Goal: Task Accomplishment & Management: Manage account settings

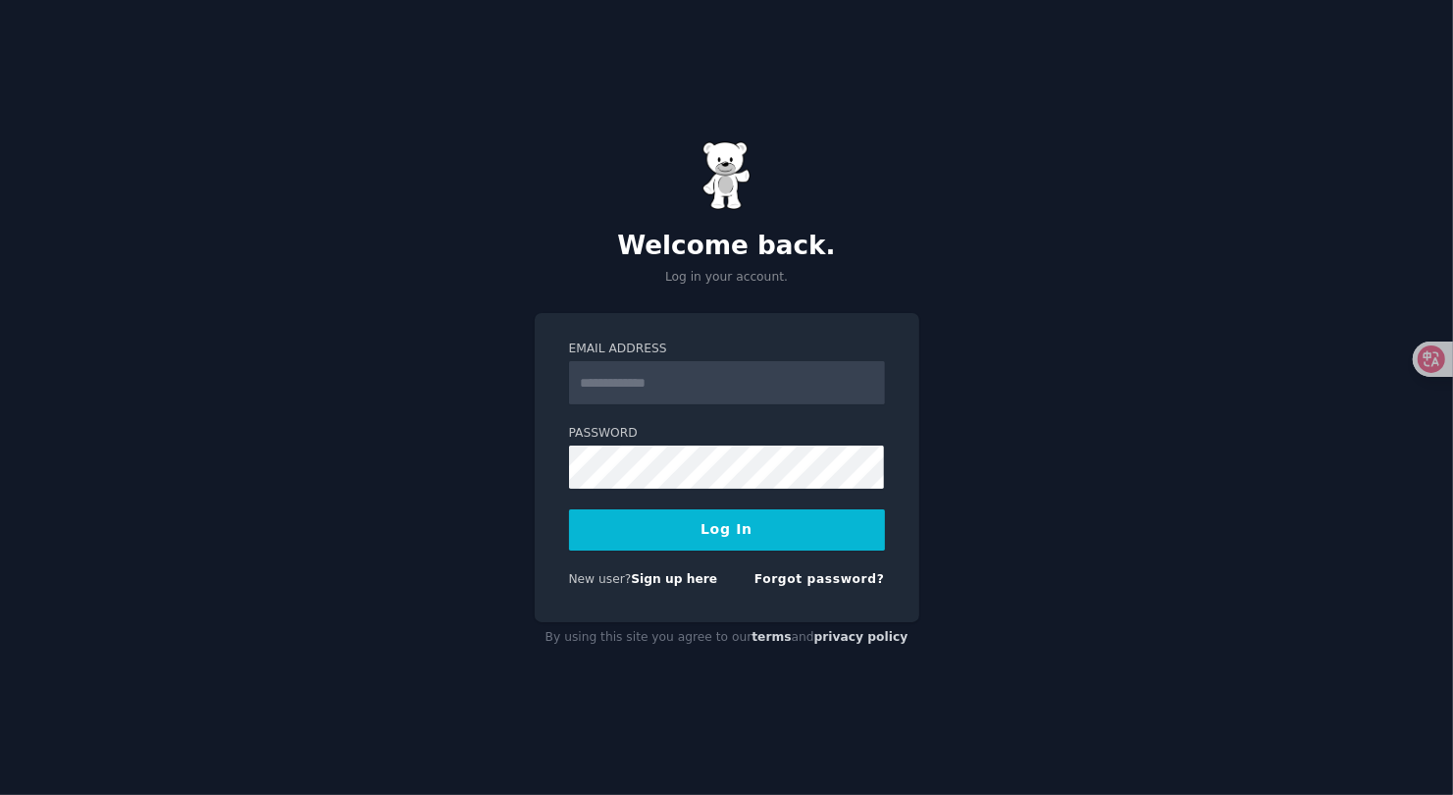
click at [714, 605] on div "Email Address Password Log In New user? Sign up here Forgot password?" at bounding box center [727, 467] width 385 height 309
click at [677, 377] on input "Email Address" at bounding box center [727, 382] width 316 height 43
type input "**********"
click at [569, 509] on button "Log In" at bounding box center [727, 529] width 316 height 41
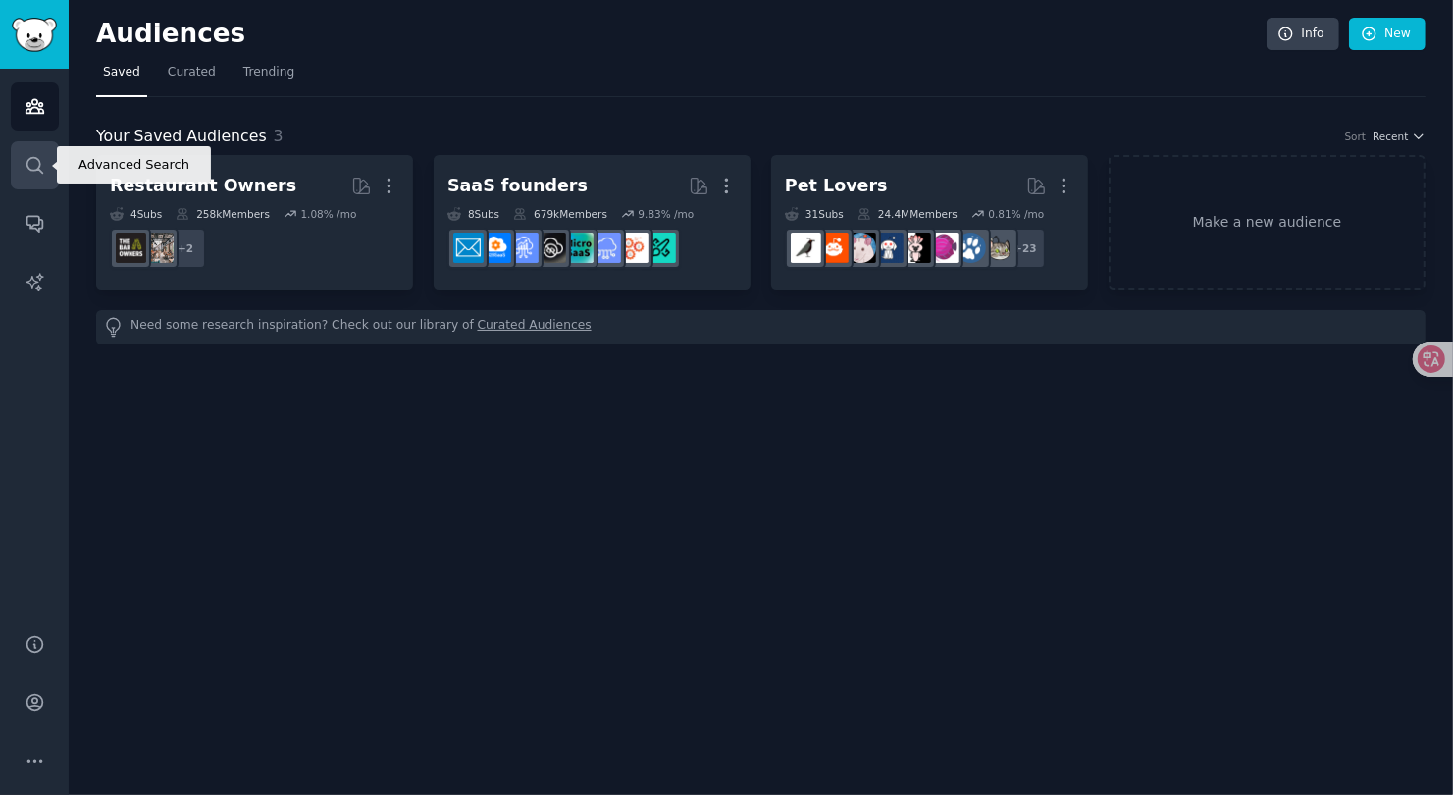
click at [38, 159] on icon "Sidebar" at bounding box center [34, 165] width 16 height 16
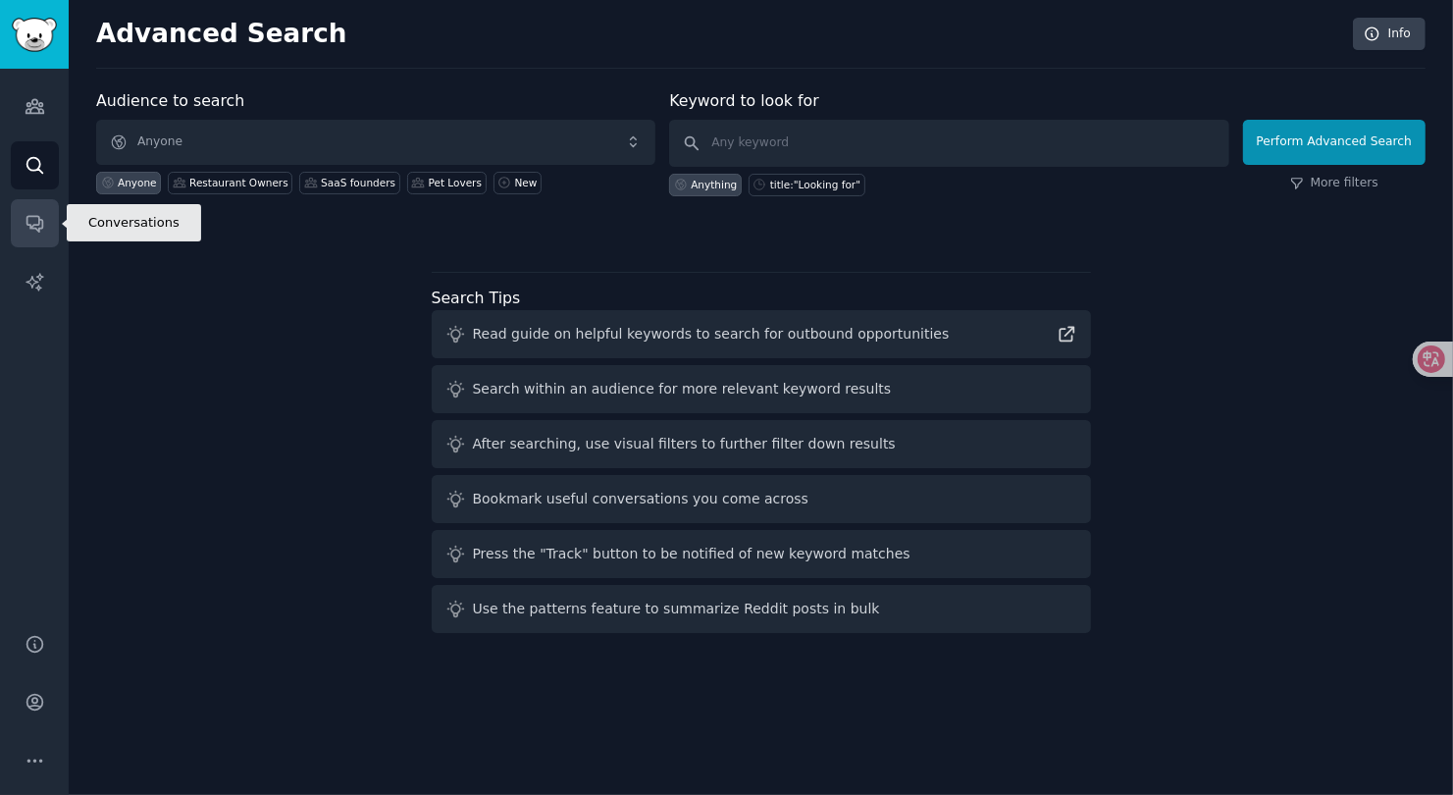
click at [49, 226] on link "Conversations" at bounding box center [35, 223] width 48 height 48
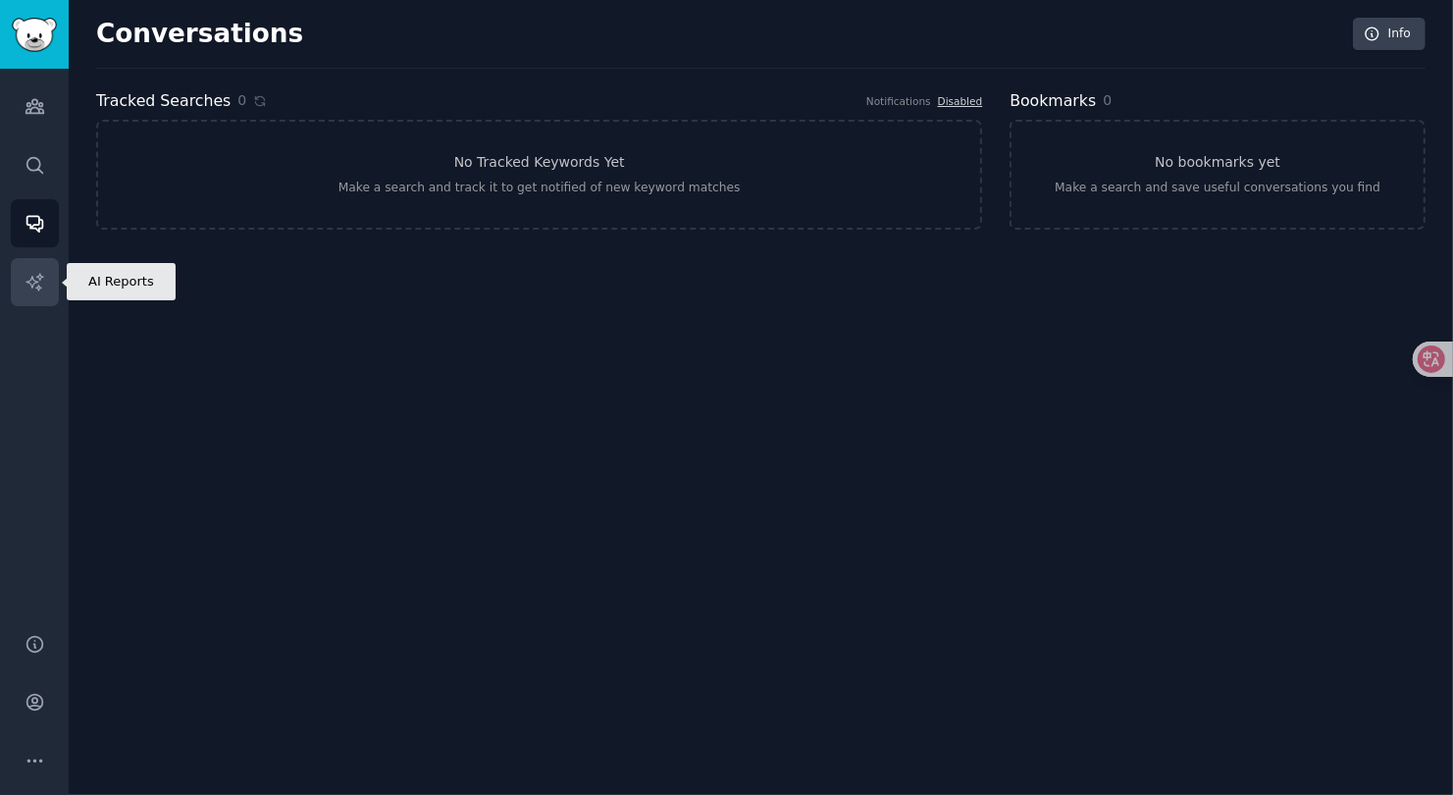
click at [47, 266] on link "AI Reports" at bounding box center [35, 282] width 48 height 48
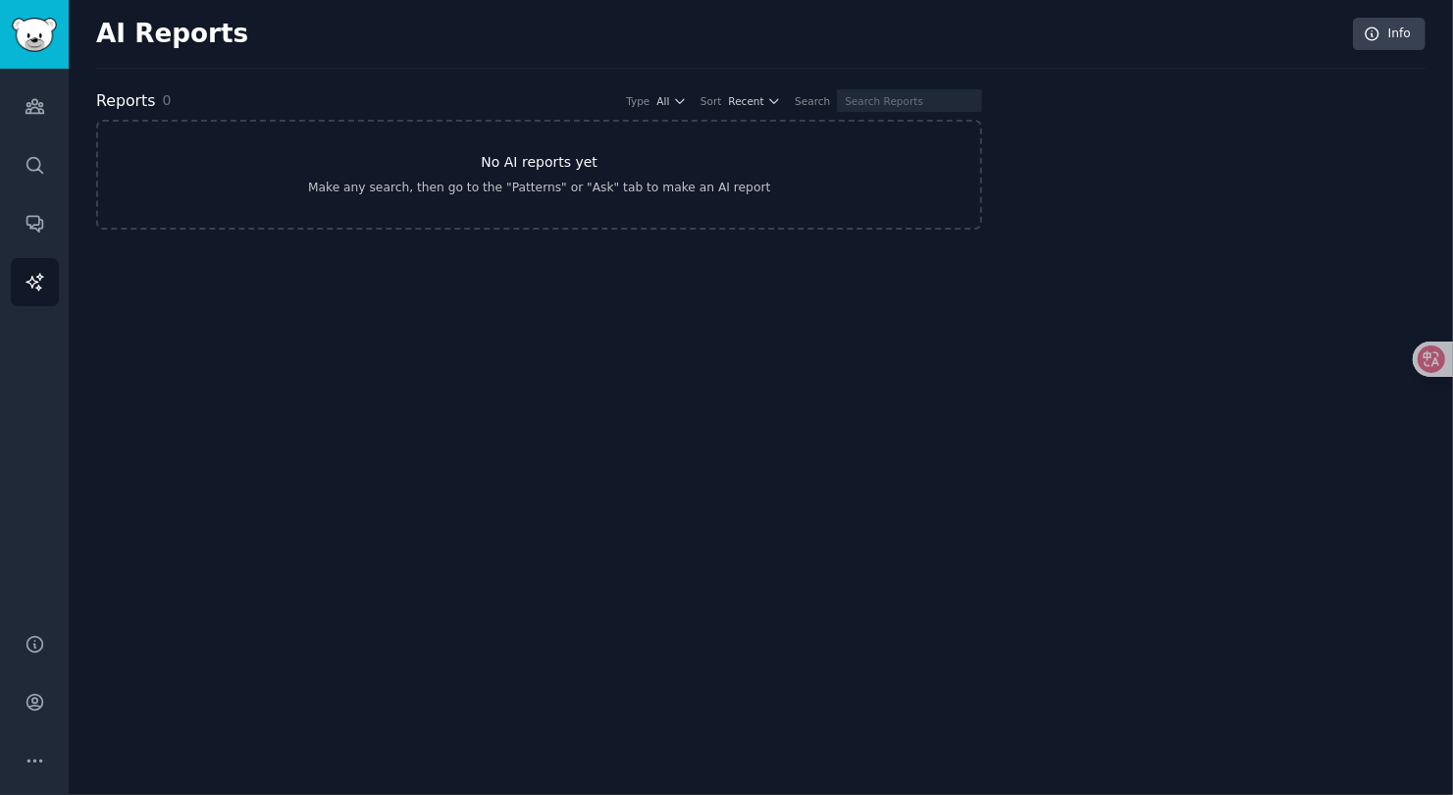
click at [531, 148] on link "No AI reports yet Make any search, then go to the "Patterns" or "Ask" tab to ma…" at bounding box center [539, 175] width 886 height 110
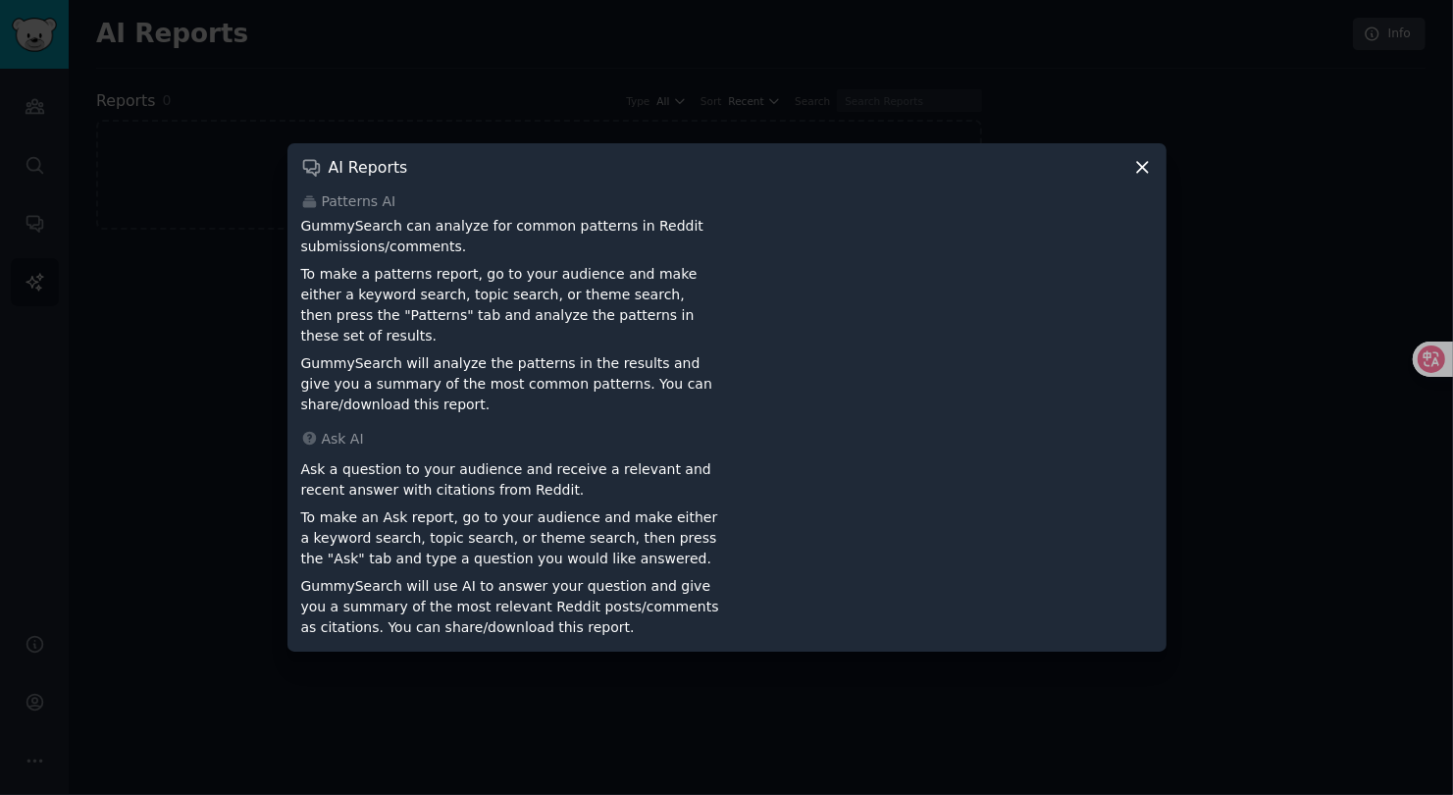
click at [1141, 178] on icon at bounding box center [1142, 167] width 21 height 21
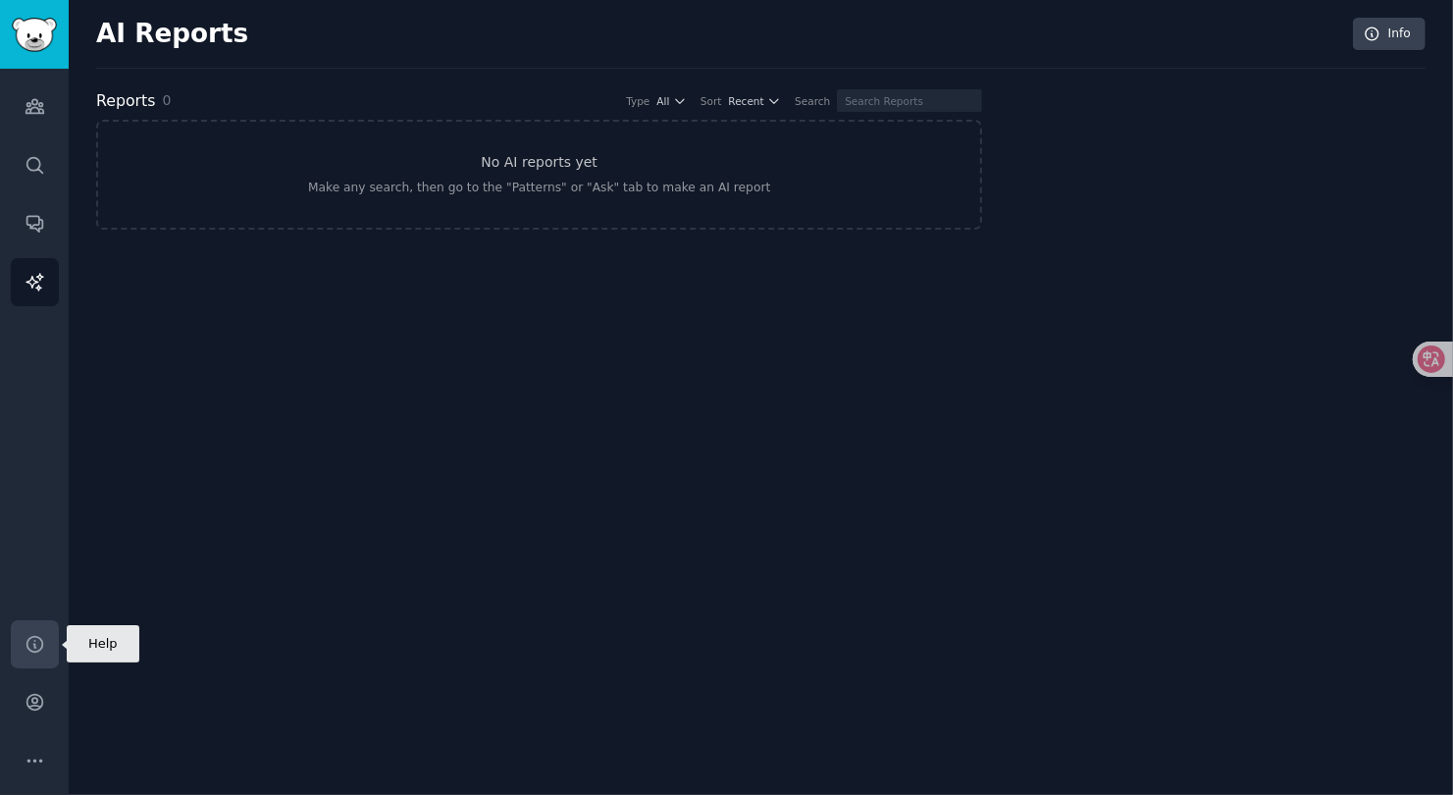
click at [40, 655] on link "Help" at bounding box center [35, 644] width 48 height 48
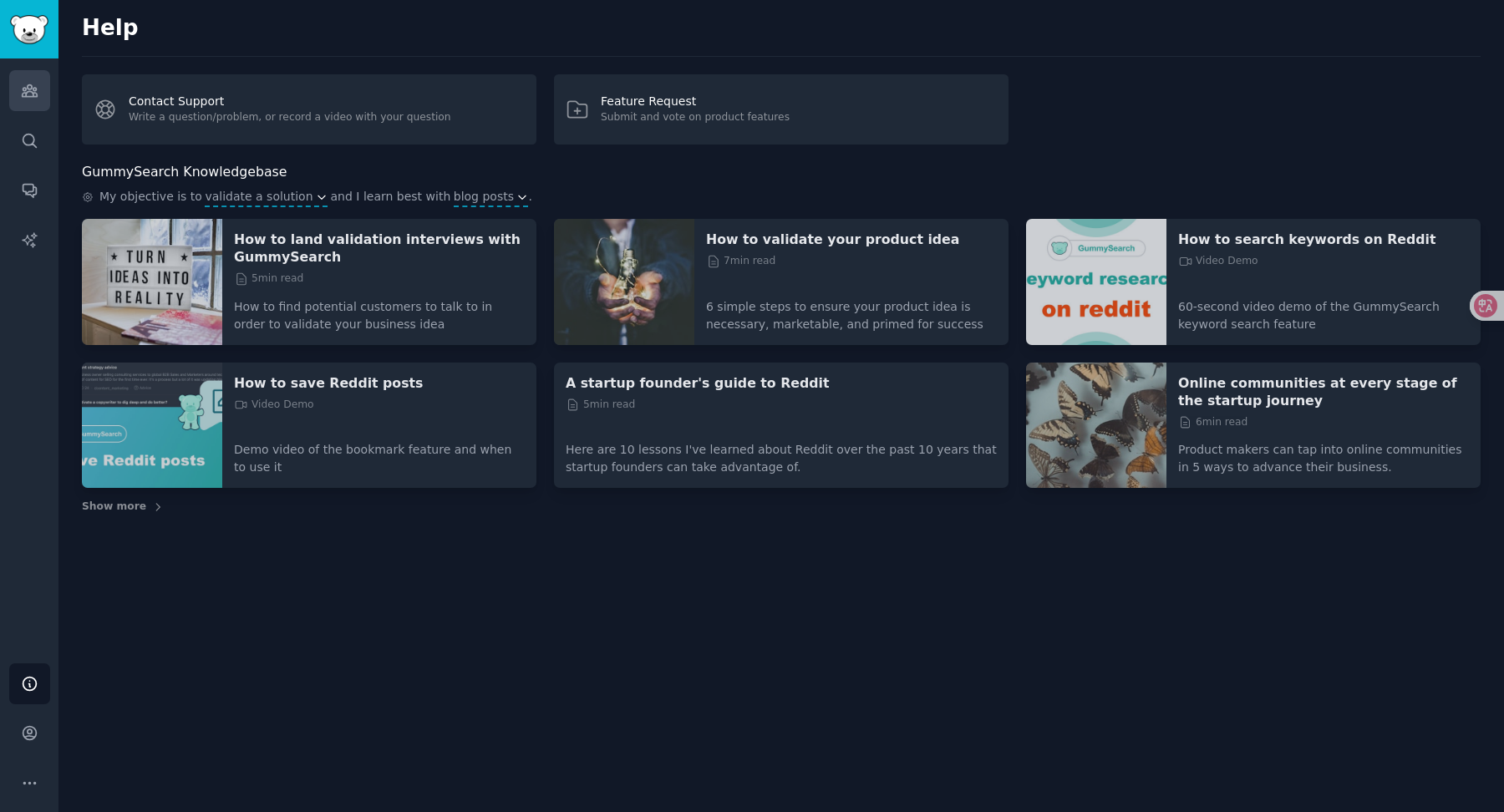
click at [24, 83] on icon "Sidebar" at bounding box center [30, 90] width 18 height 18
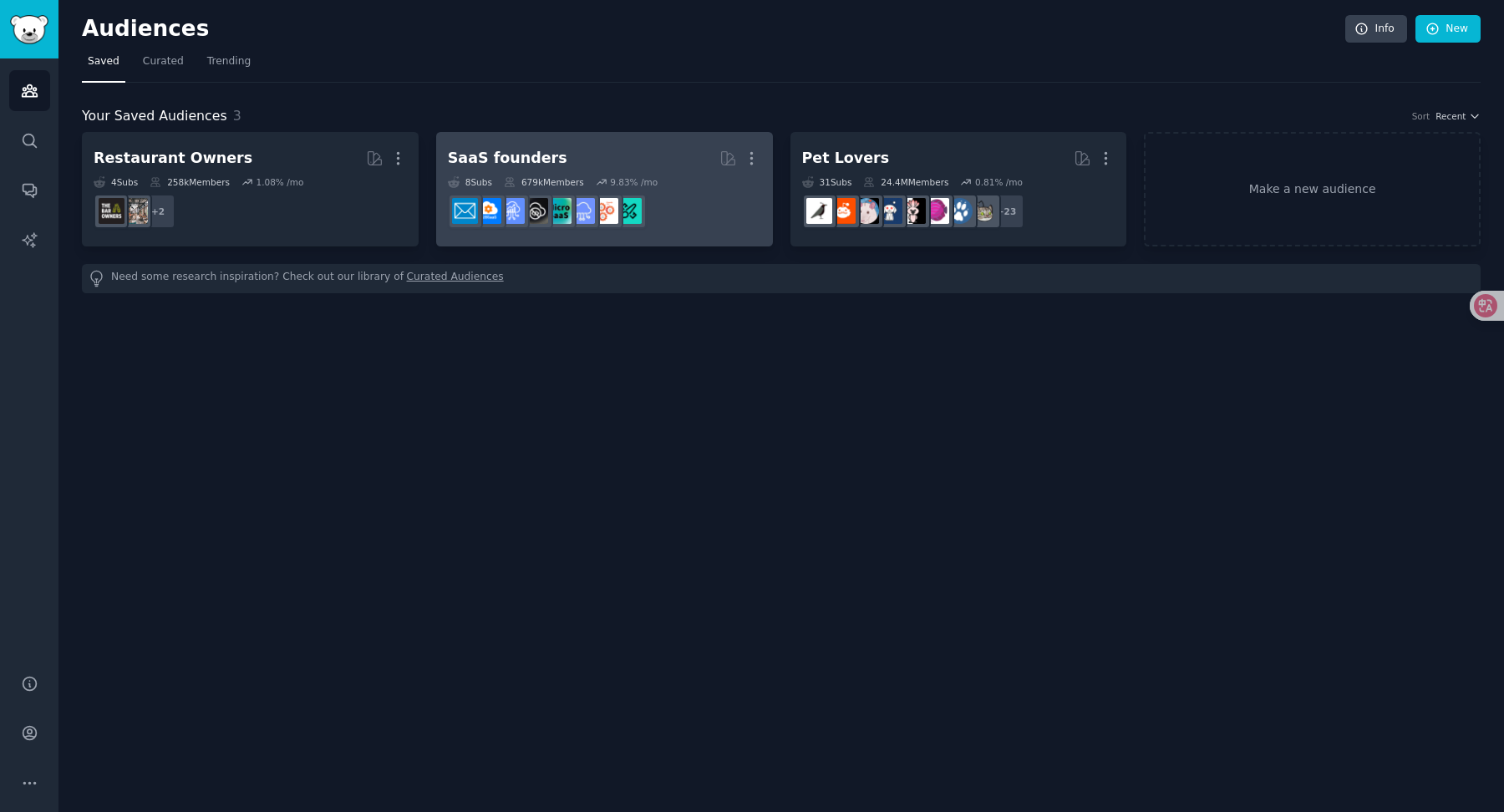
click at [532, 152] on div "SaaS founders" at bounding box center [508, 158] width 119 height 21
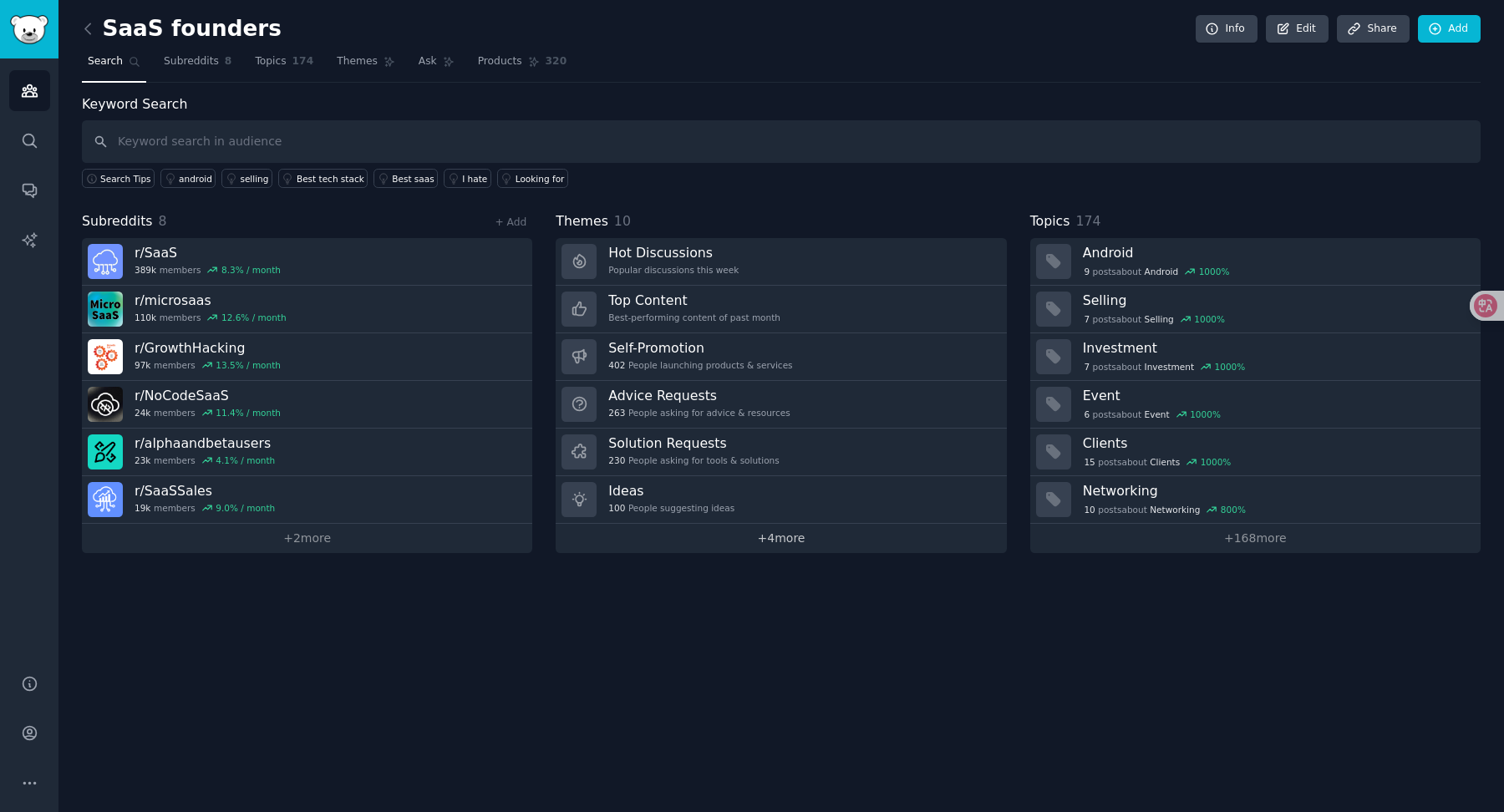
click at [756, 534] on link "+ 4 more" at bounding box center [780, 538] width 451 height 29
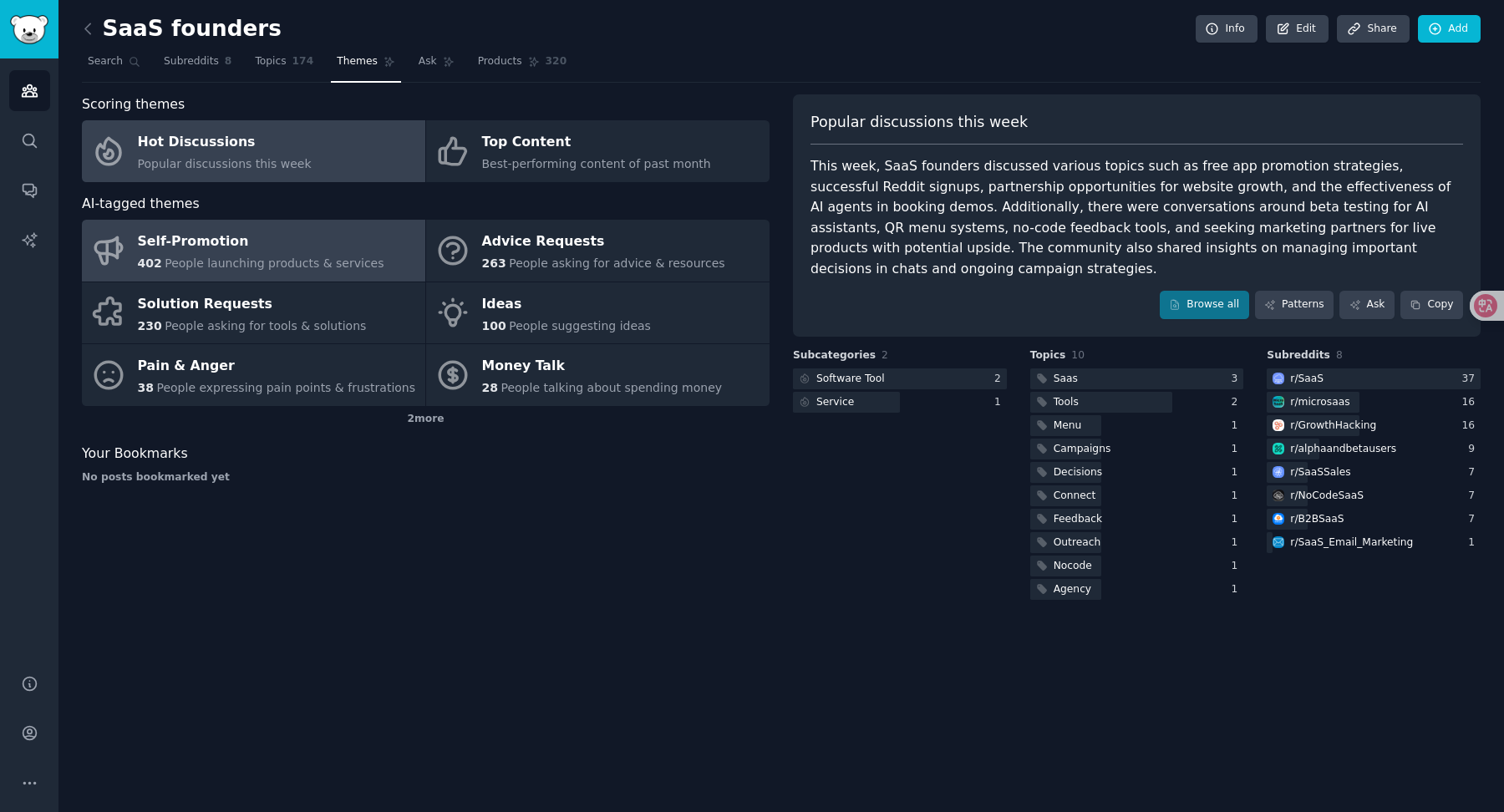
click at [308, 274] on link "Self-Promotion 402 People launching products & services" at bounding box center [253, 250] width 343 height 62
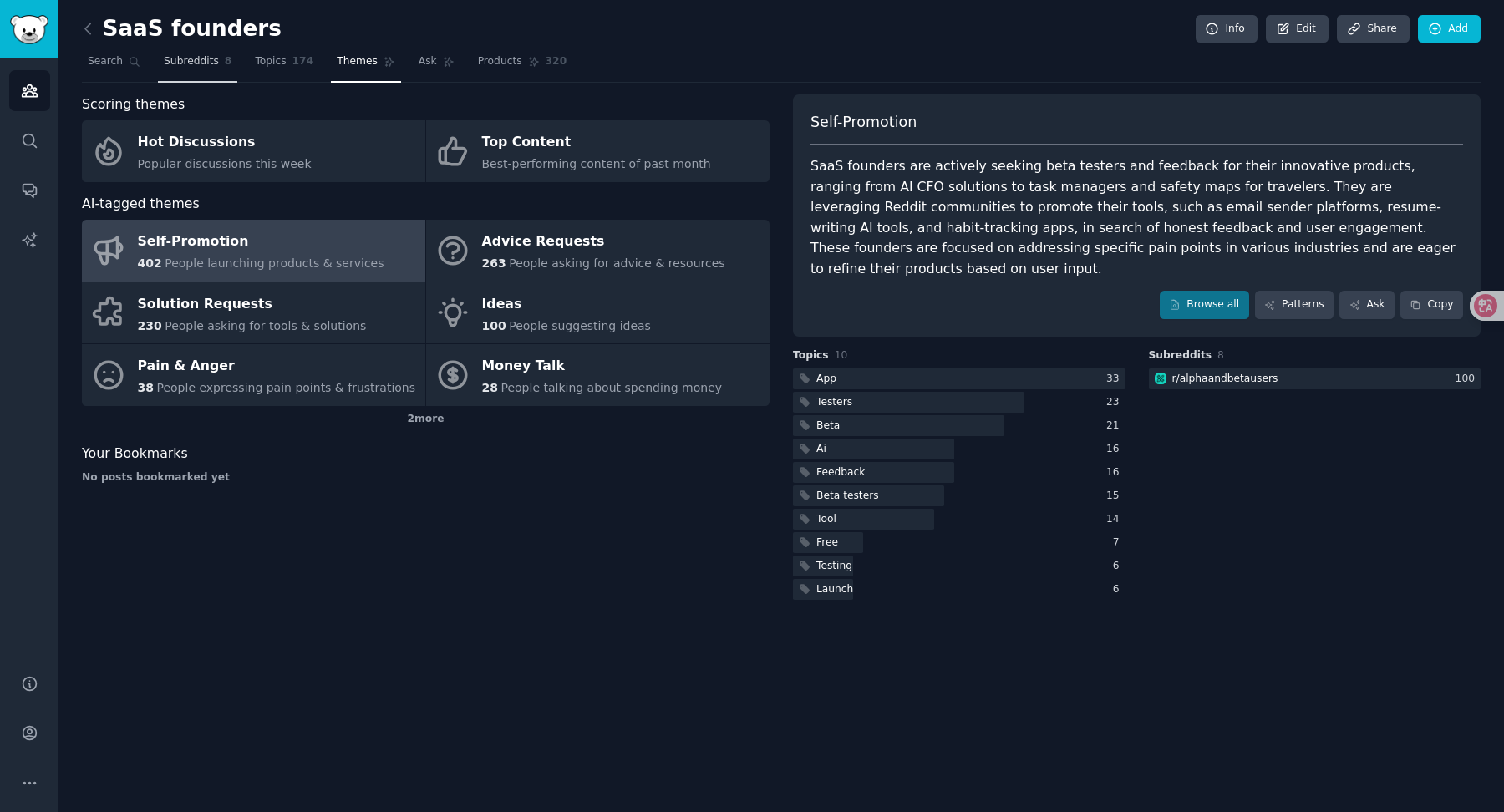
click at [204, 59] on span "Subreddits" at bounding box center [191, 62] width 55 height 15
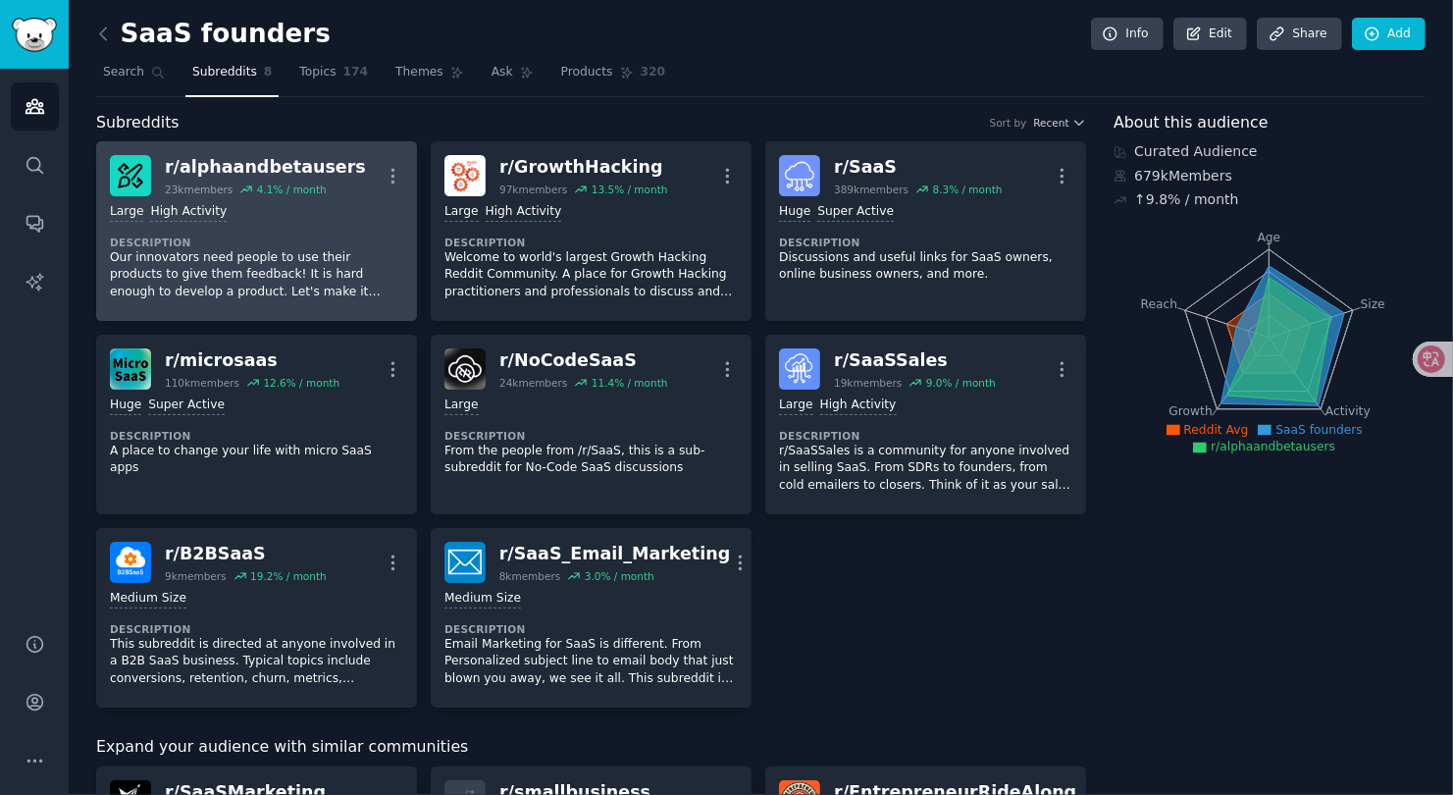
click at [319, 251] on p "Our innovators need people to use their products to give them feedback! It is h…" at bounding box center [256, 275] width 293 height 52
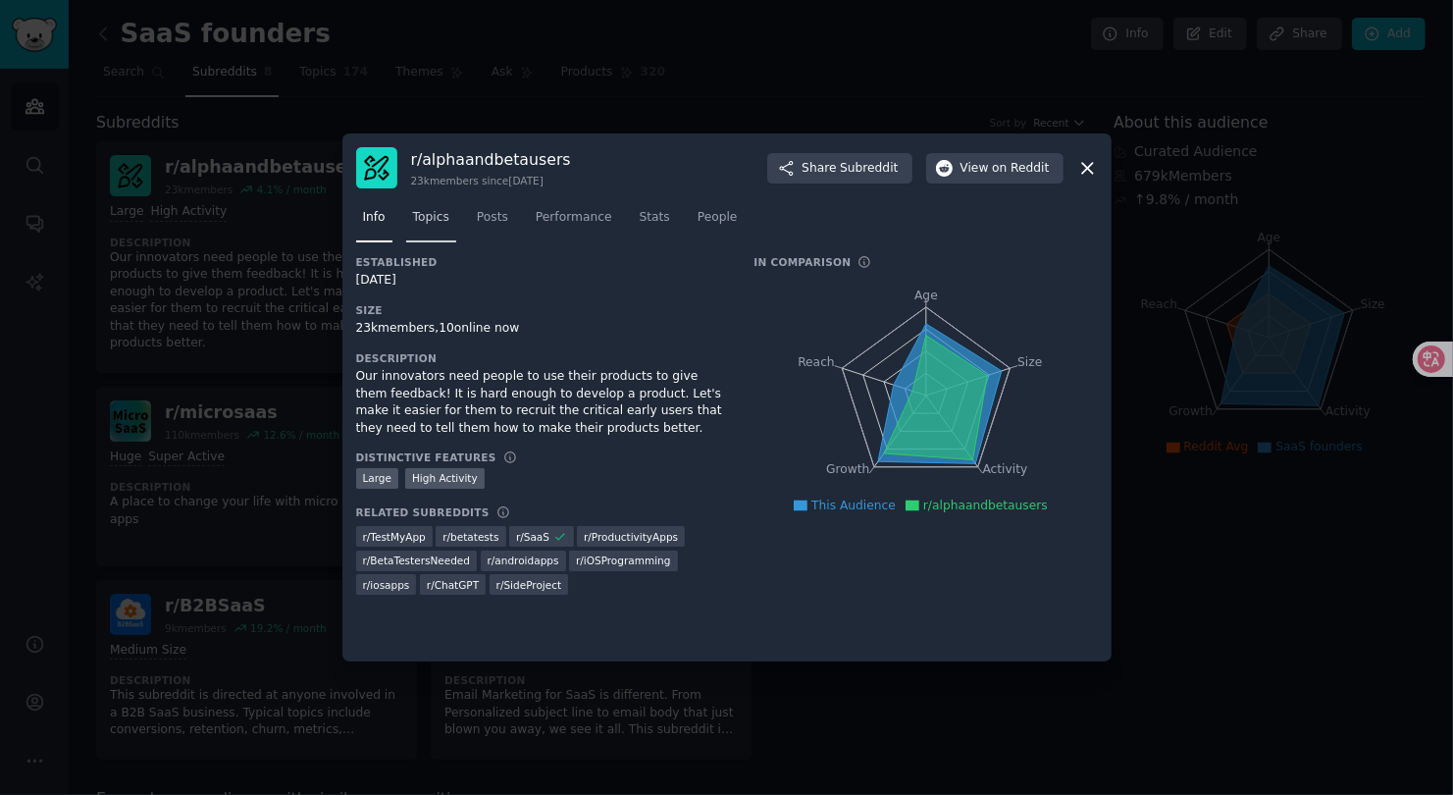
click at [428, 212] on span "Topics" at bounding box center [431, 218] width 36 height 18
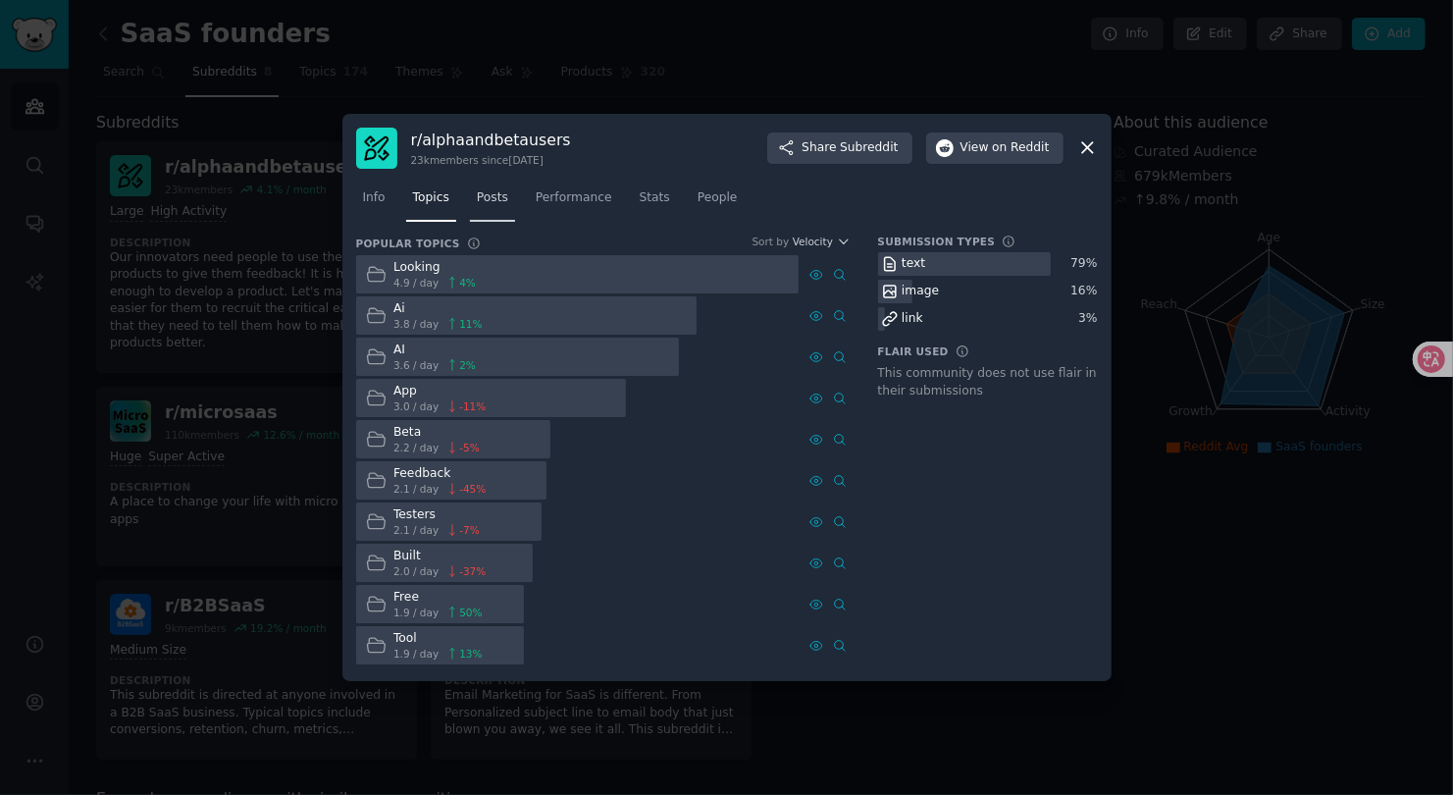
click at [506, 206] on link "Posts" at bounding box center [492, 202] width 45 height 40
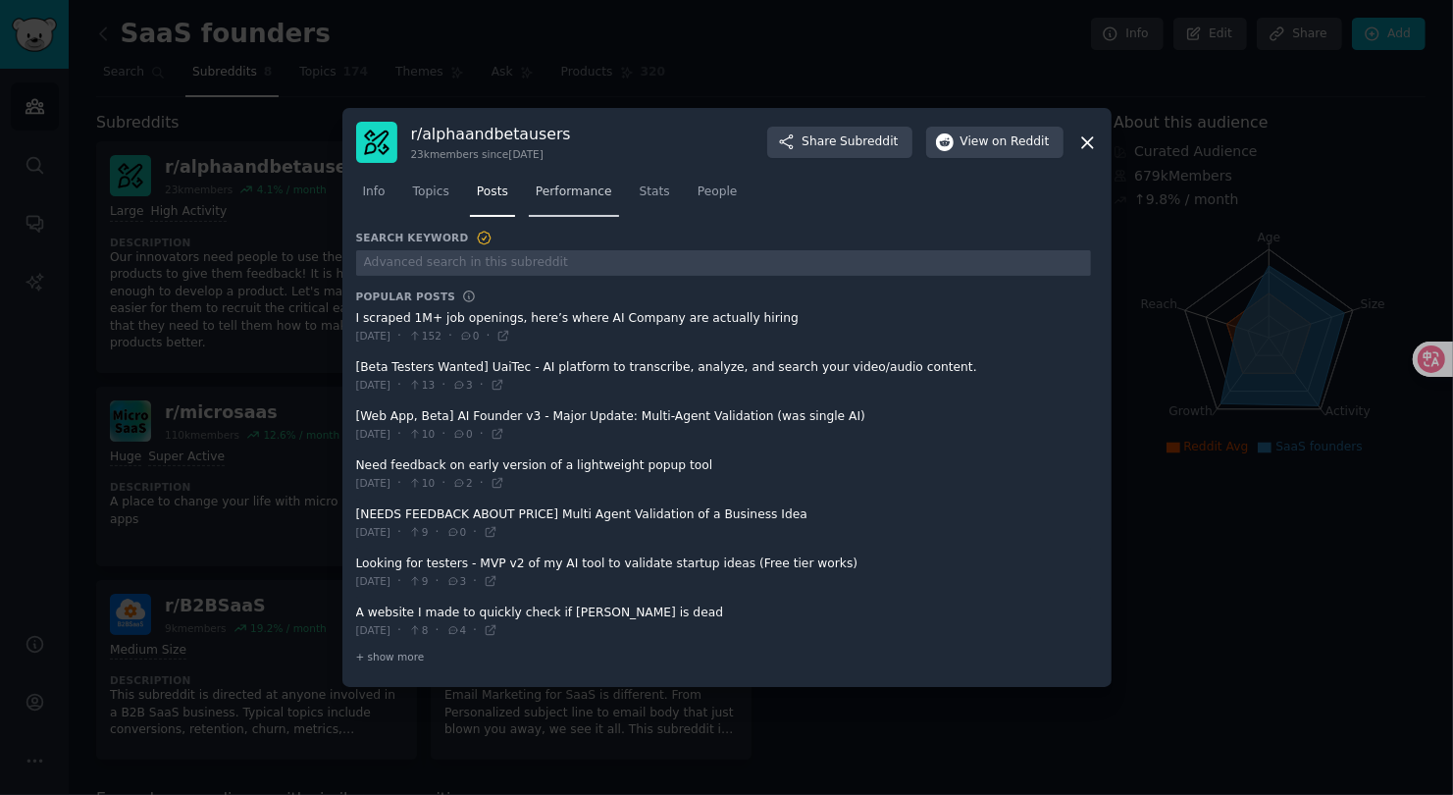
click at [601, 179] on link "Performance" at bounding box center [574, 197] width 90 height 40
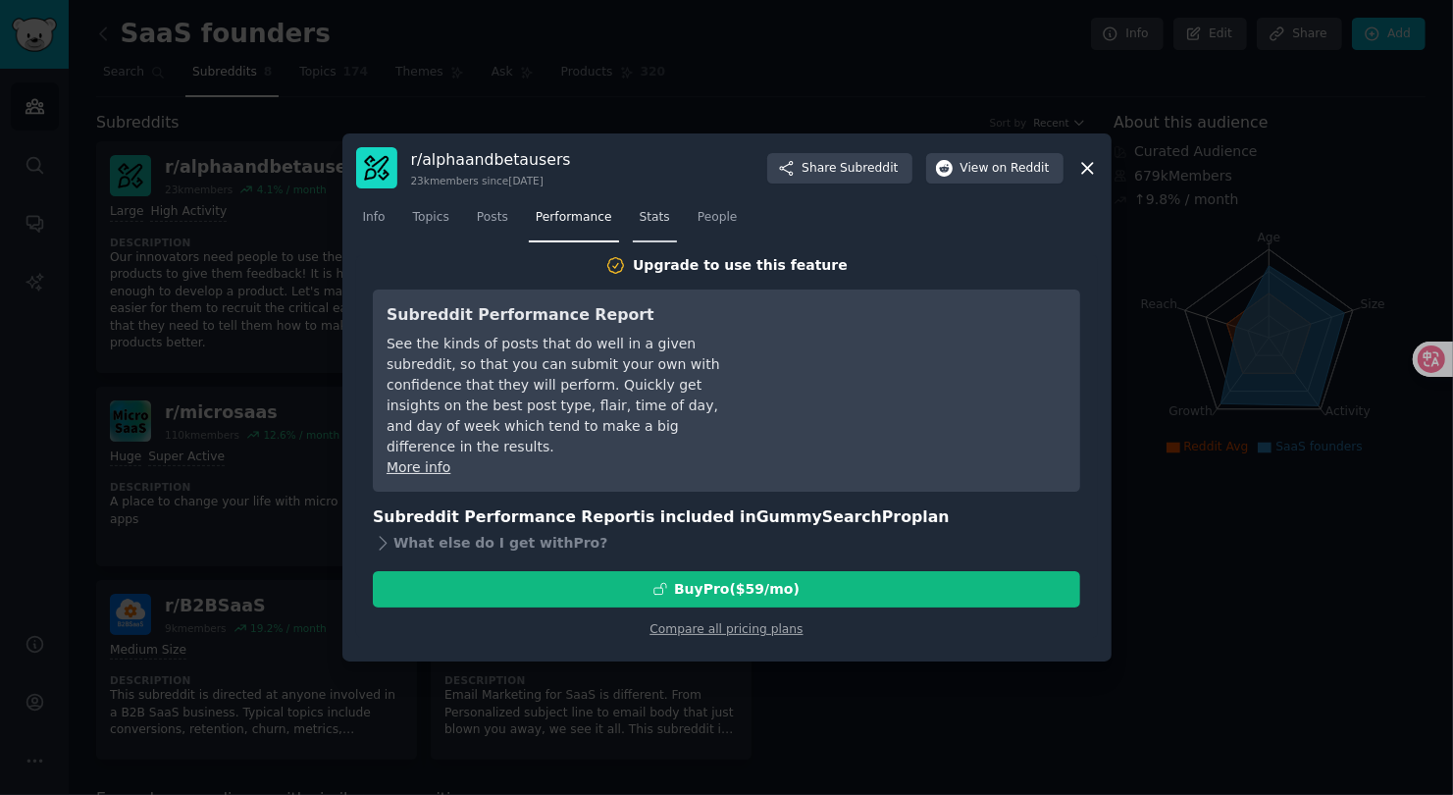
click at [651, 219] on span "Stats" at bounding box center [655, 218] width 30 height 18
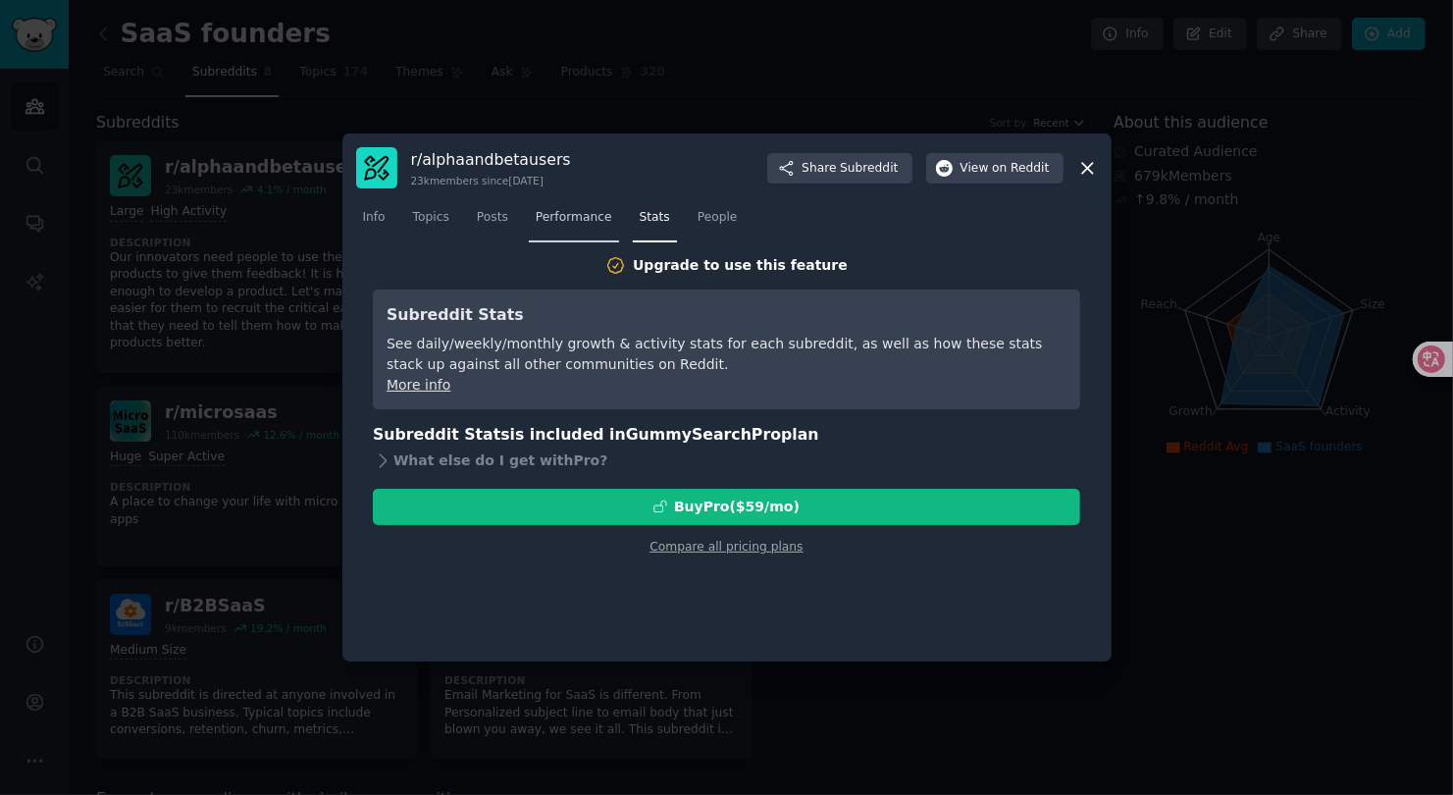
click at [562, 228] on link "Performance" at bounding box center [574, 222] width 90 height 40
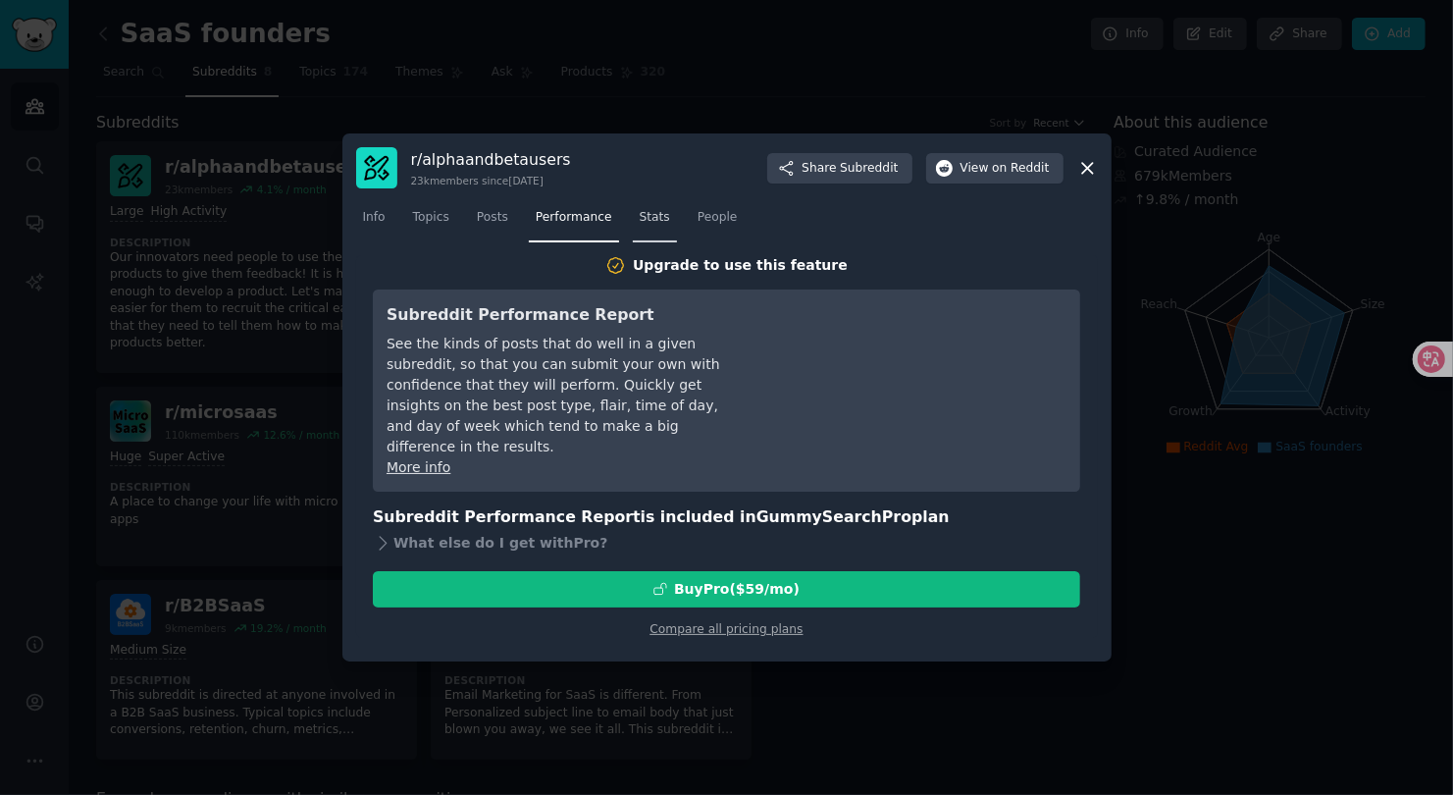
click at [664, 233] on link "Stats" at bounding box center [655, 222] width 44 height 40
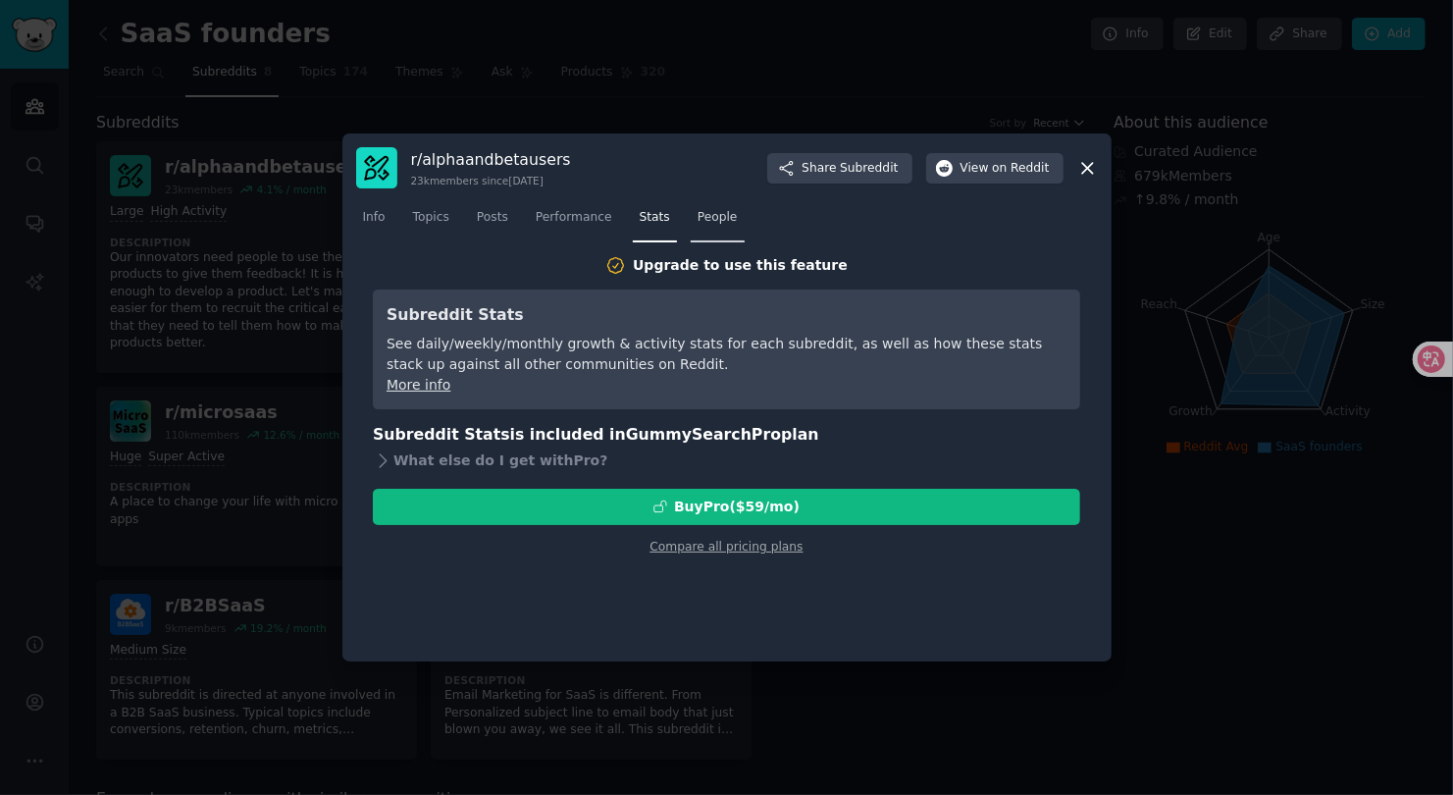
click at [735, 213] on span "People" at bounding box center [718, 218] width 40 height 18
click at [804, 104] on div at bounding box center [726, 397] width 1453 height 795
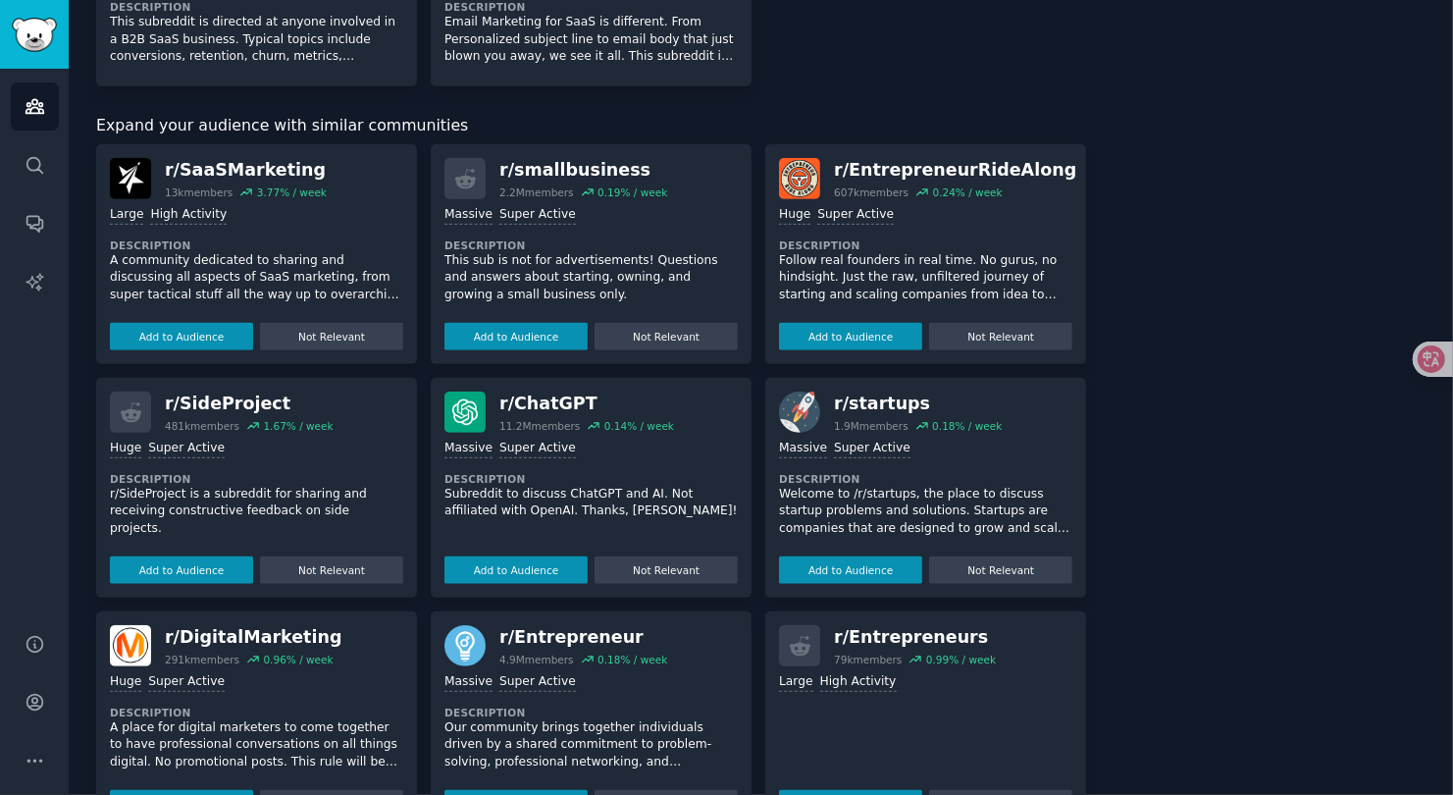
scroll to position [625, 0]
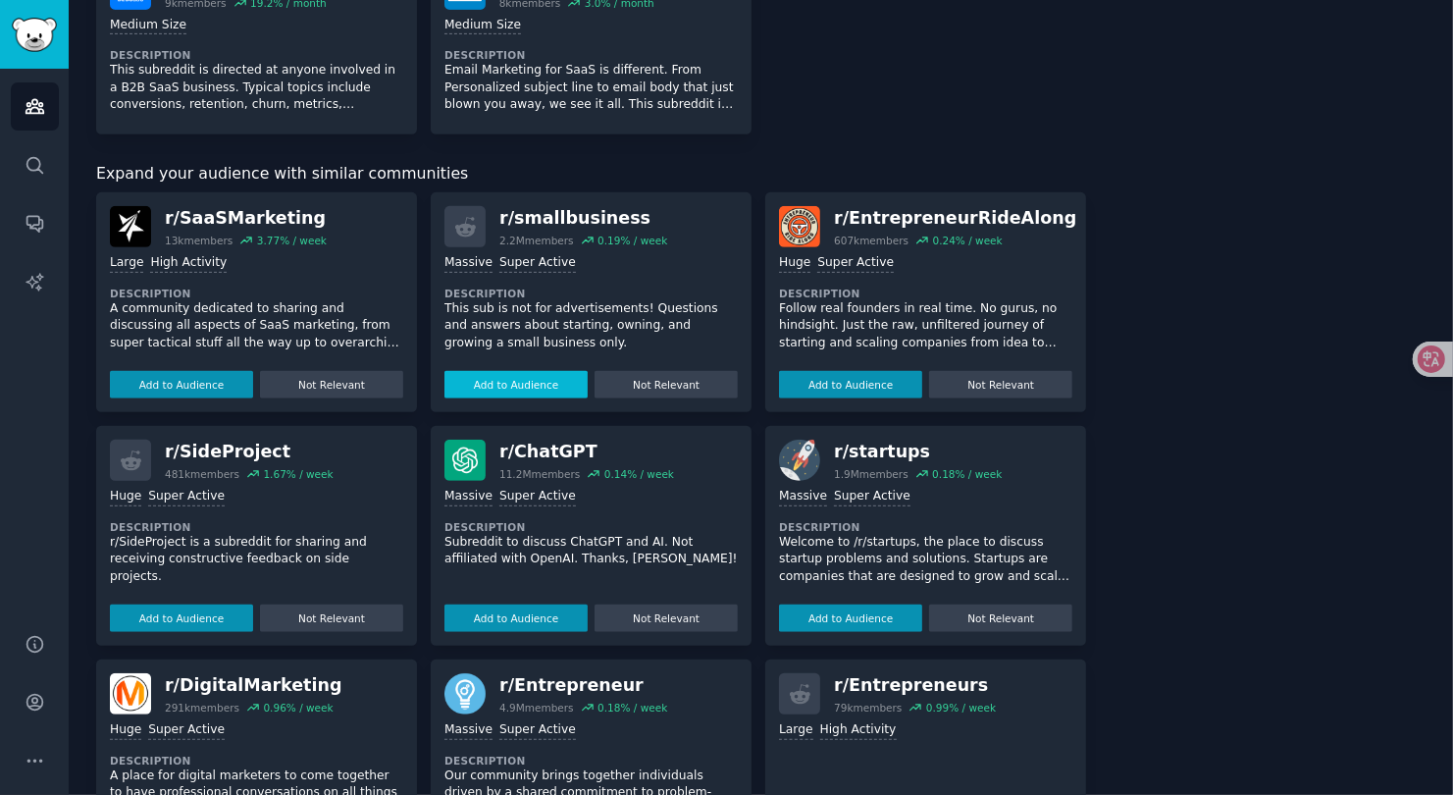
click at [524, 371] on button "Add to Audience" at bounding box center [515, 384] width 143 height 27
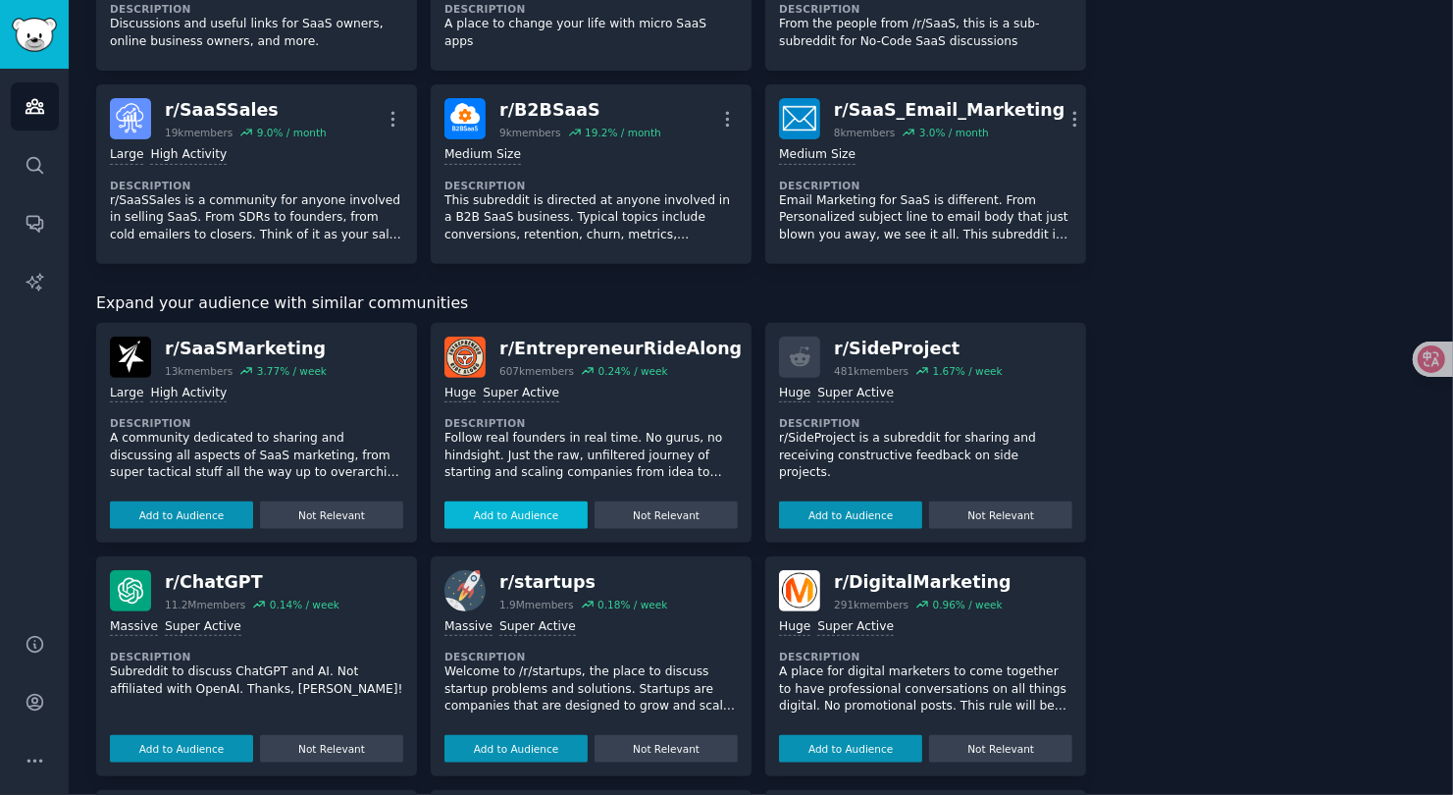
scroll to position [511, 0]
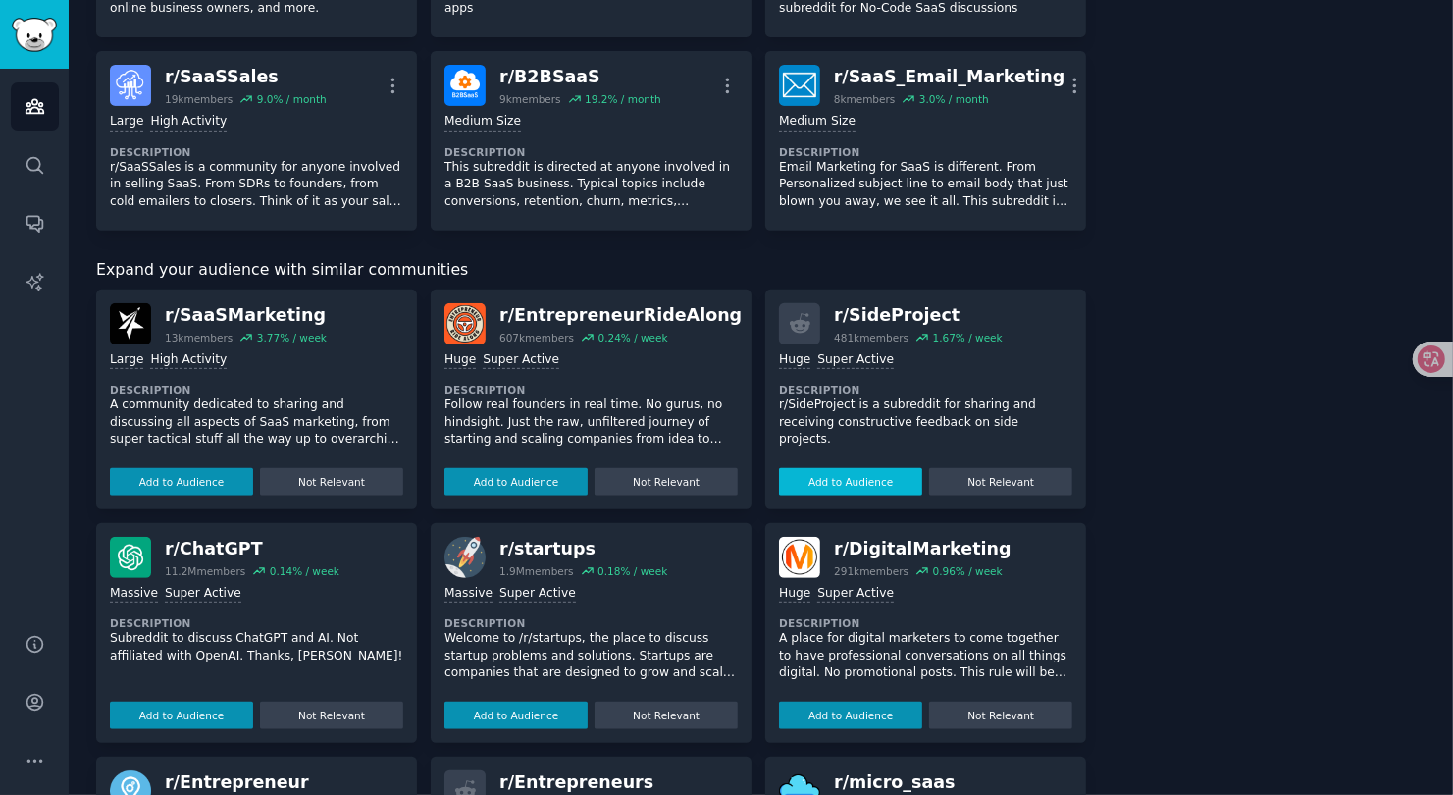
click at [883, 468] on button "Add to Audience" at bounding box center [850, 481] width 143 height 27
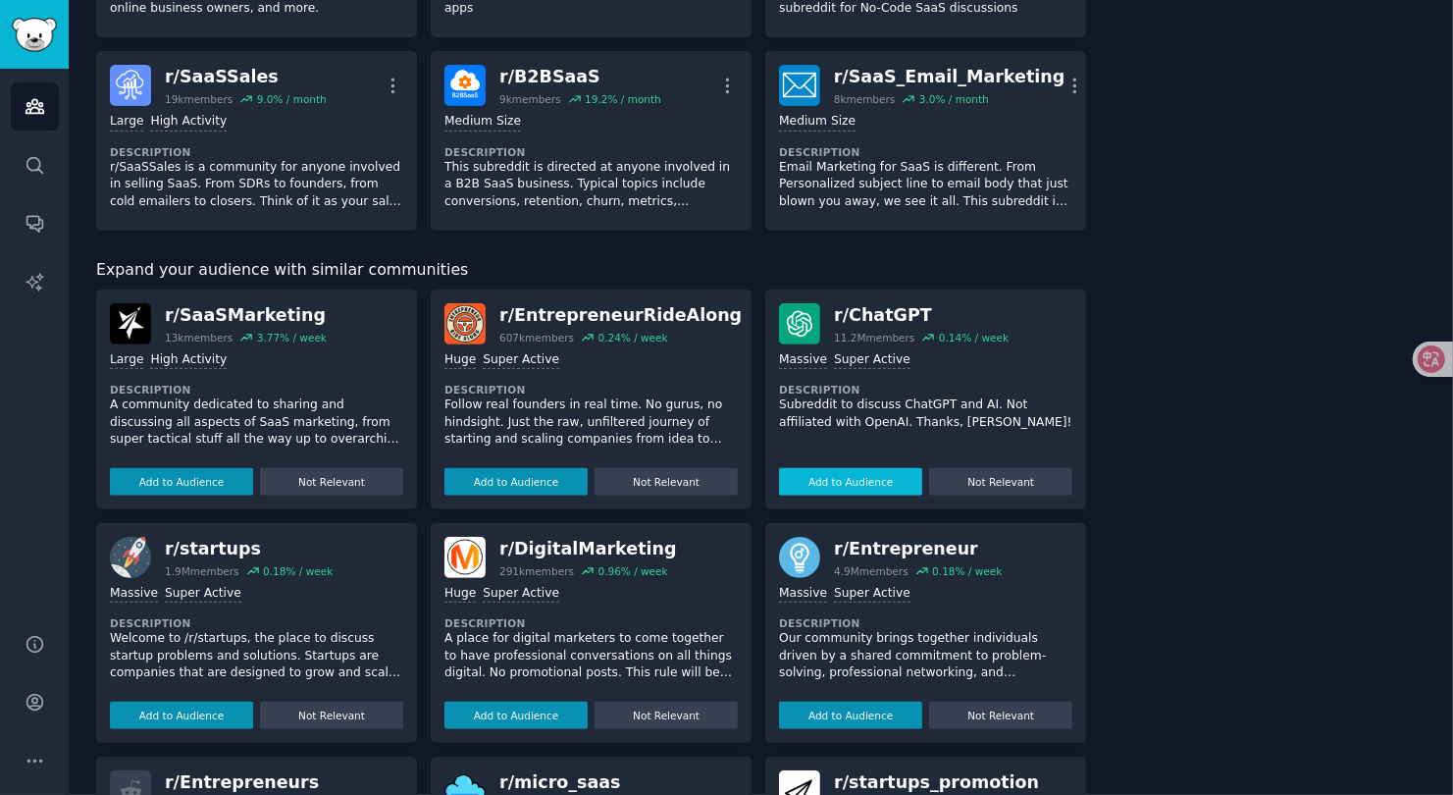
scroll to position [0, 0]
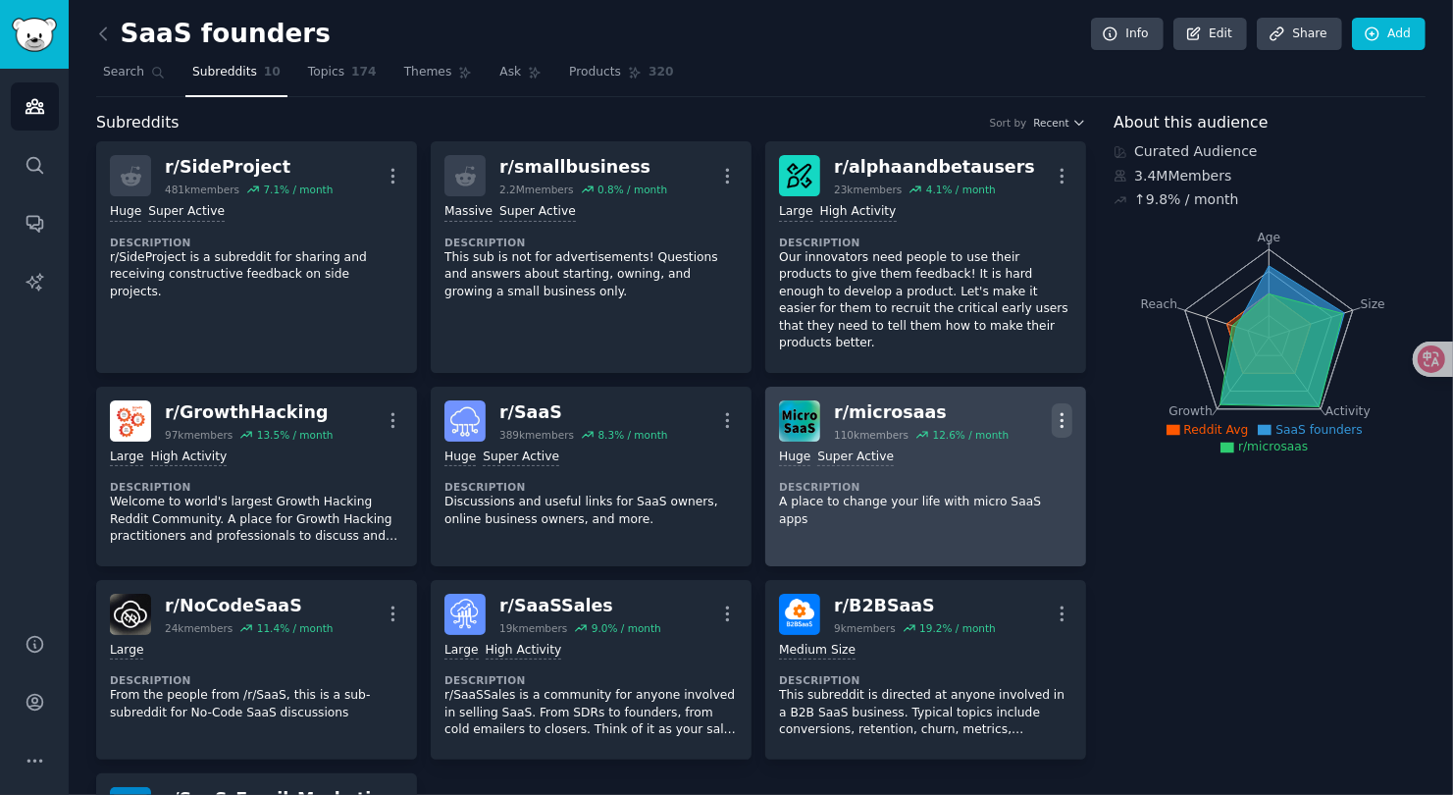
click at [1056, 411] on icon "button" at bounding box center [1062, 420] width 21 height 21
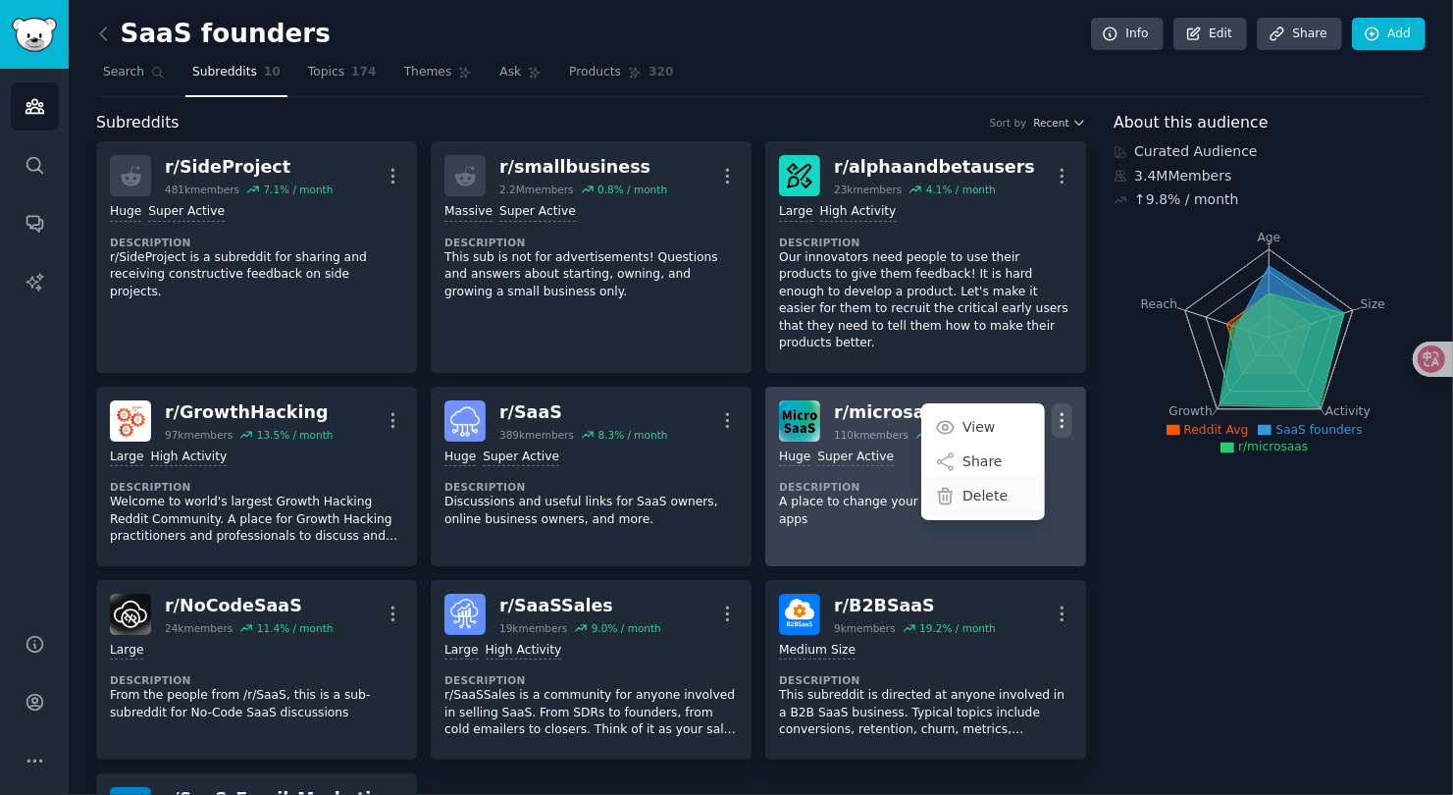
click at [991, 487] on p "Delete" at bounding box center [984, 496] width 45 height 21
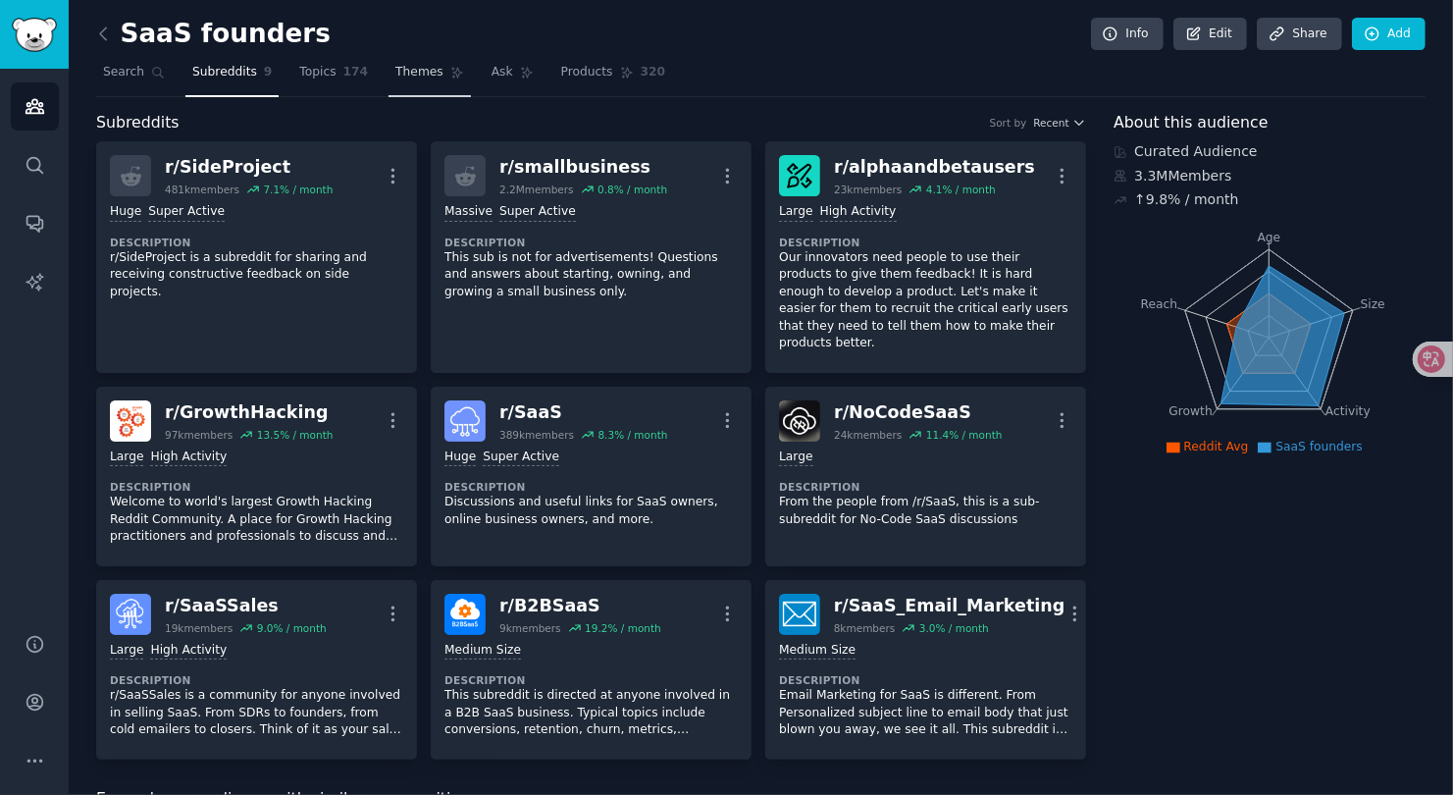
click at [415, 73] on span "Themes" at bounding box center [419, 73] width 48 height 18
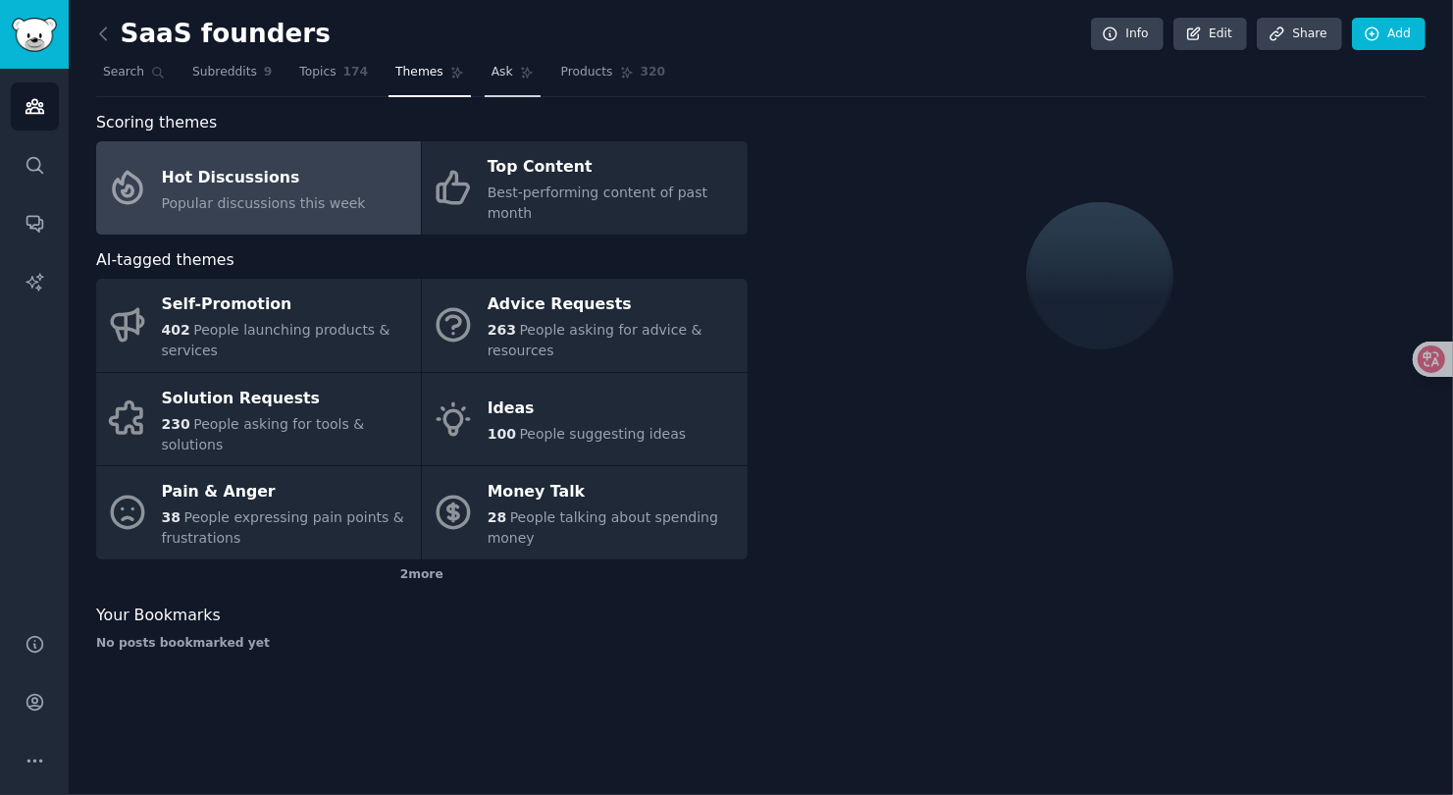
click at [502, 71] on span "Ask" at bounding box center [503, 73] width 22 height 18
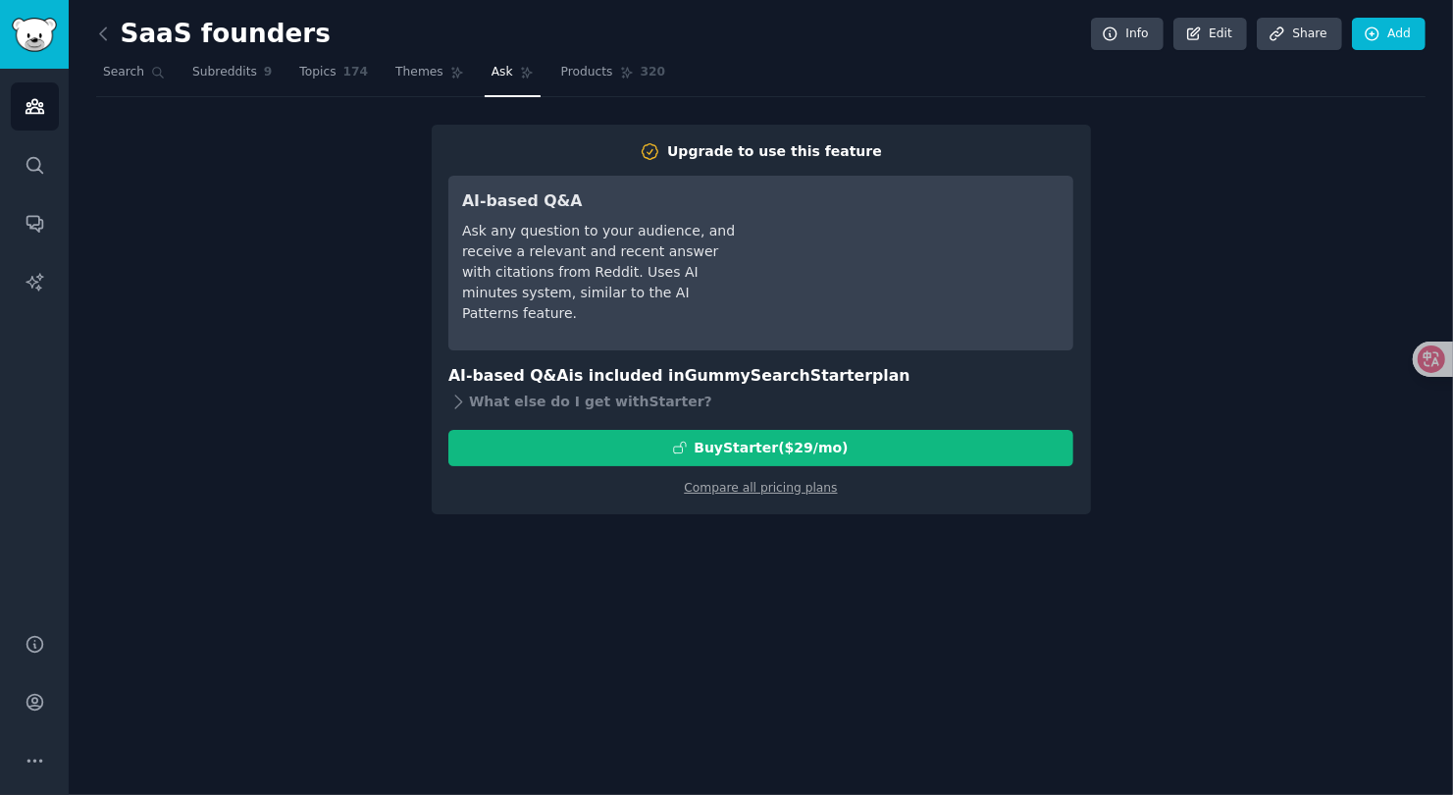
click at [382, 88] on nav "Search Subreddits 9 Topics 174 Themes Ask Products 320" at bounding box center [760, 77] width 1329 height 40
click at [401, 88] on link "Themes" at bounding box center [430, 77] width 82 height 40
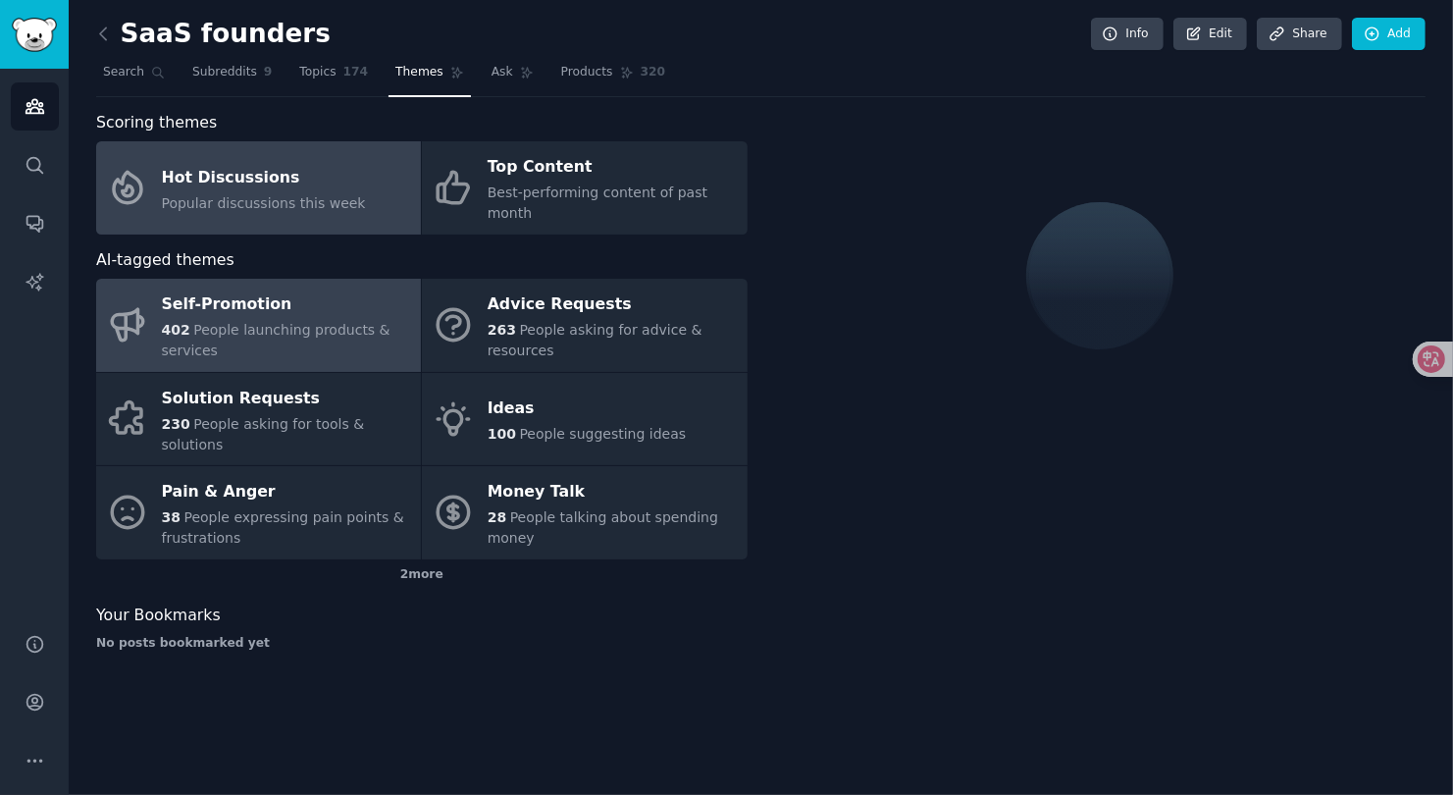
click at [281, 330] on div "402 People launching products & services" at bounding box center [286, 340] width 249 height 41
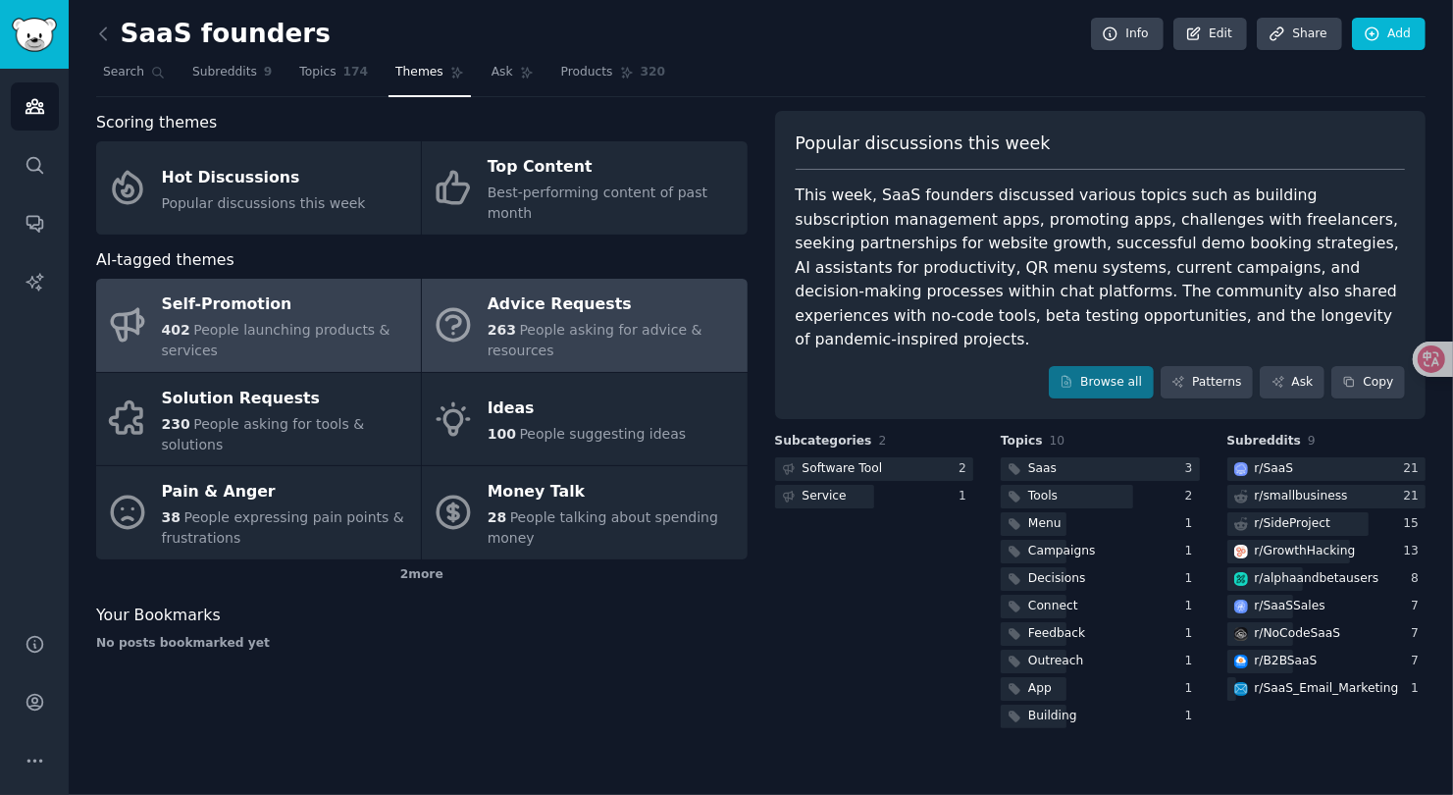
click at [581, 344] on link "Advice Requests 263 People asking for advice & resources" at bounding box center [584, 325] width 325 height 93
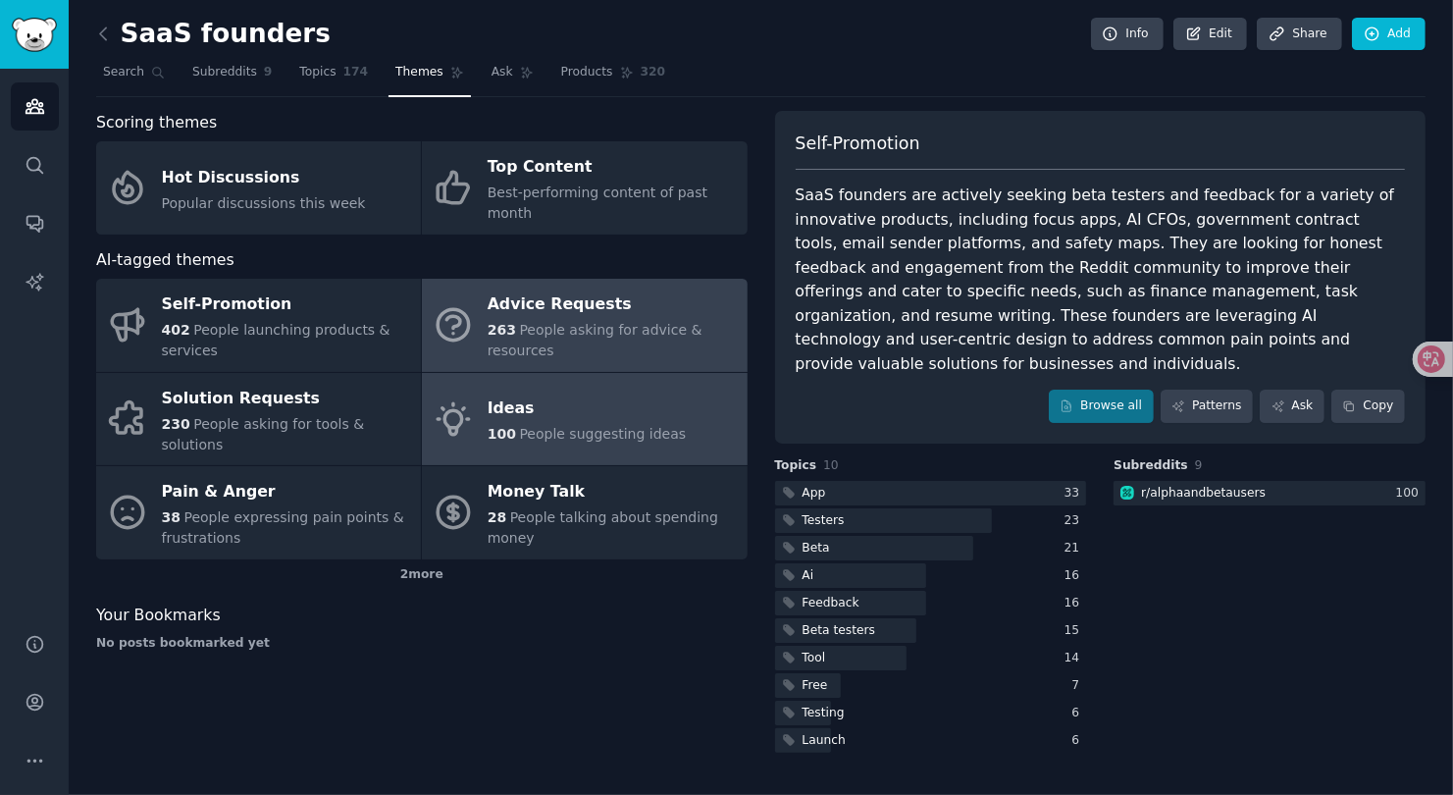
click at [588, 426] on span "People suggesting ideas" at bounding box center [602, 434] width 167 height 16
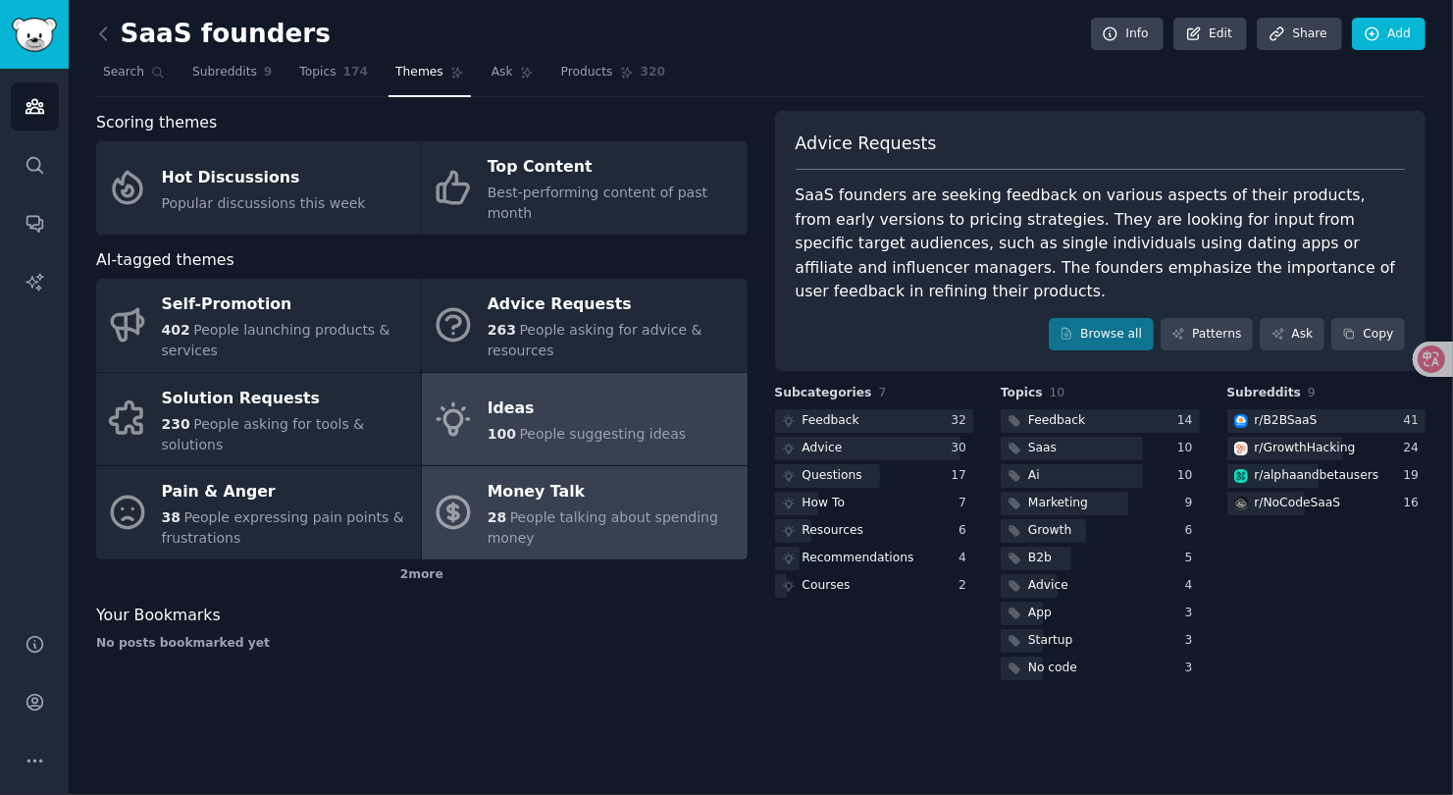
click at [582, 509] on span "People talking about spending money" at bounding box center [603, 527] width 231 height 36
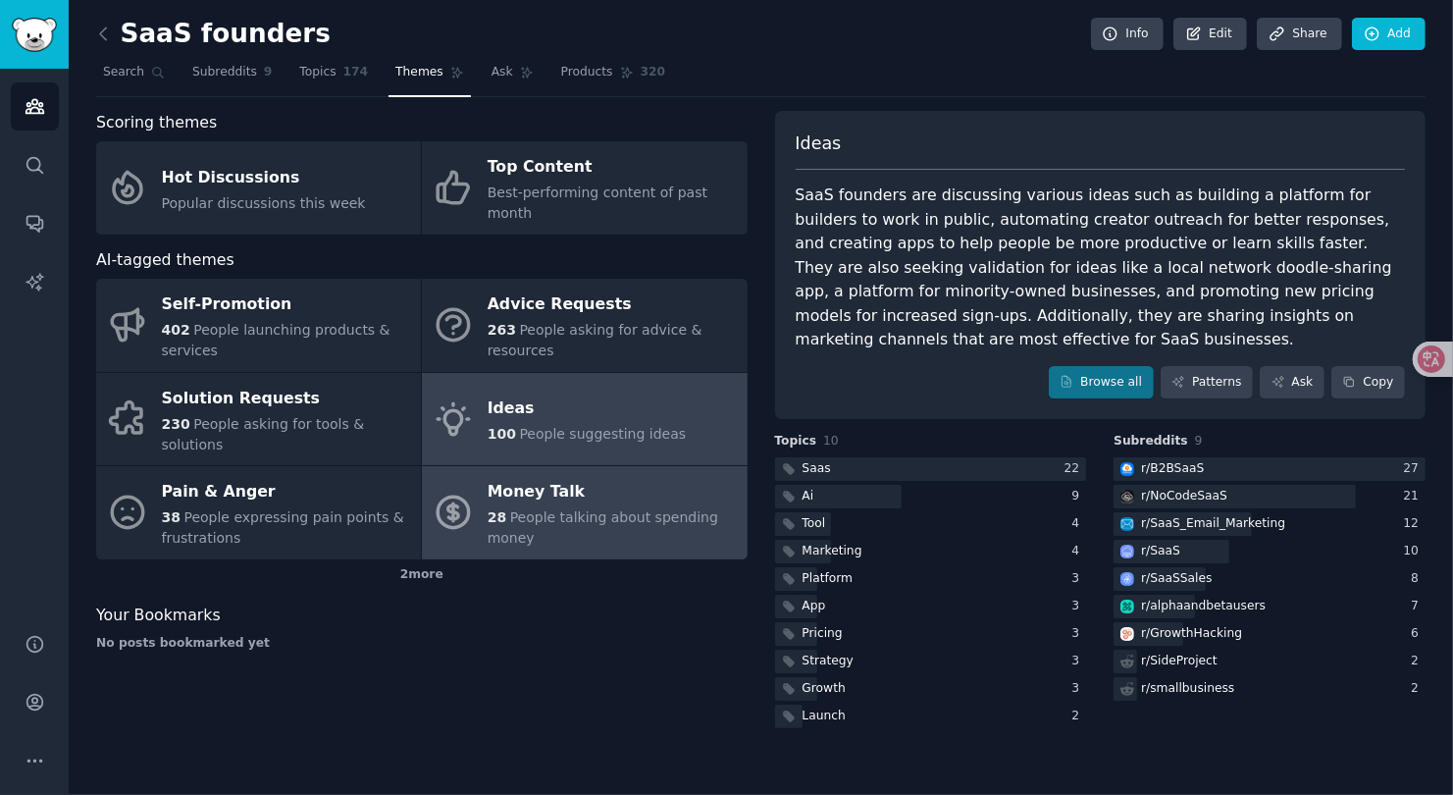
click at [622, 424] on div "100 People suggesting ideas" at bounding box center [587, 434] width 198 height 21
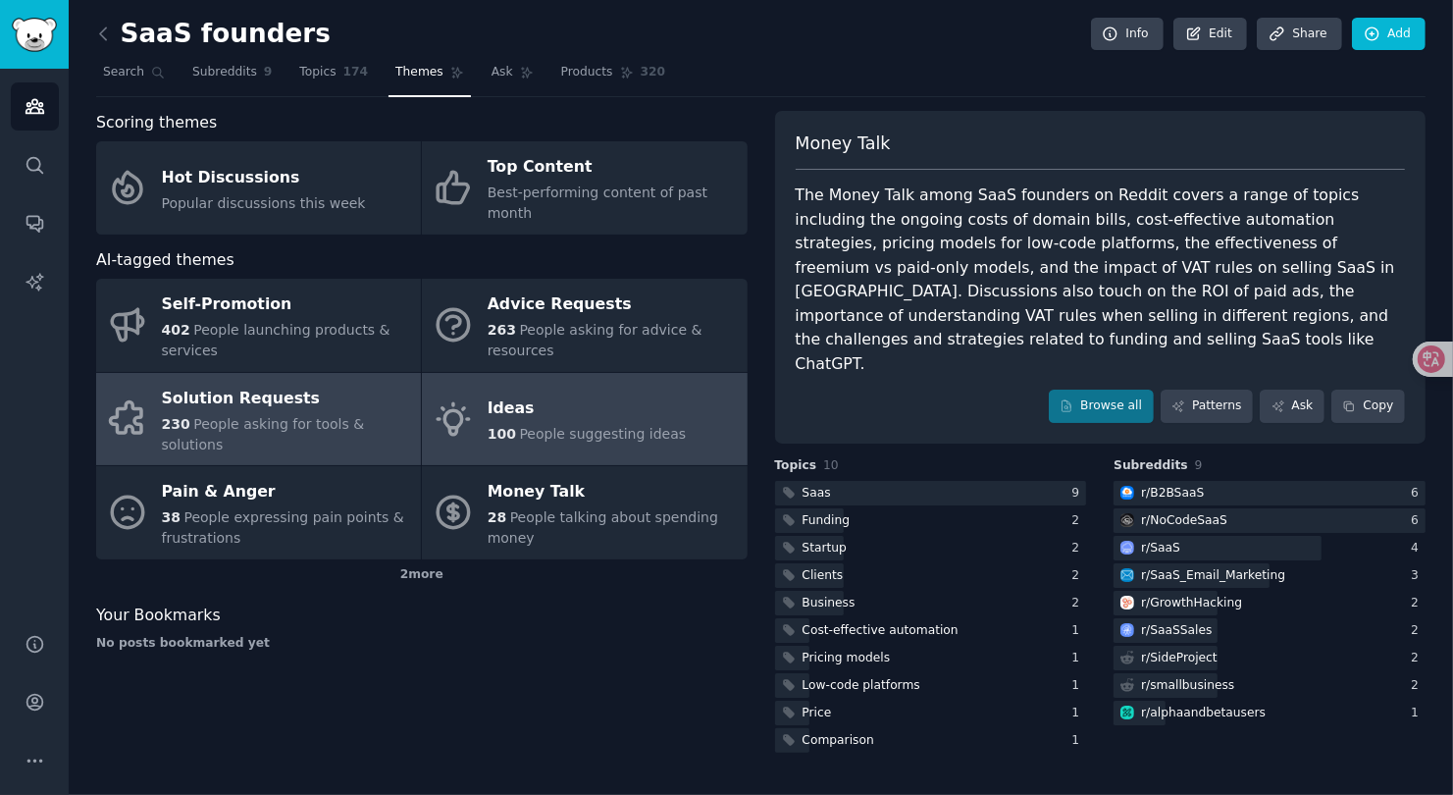
click at [283, 383] on div "Solution Requests" at bounding box center [286, 398] width 249 height 31
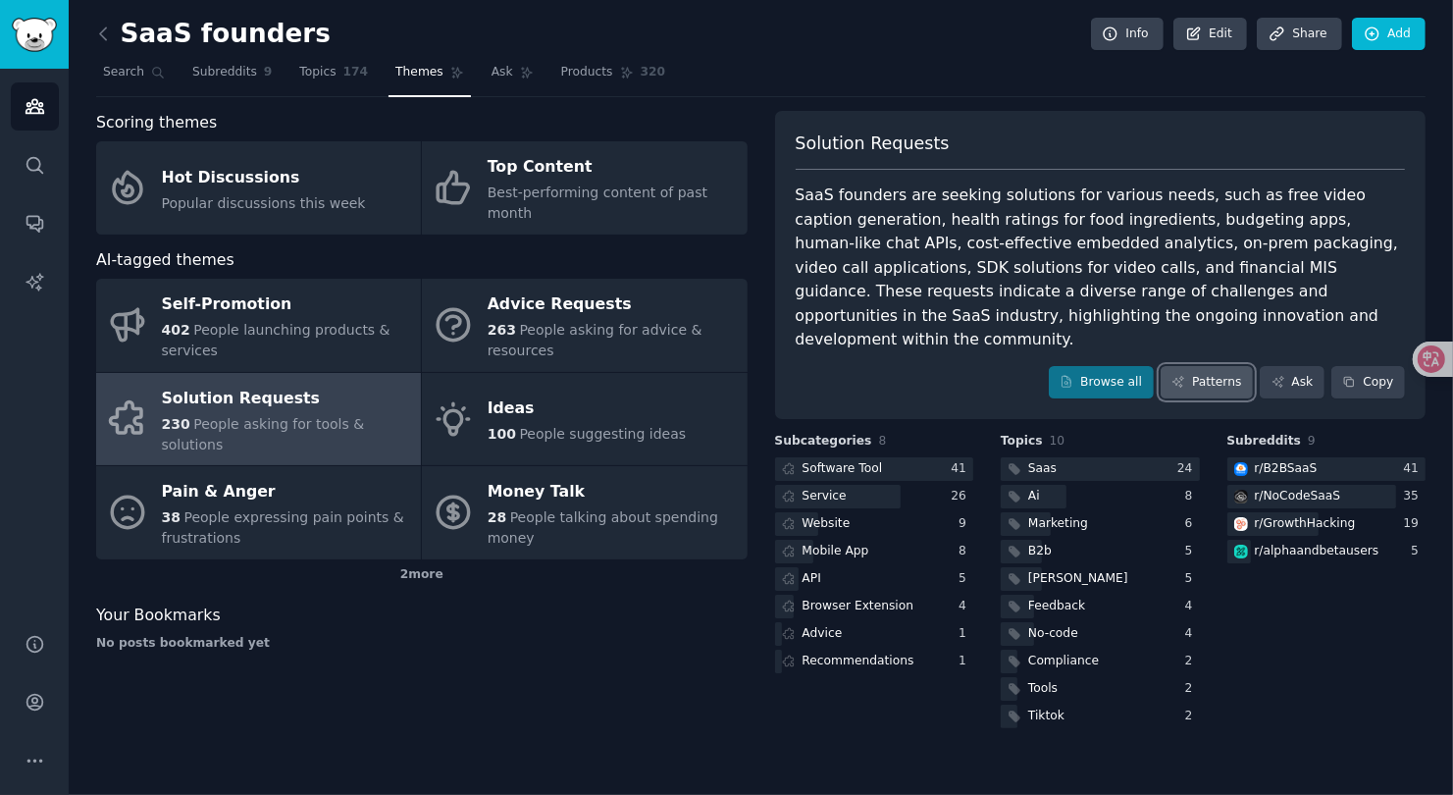
click at [1223, 366] on link "Patterns" at bounding box center [1207, 382] width 92 height 33
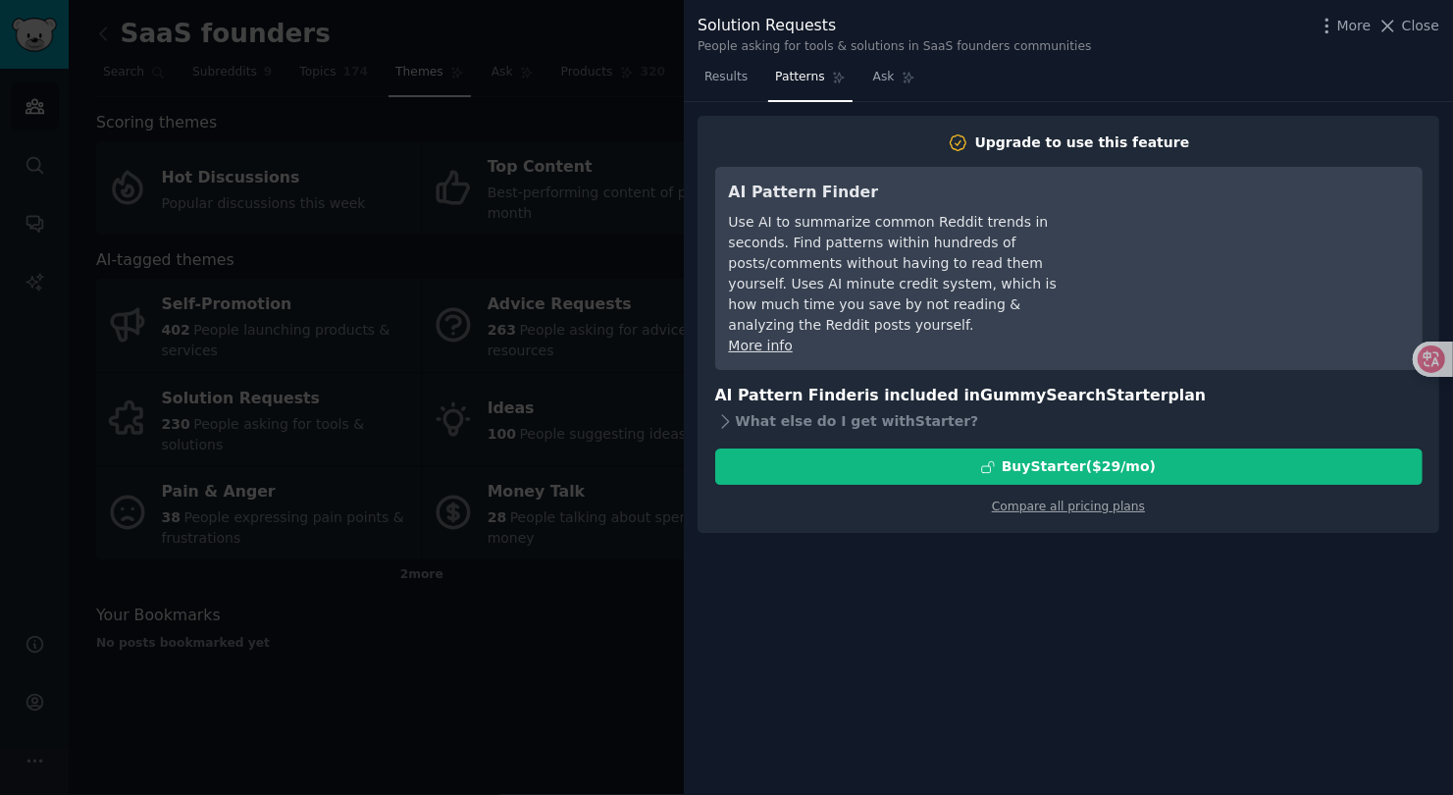
click at [566, 626] on div at bounding box center [726, 397] width 1453 height 795
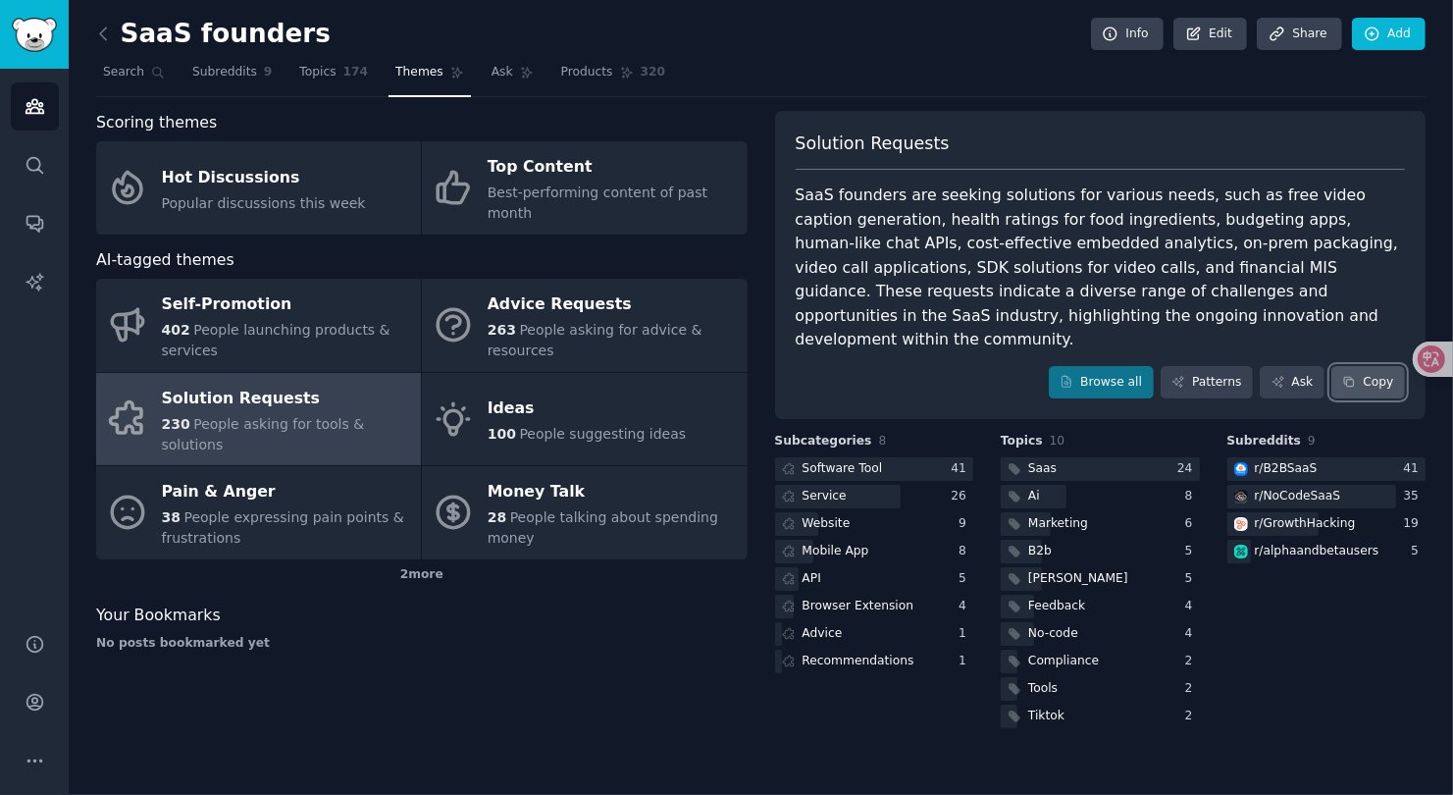
click at [1354, 378] on icon at bounding box center [1349, 382] width 9 height 9
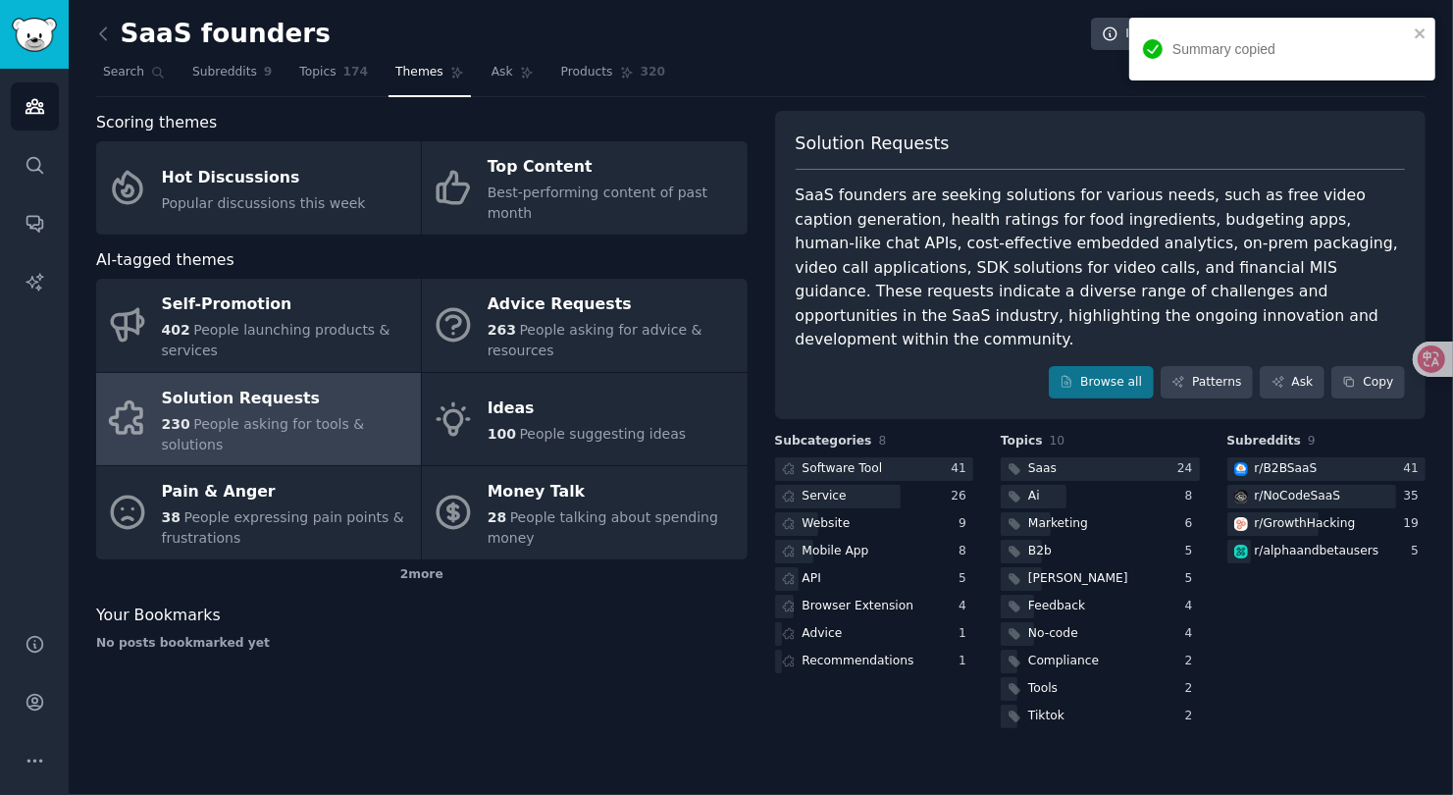
click at [935, 327] on div "Solution Requests SaaS founders are seeking solutions for various needs, such a…" at bounding box center [1100, 265] width 651 height 309
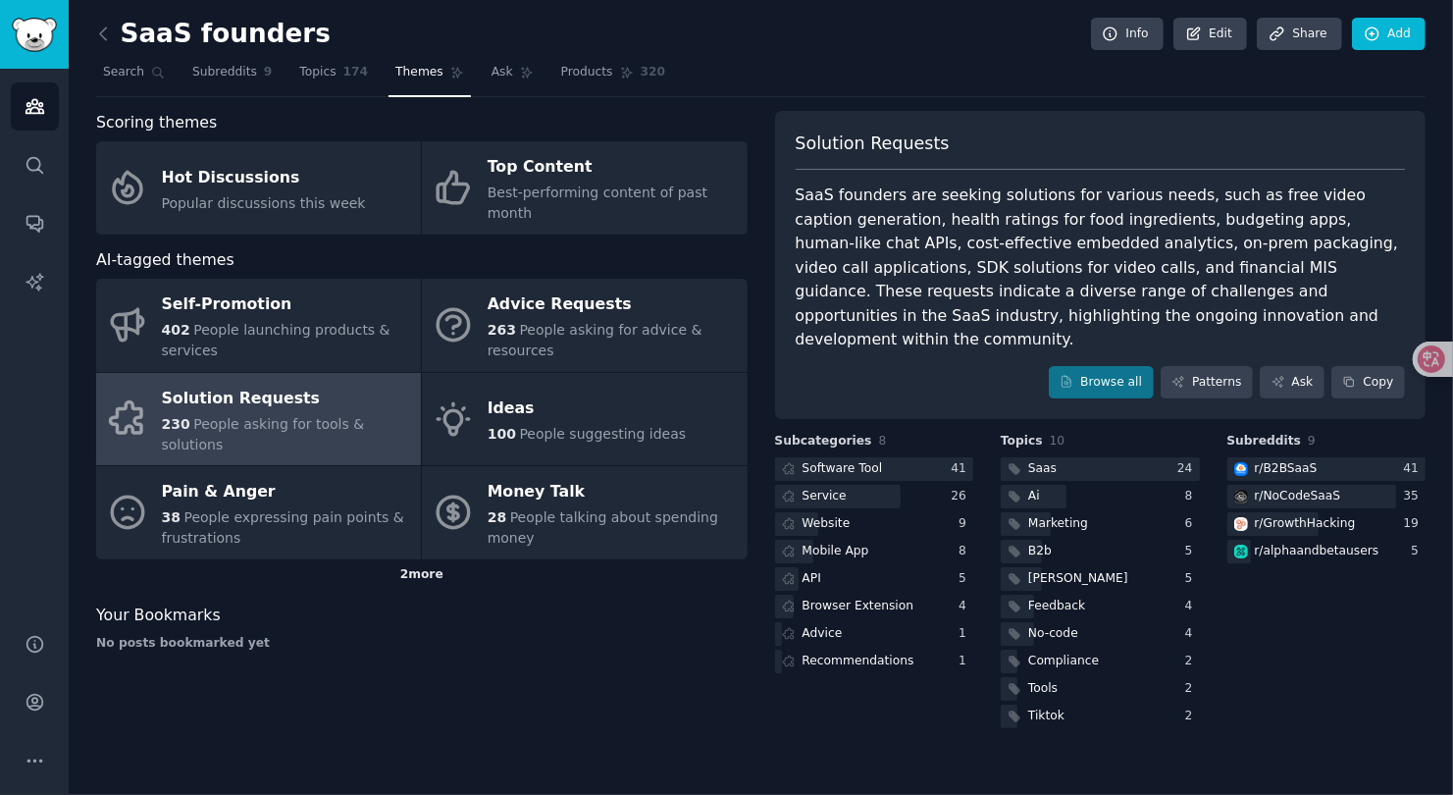
click at [432, 559] on div "2 more" at bounding box center [421, 574] width 651 height 31
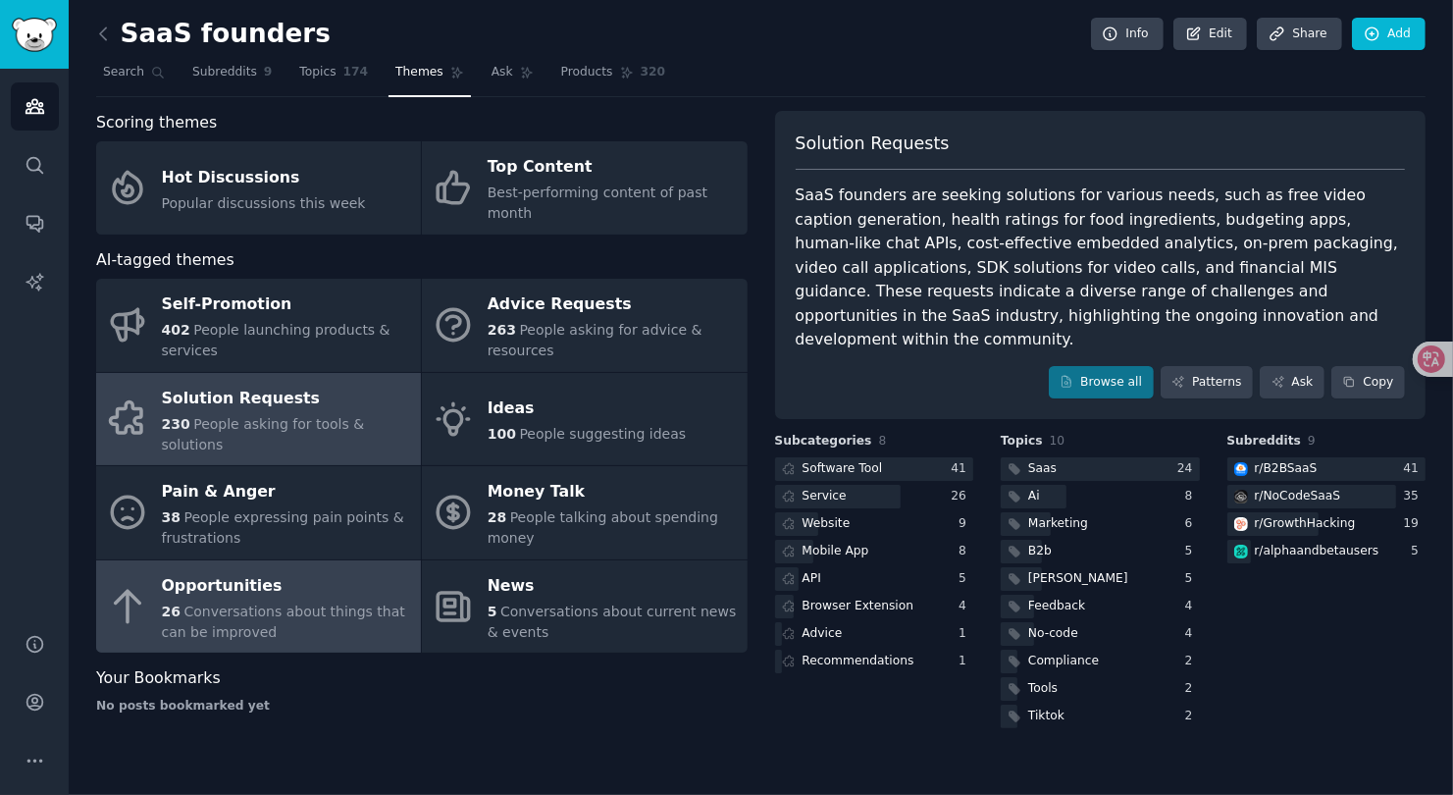
click at [362, 603] on span "Conversations about things that can be improved" at bounding box center [283, 621] width 243 height 36
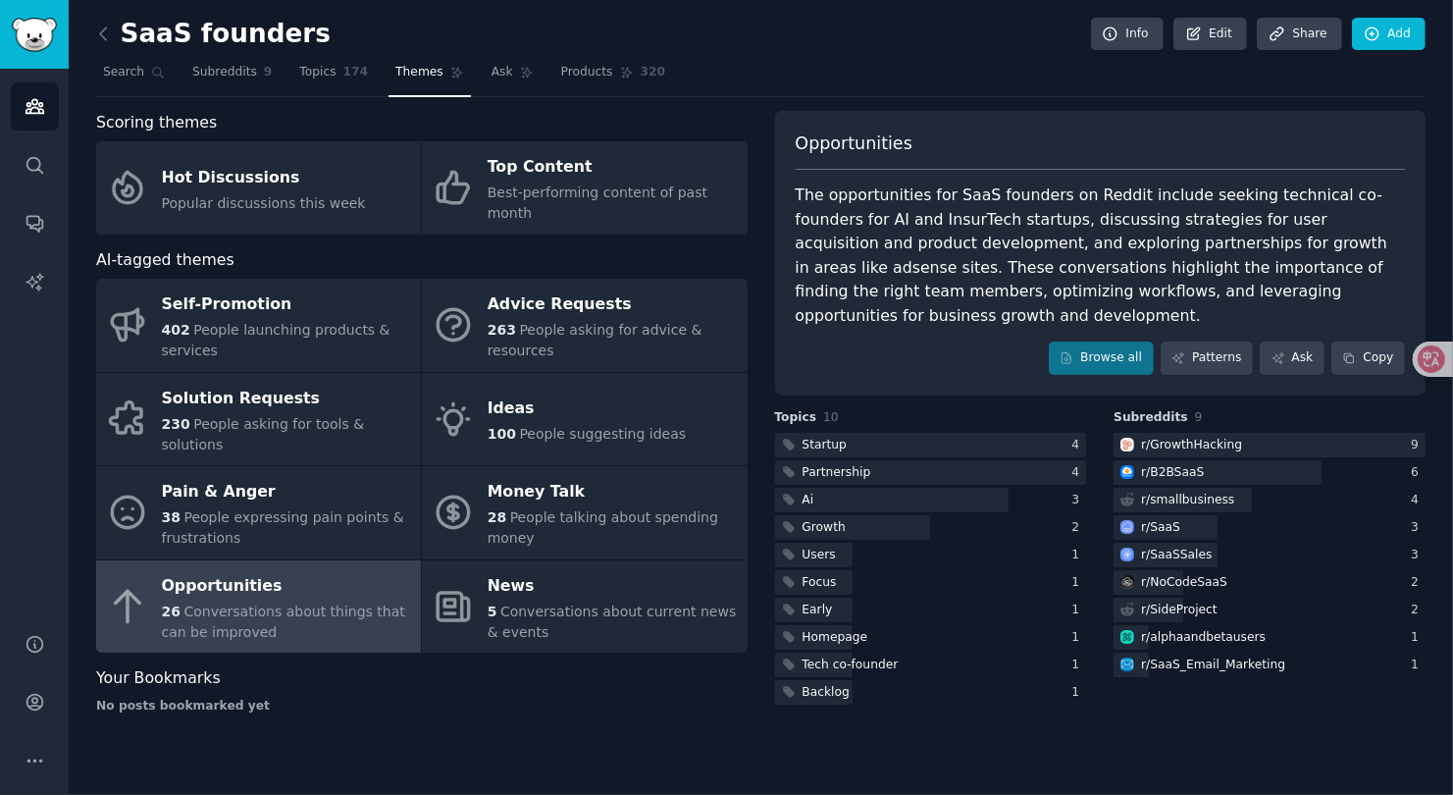
click at [588, 689] on div "SaaS founders Info Edit Share Add Search Subreddits 9 Topics 174 Themes Ask Pro…" at bounding box center [761, 397] width 1384 height 795
click at [89, 39] on div "SaaS founders Info Edit Share Add Search Subreddits 9 Topics 174 Themes Ask Pro…" at bounding box center [761, 397] width 1384 height 795
click at [96, 39] on icon at bounding box center [103, 34] width 21 height 21
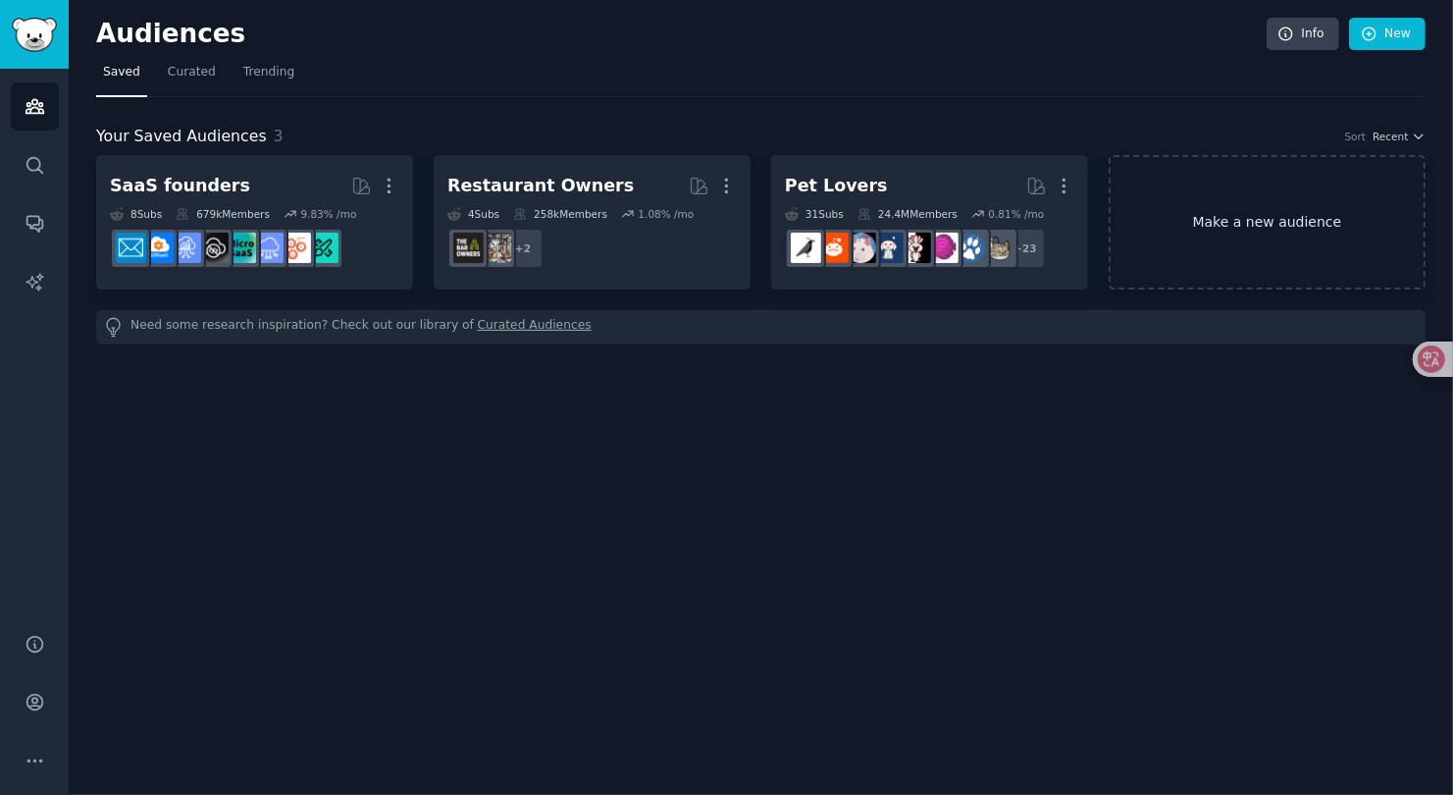
click at [1338, 209] on link "Make a new audience" at bounding box center [1267, 222] width 317 height 134
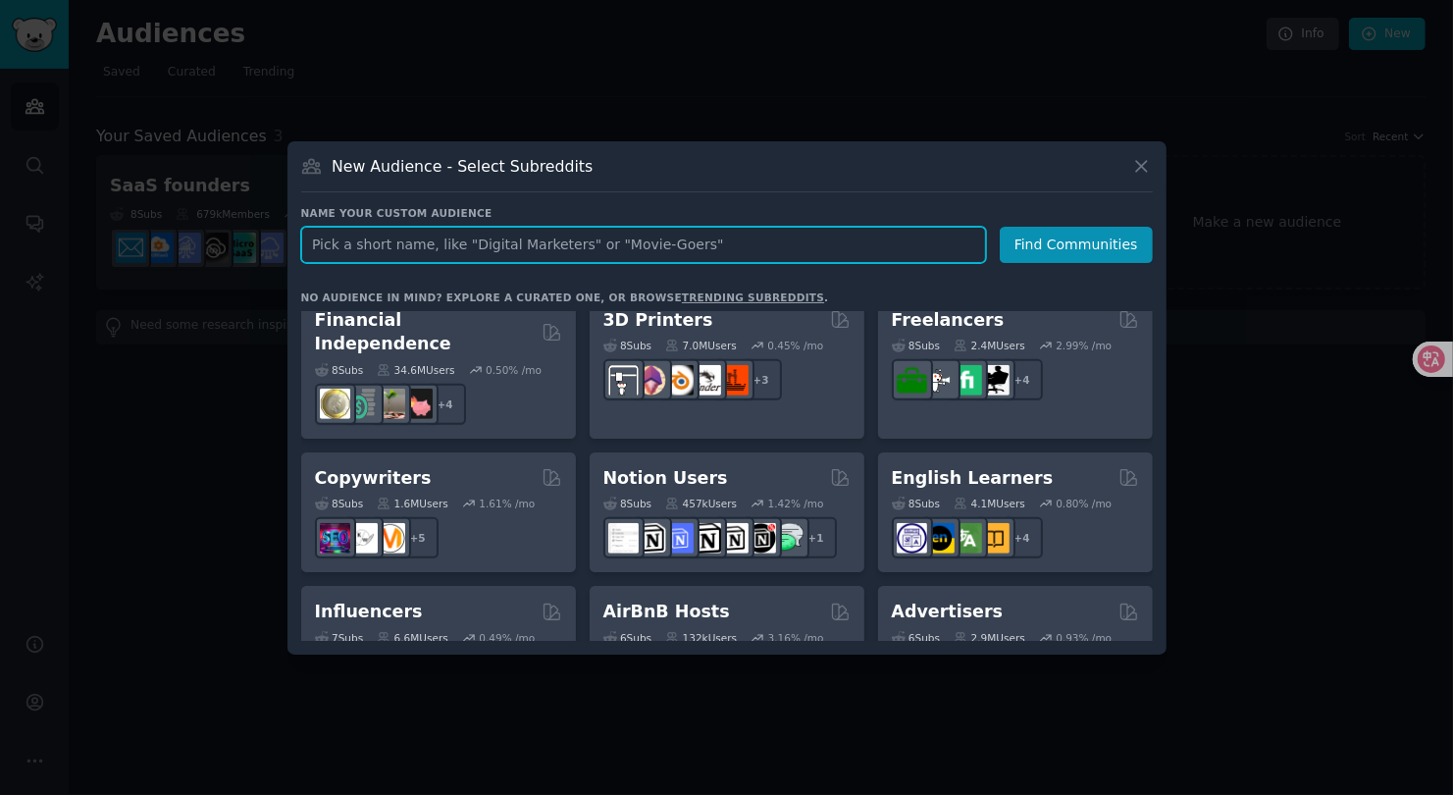
scroll to position [1089, 0]
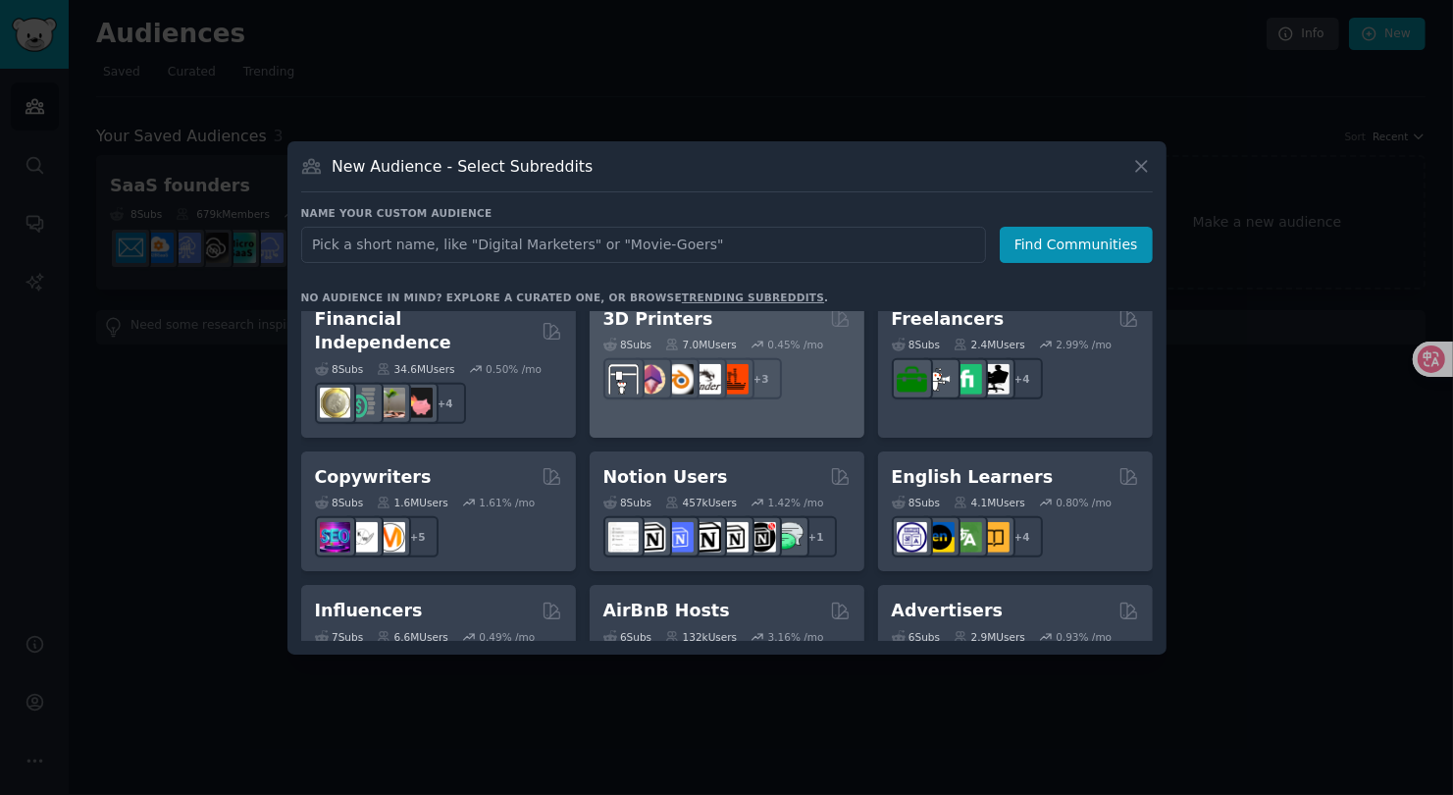
click at [768, 338] on div "0.45 % /mo" at bounding box center [787, 345] width 73 height 14
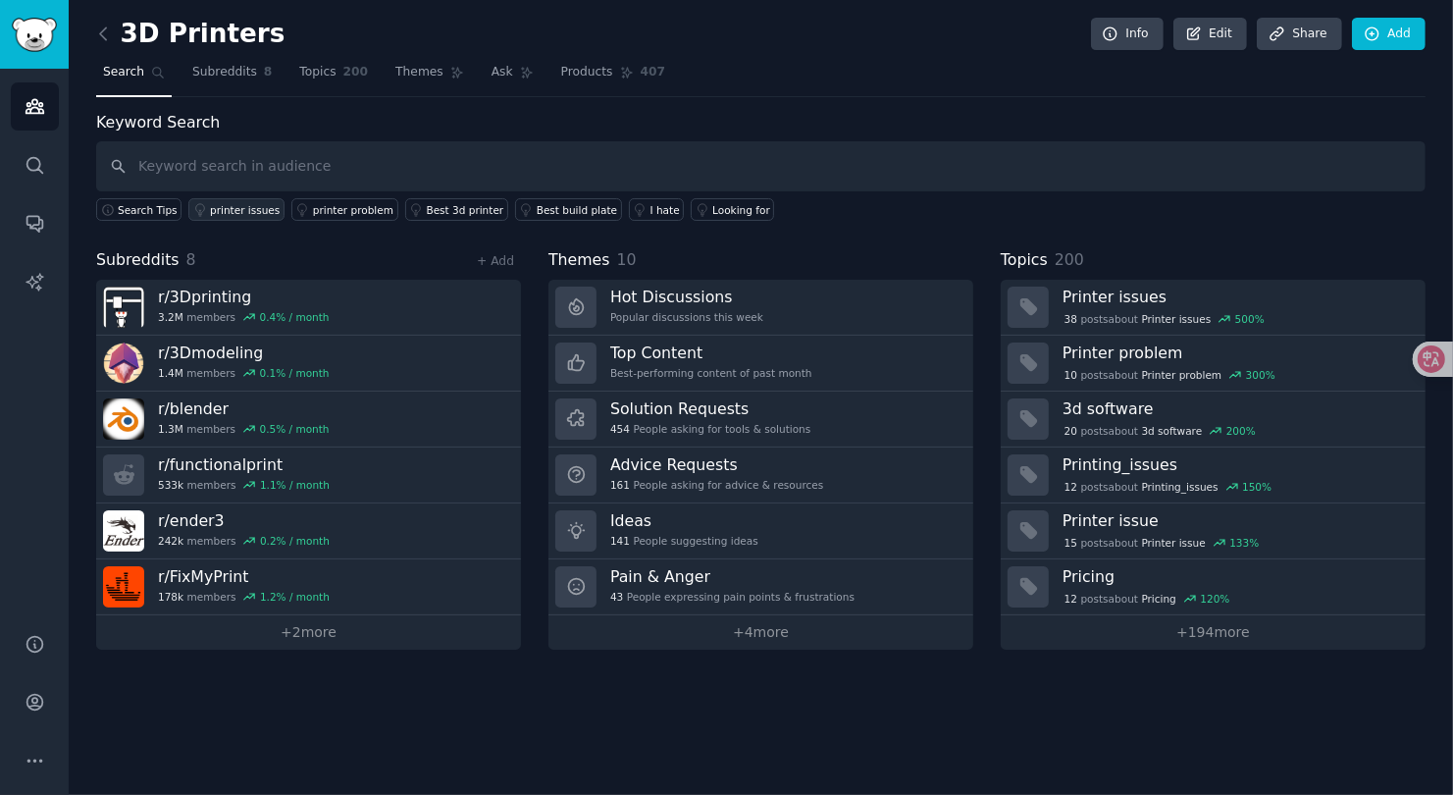
click at [249, 213] on div "printer issues" at bounding box center [245, 210] width 70 height 14
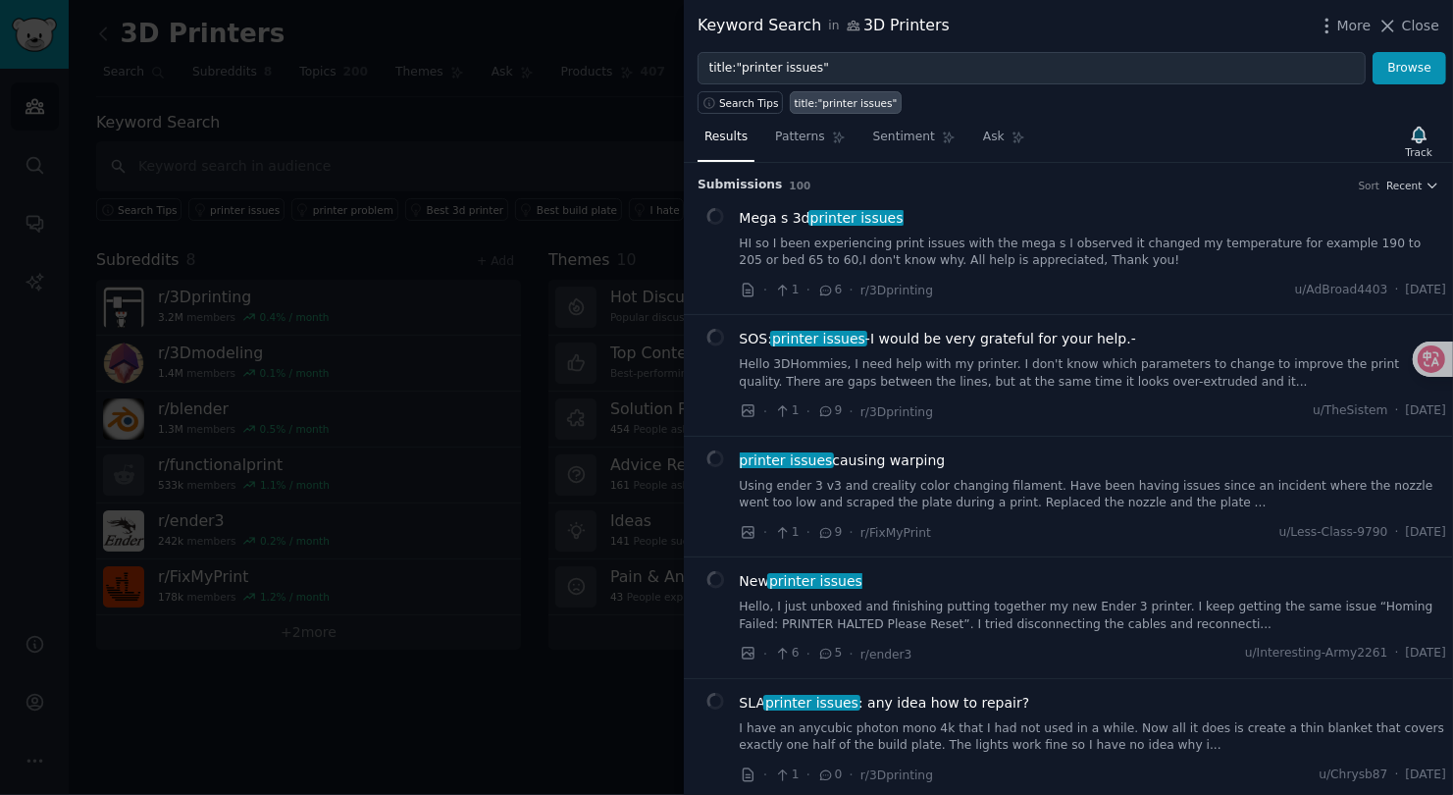
click at [858, 218] on span "printer issues" at bounding box center [856, 218] width 96 height 16
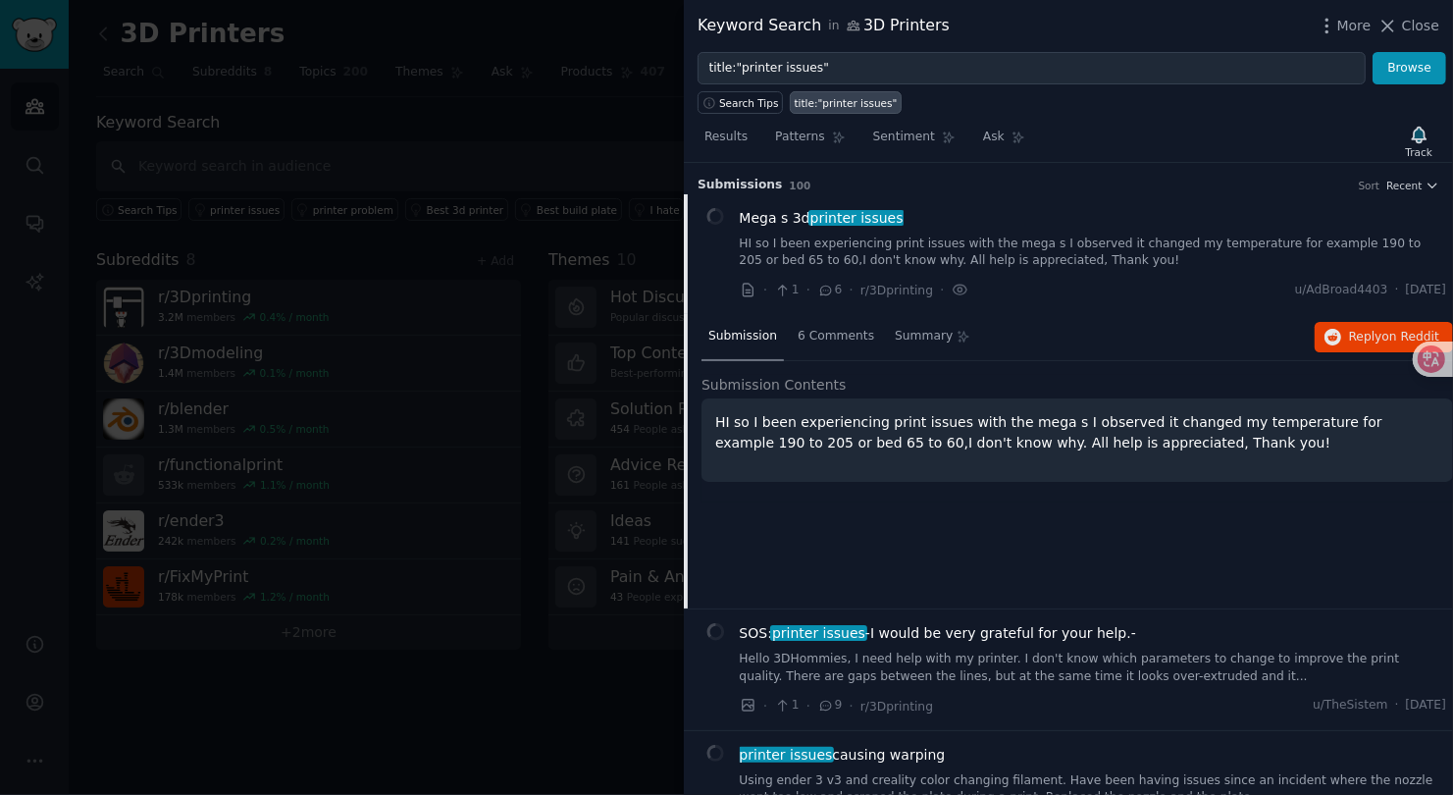
scroll to position [30, 0]
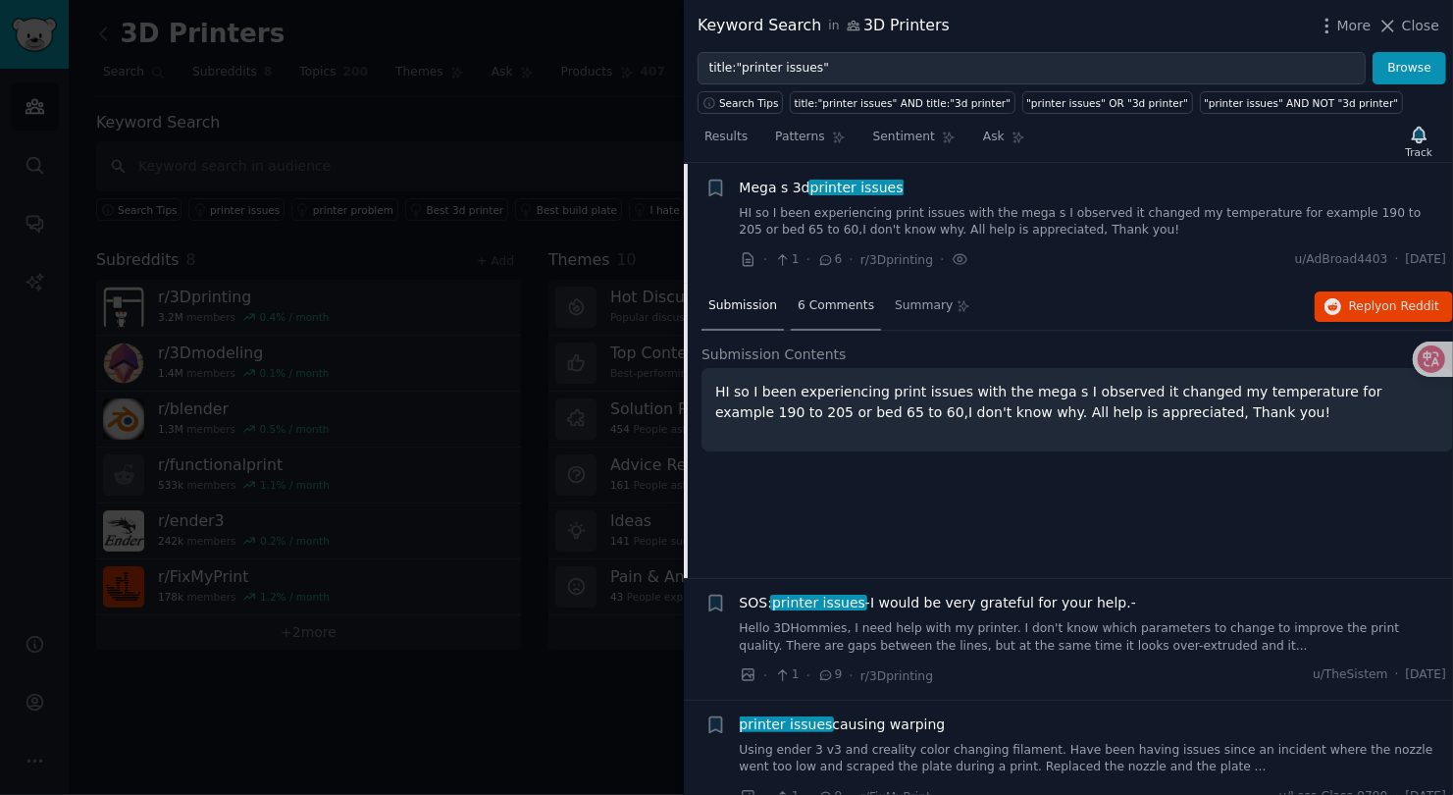
click at [855, 297] on span "6 Comments" at bounding box center [836, 306] width 77 height 18
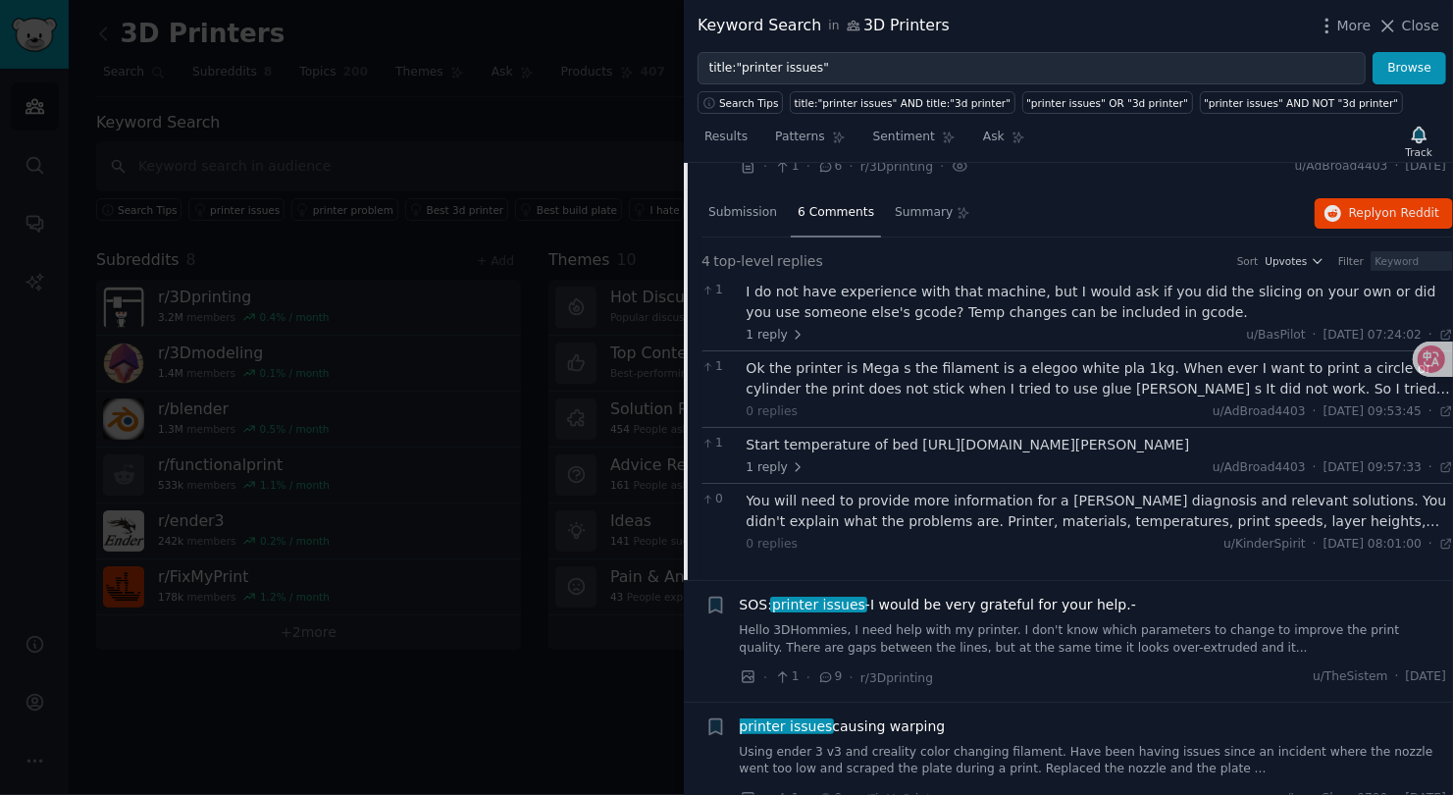
scroll to position [134, 0]
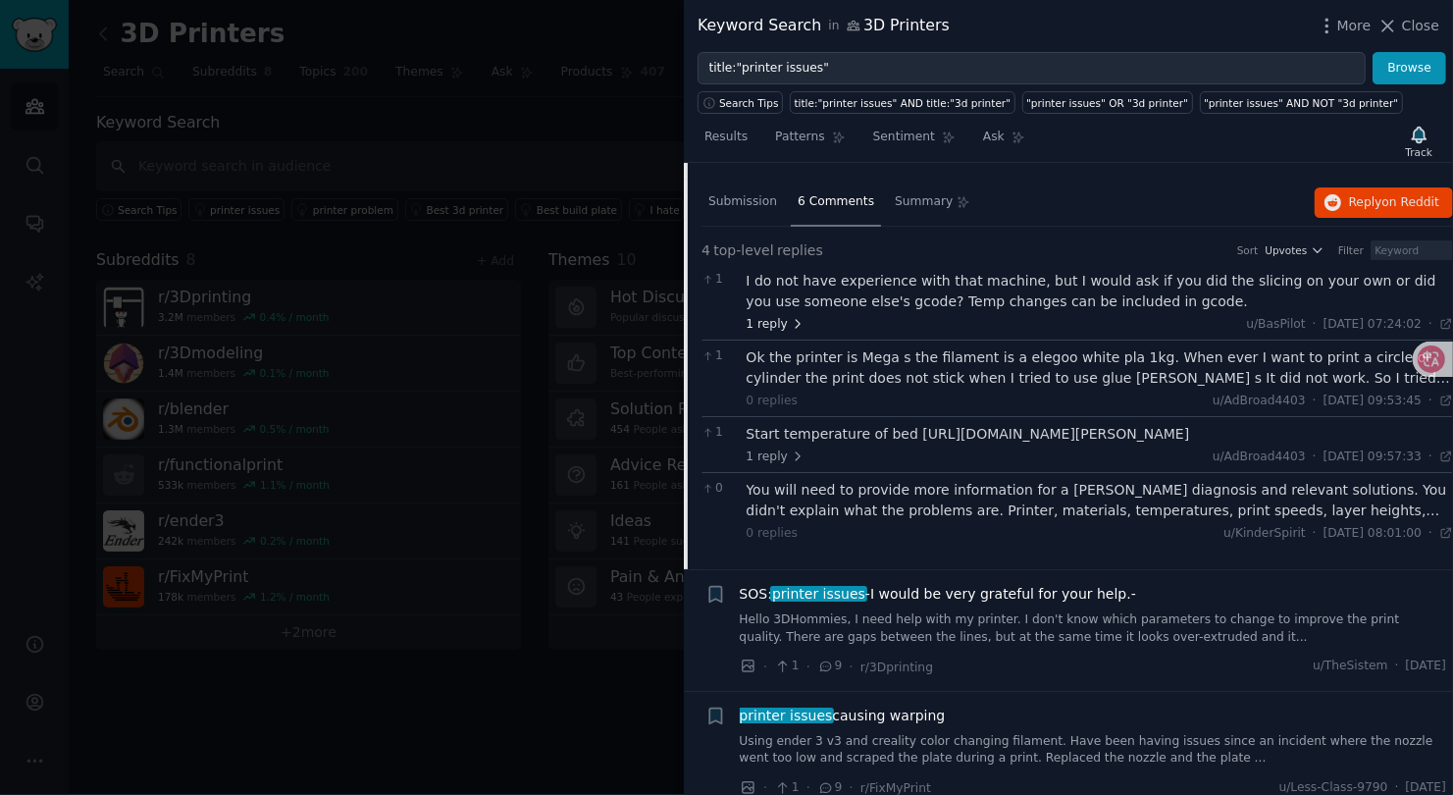
click at [780, 319] on span "1 reply" at bounding box center [776, 325] width 59 height 18
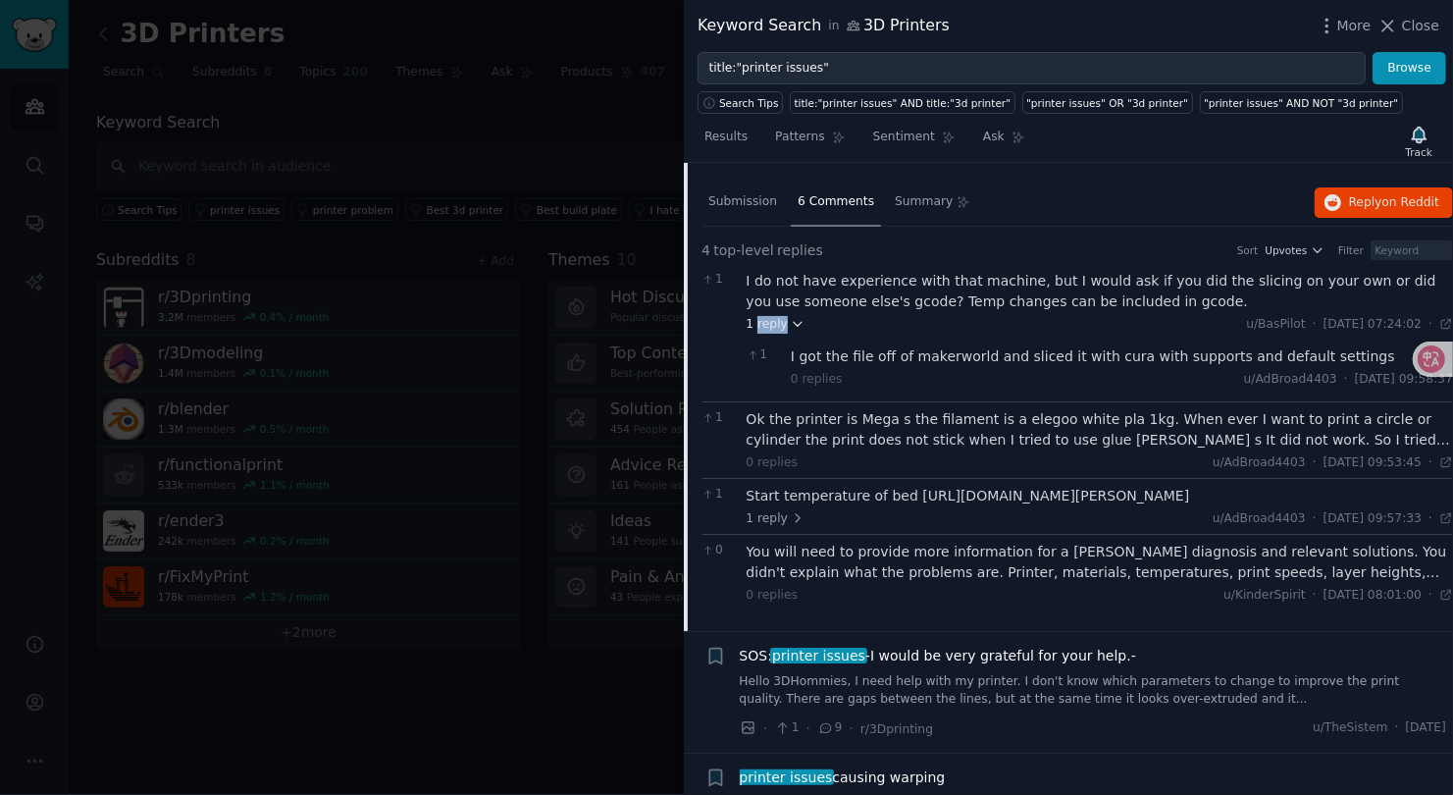
click at [780, 319] on span "1 reply" at bounding box center [776, 325] width 59 height 18
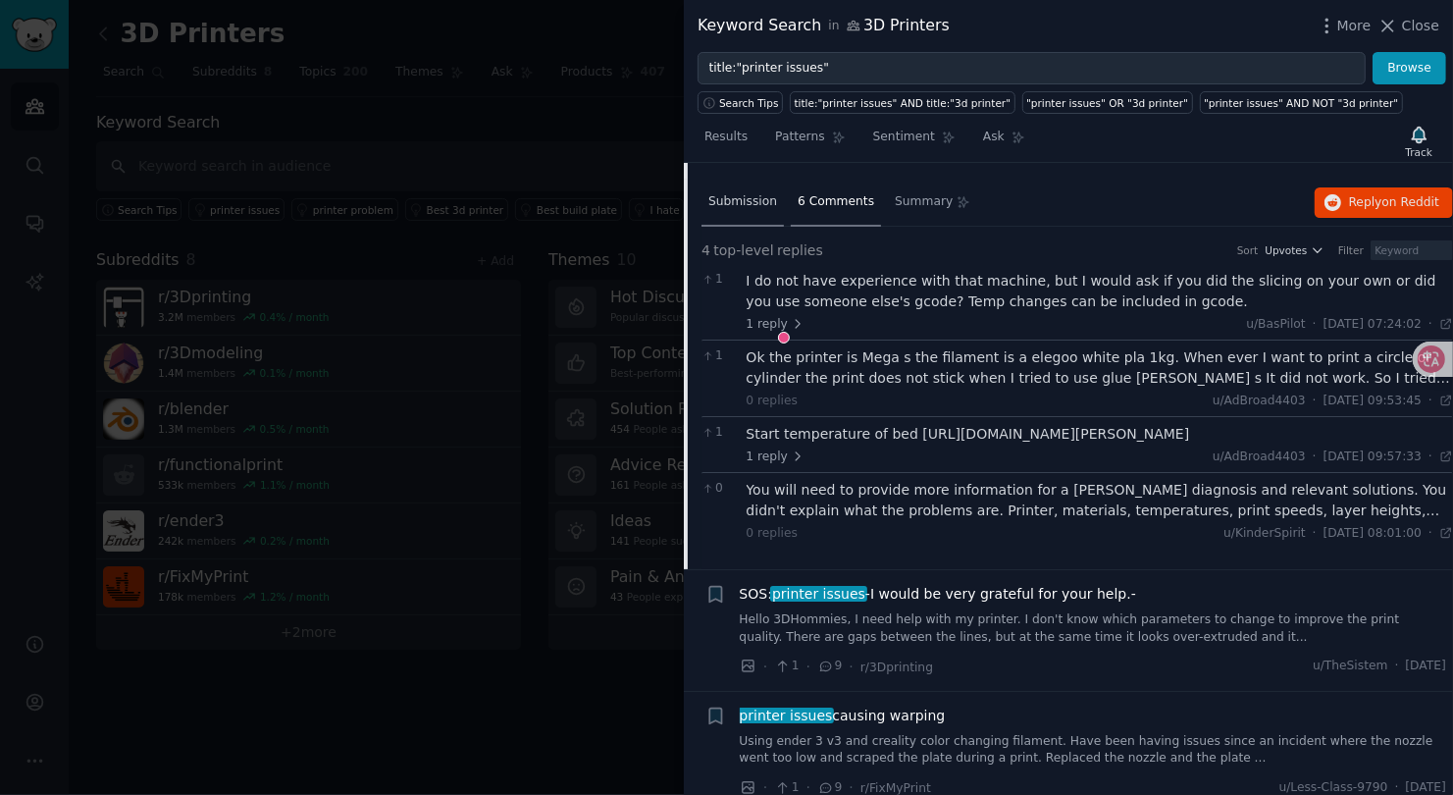
click at [750, 193] on span "Submission" at bounding box center [742, 202] width 69 height 18
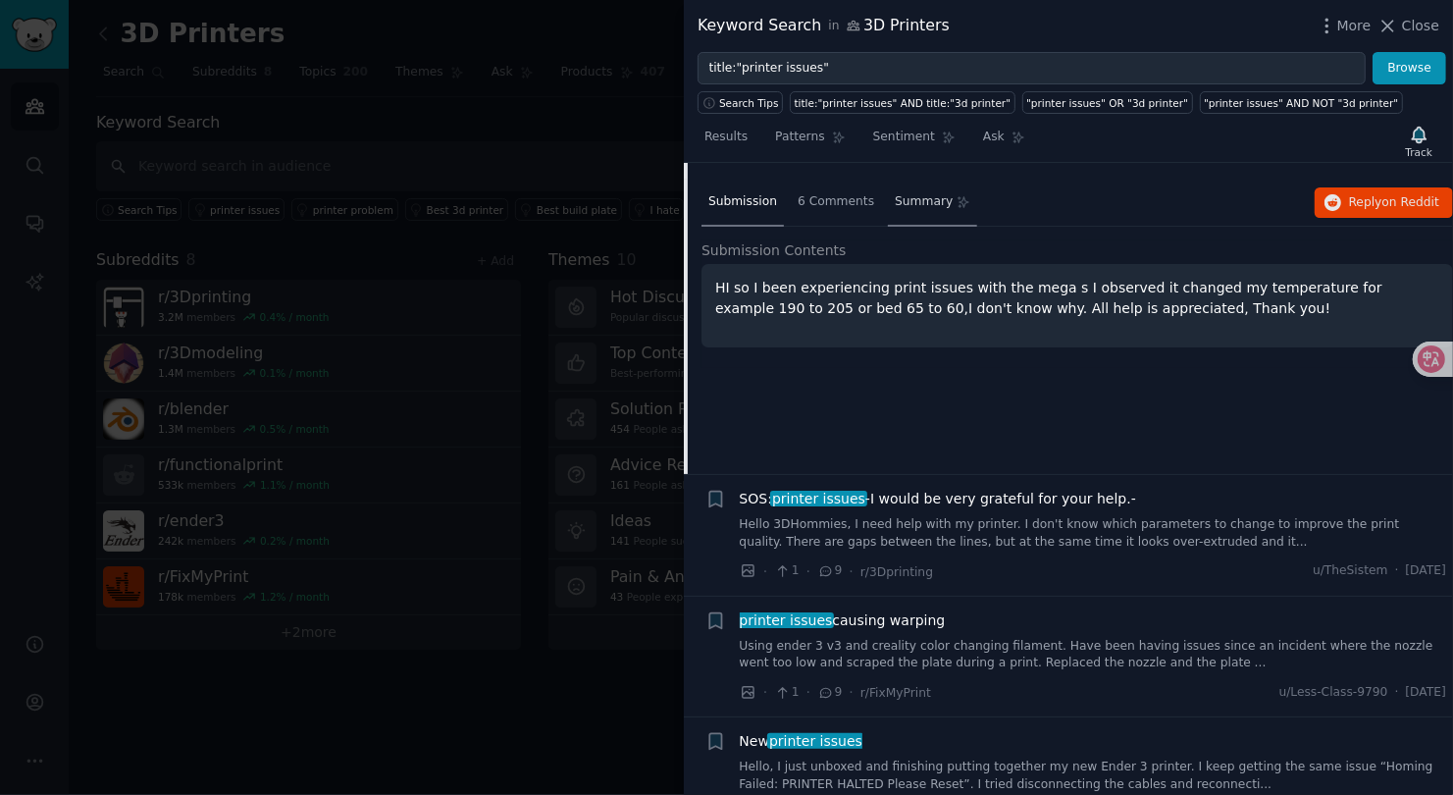
click at [910, 203] on span "Summary" at bounding box center [924, 202] width 58 height 18
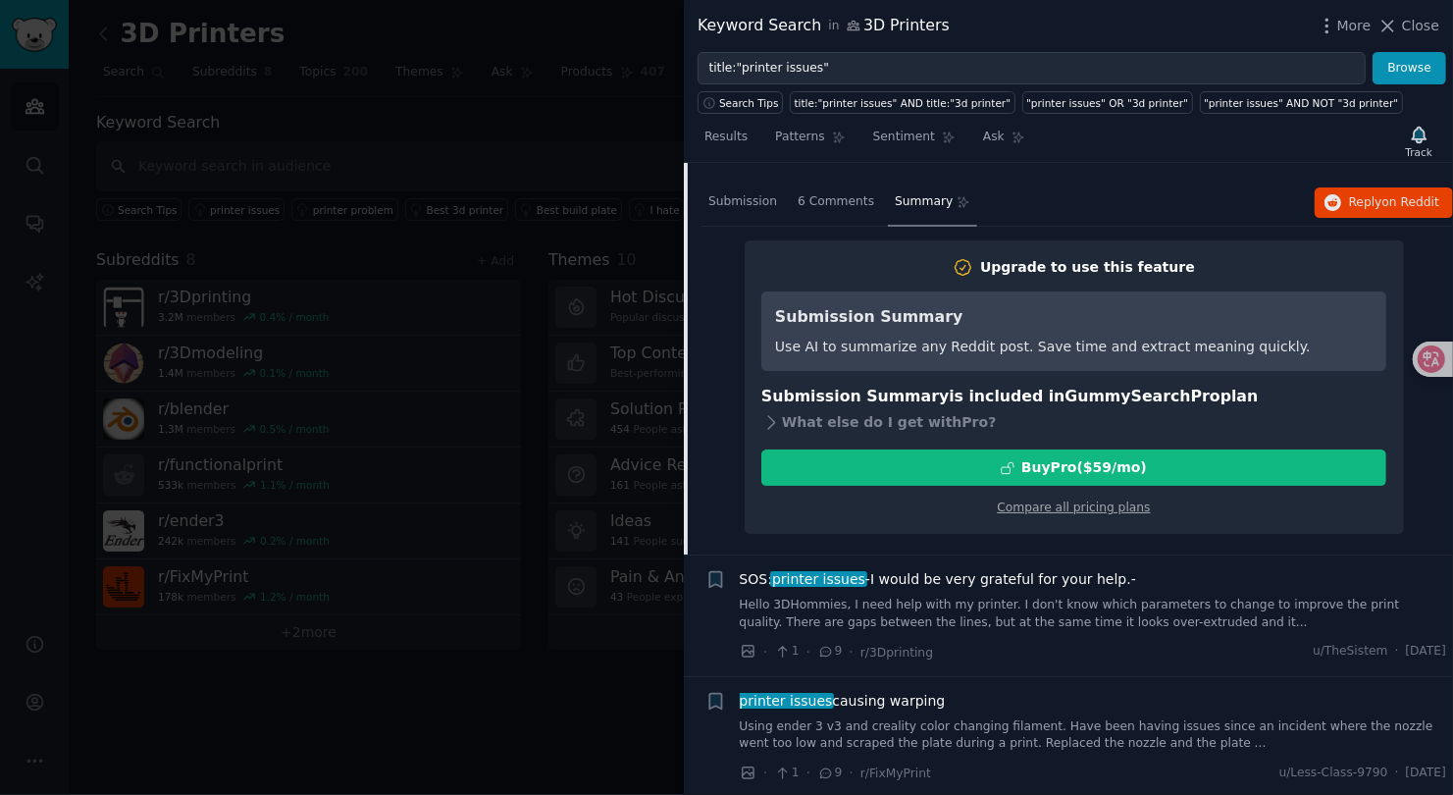
click at [532, 299] on div at bounding box center [726, 397] width 1453 height 795
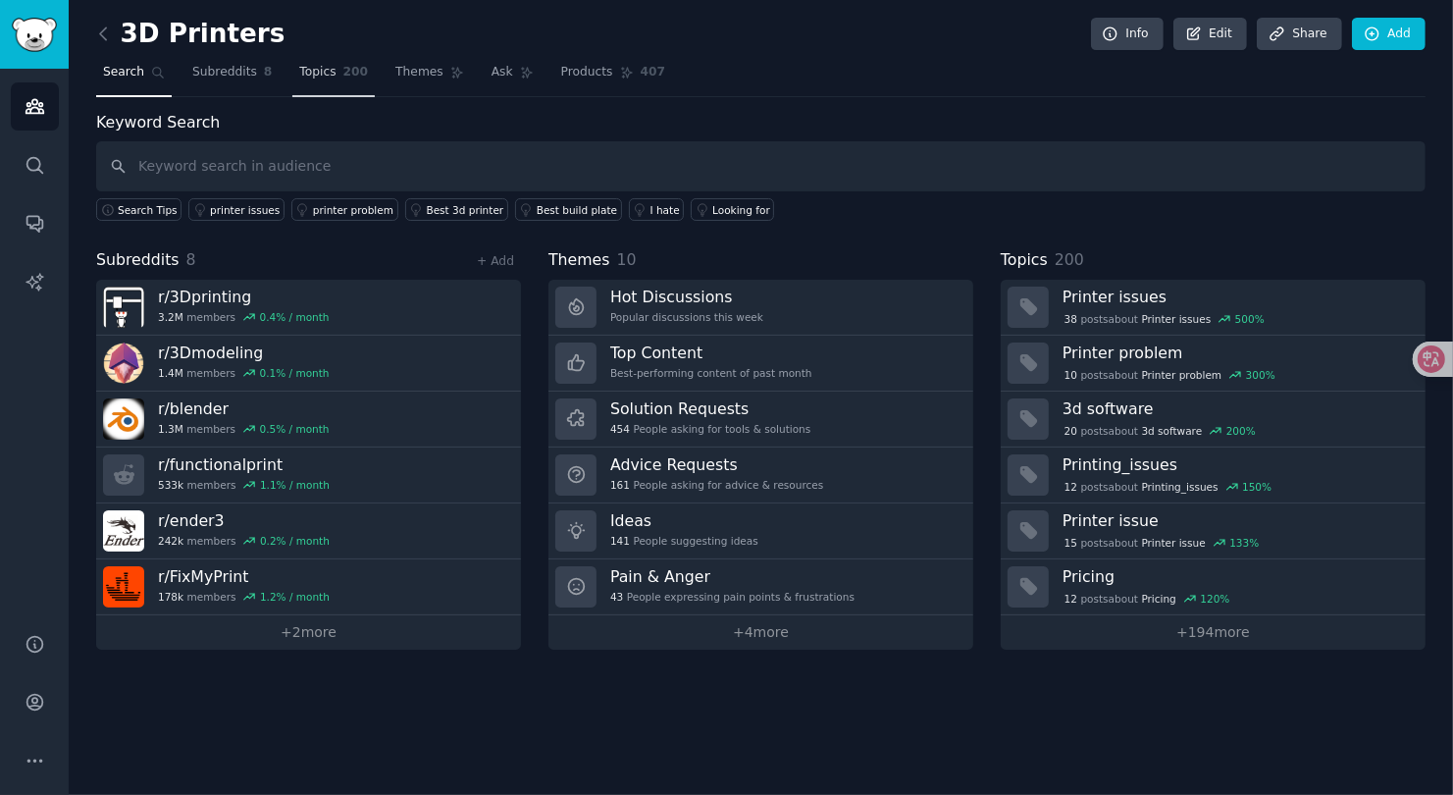
click at [354, 70] on span "200" at bounding box center [356, 73] width 26 height 18
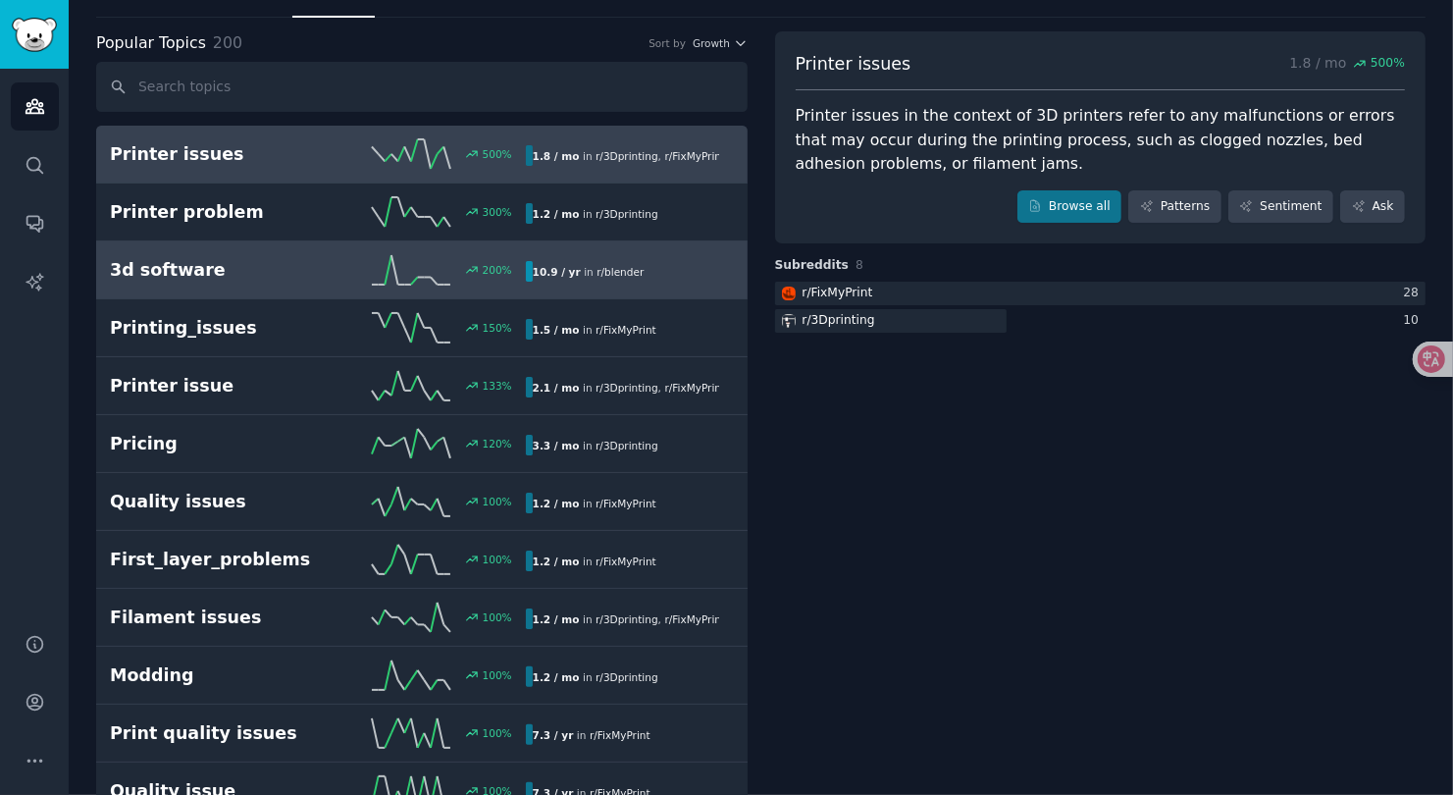
scroll to position [83, 0]
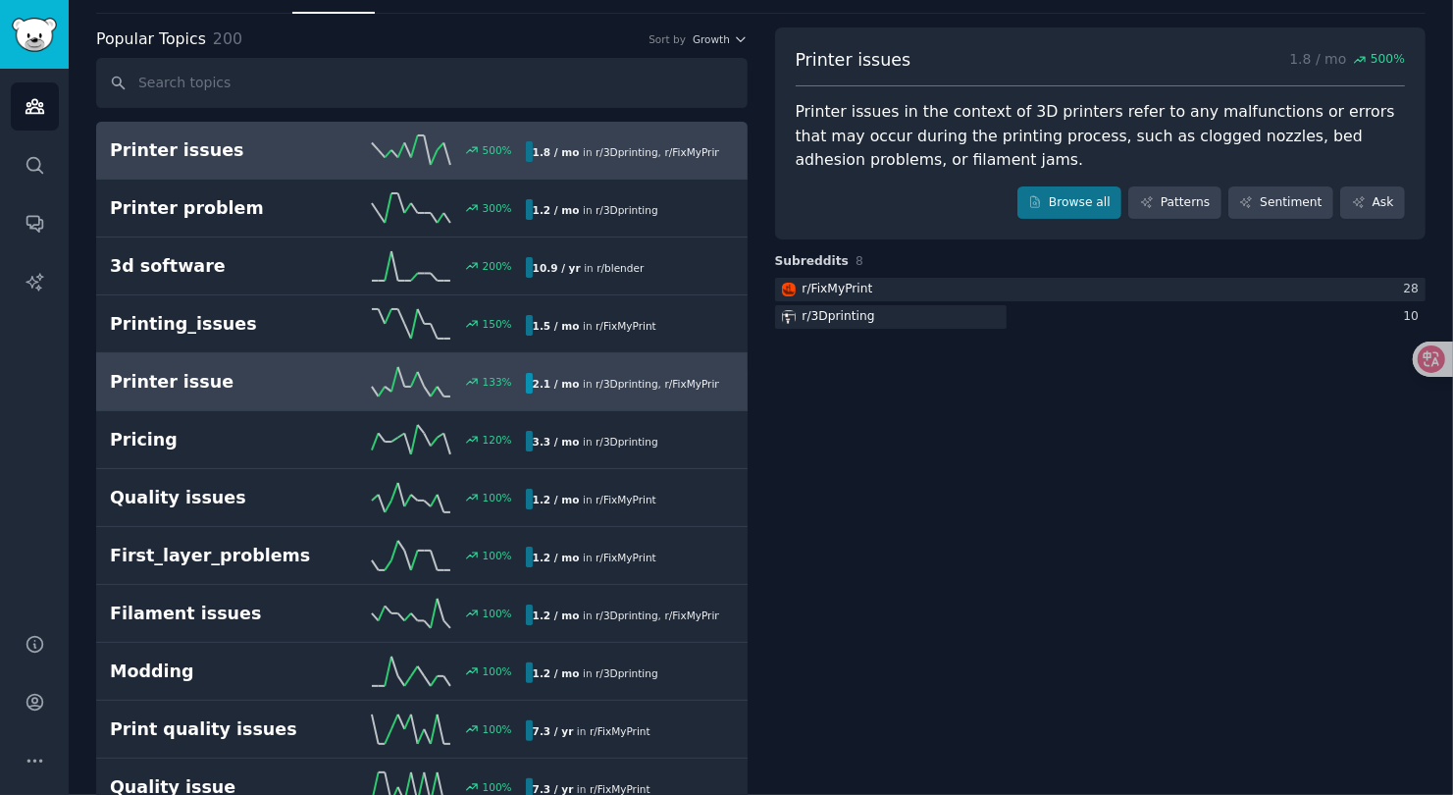
click at [272, 370] on h2 "Printer issue" at bounding box center [214, 382] width 208 height 25
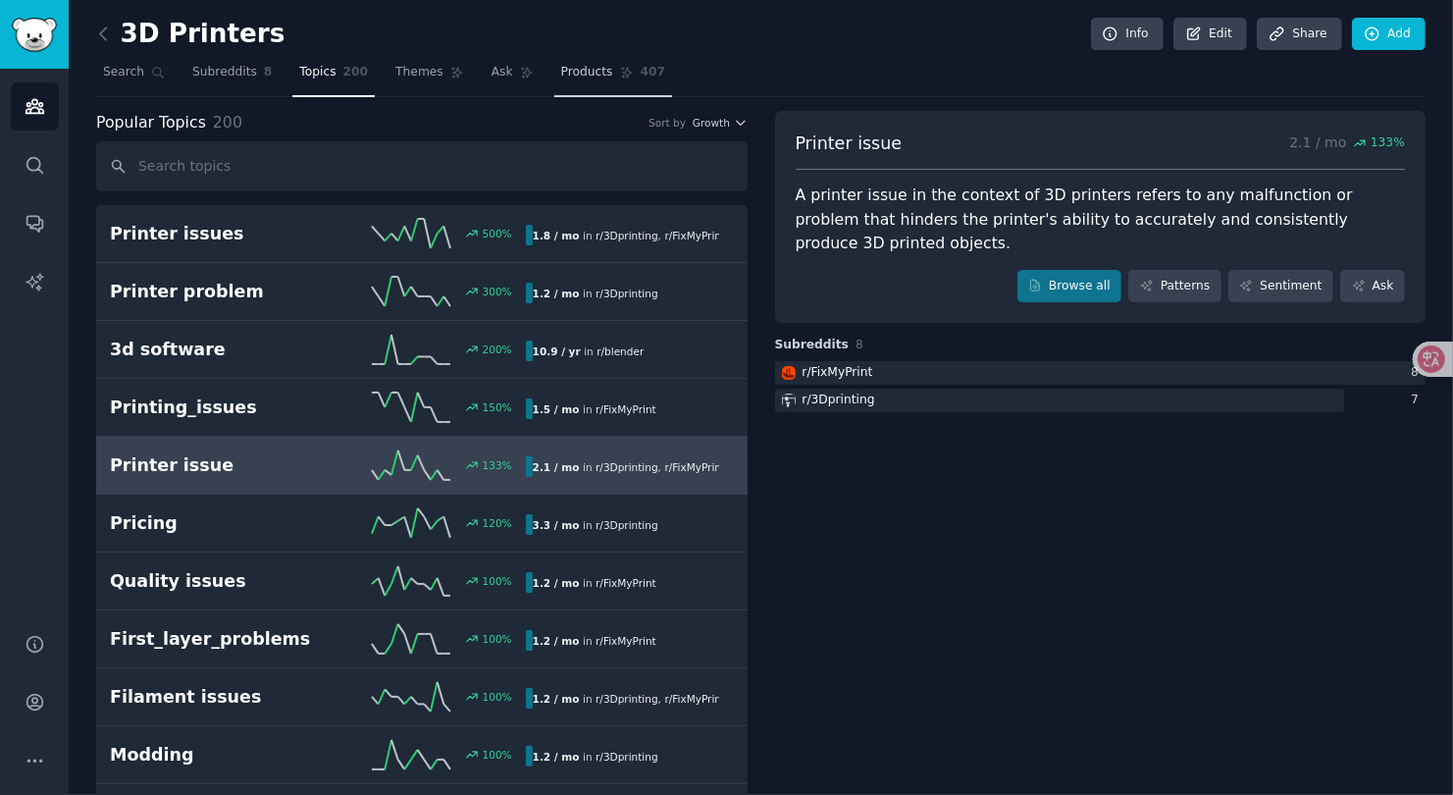
click at [600, 60] on link "Products 407" at bounding box center [613, 77] width 118 height 40
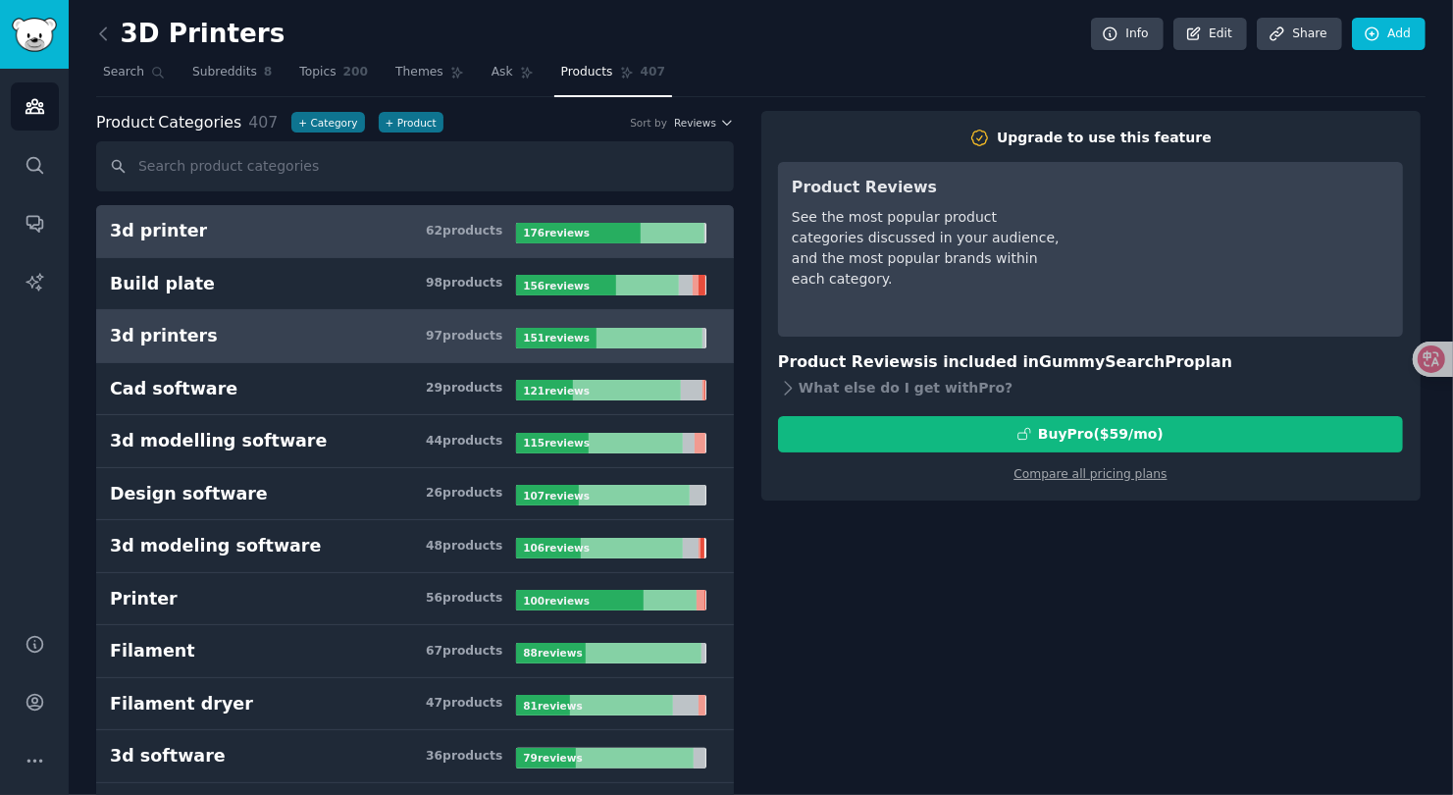
click at [332, 343] on h3 "3d printers 97 product s" at bounding box center [313, 336] width 406 height 25
click at [322, 223] on h3 "3d printer 62 product s" at bounding box center [313, 231] width 406 height 25
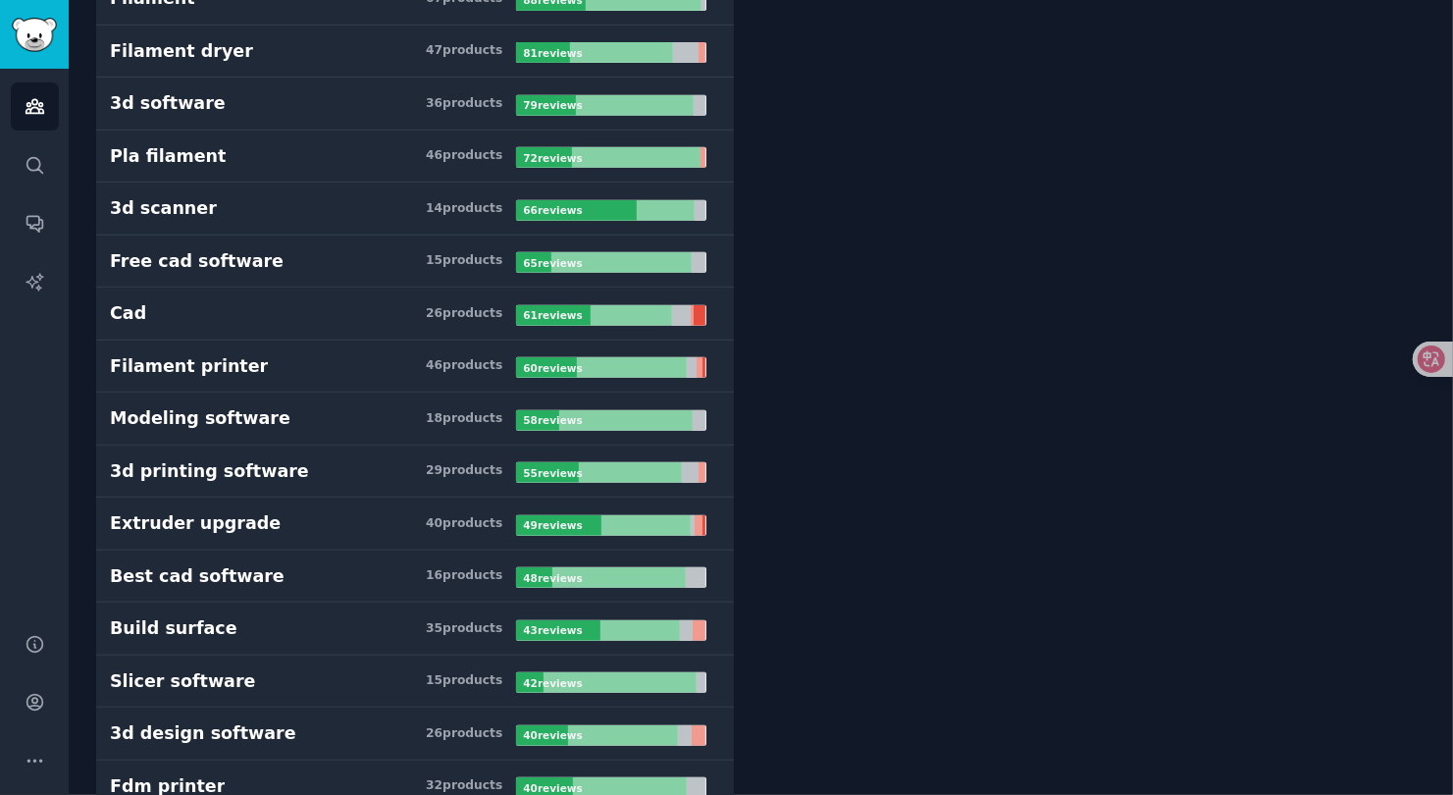
scroll to position [712, 0]
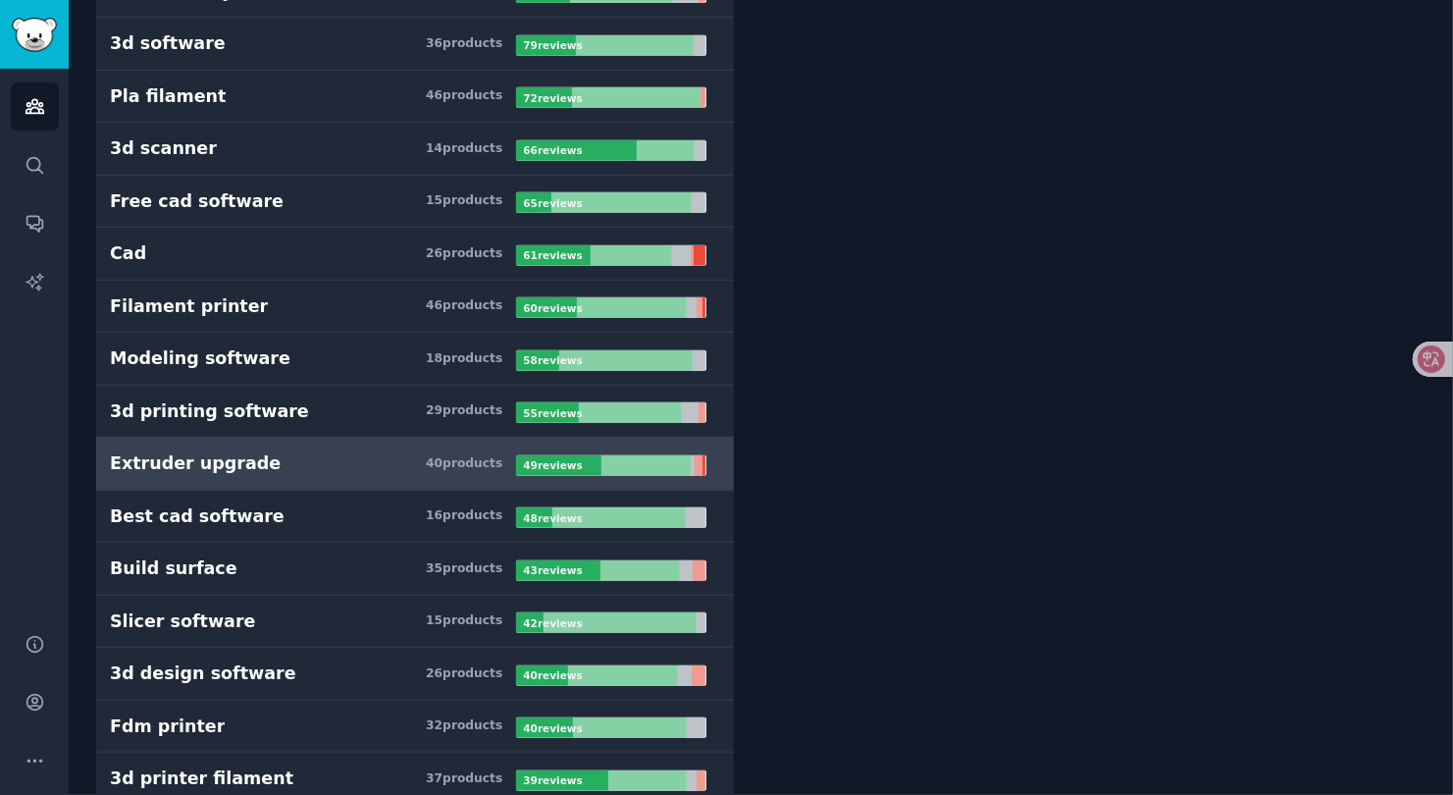
click at [346, 477] on link "Extruder upgrade 40 product s 49 review s" at bounding box center [415, 464] width 638 height 53
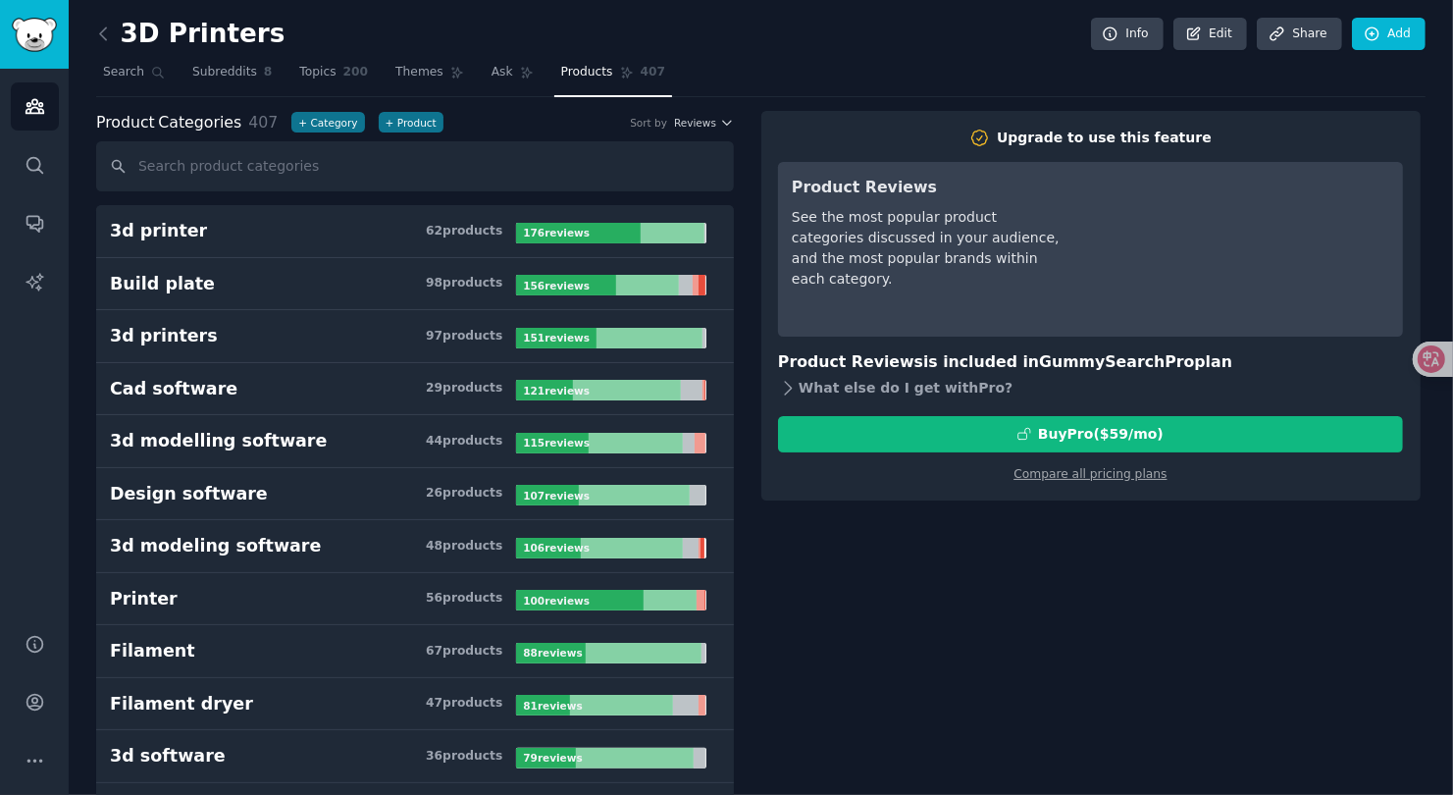
click at [802, 387] on div "What else do I get with Pro ?" at bounding box center [1090, 388] width 625 height 27
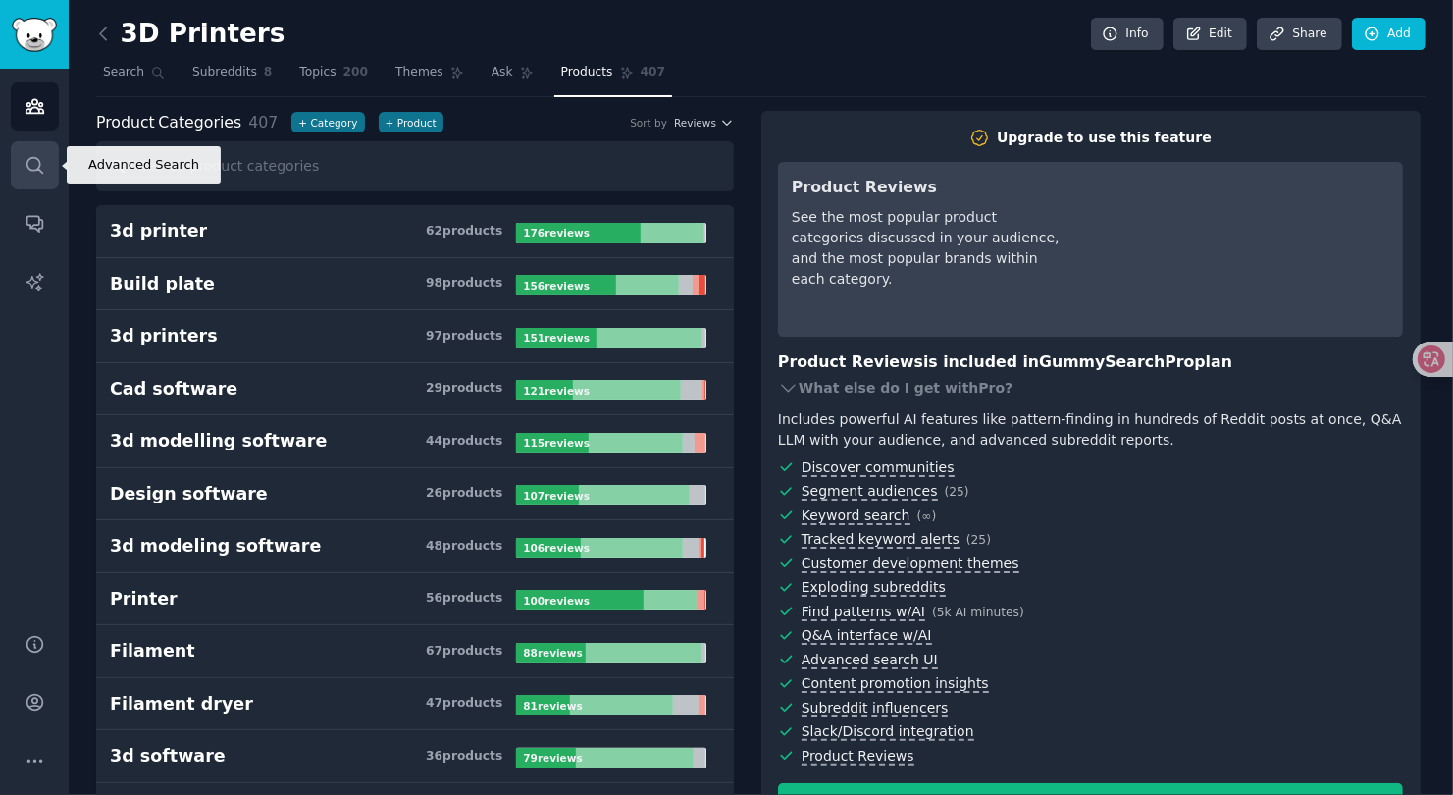
click at [27, 155] on icon "Sidebar" at bounding box center [35, 165] width 21 height 21
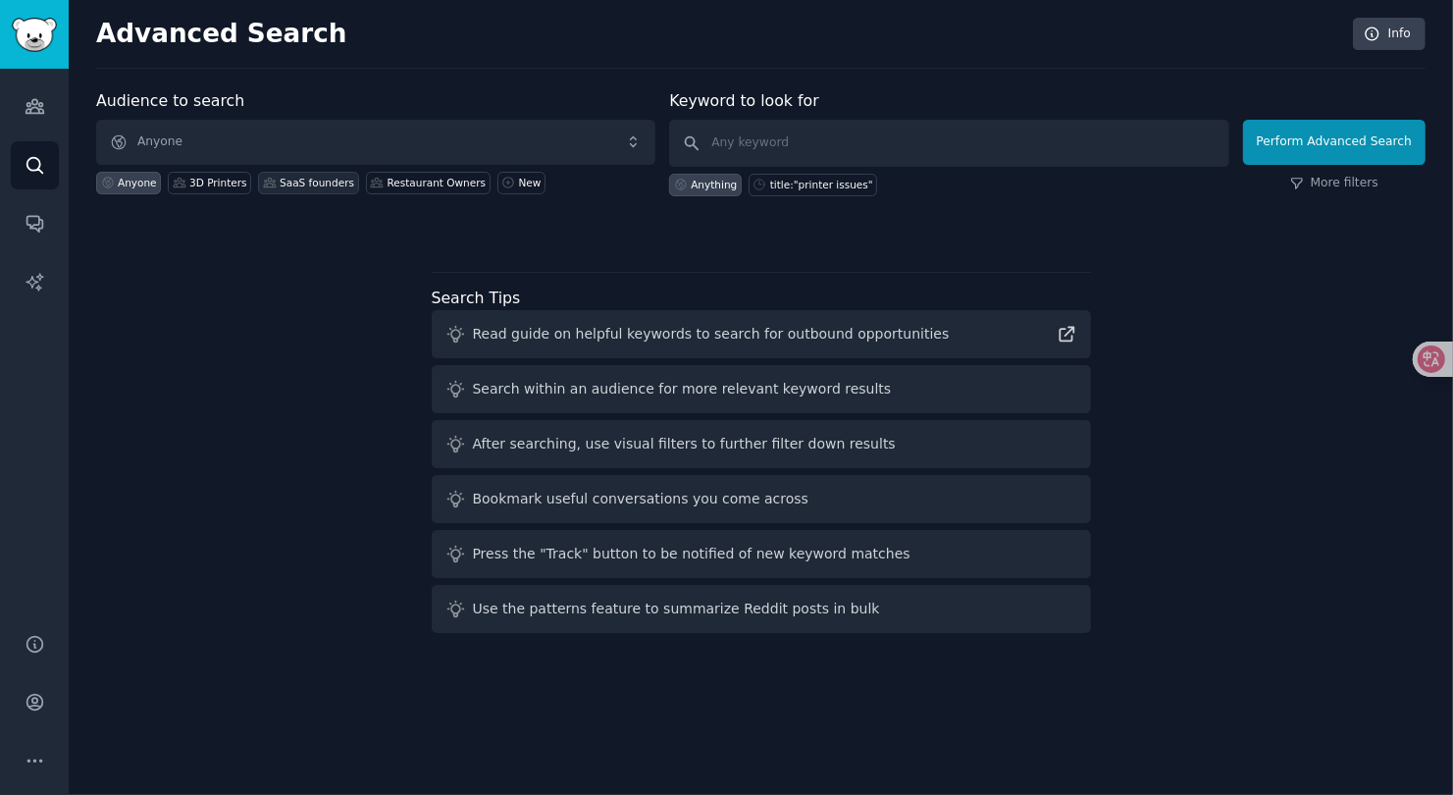
click at [297, 178] on div "SaaS founders" at bounding box center [317, 183] width 75 height 14
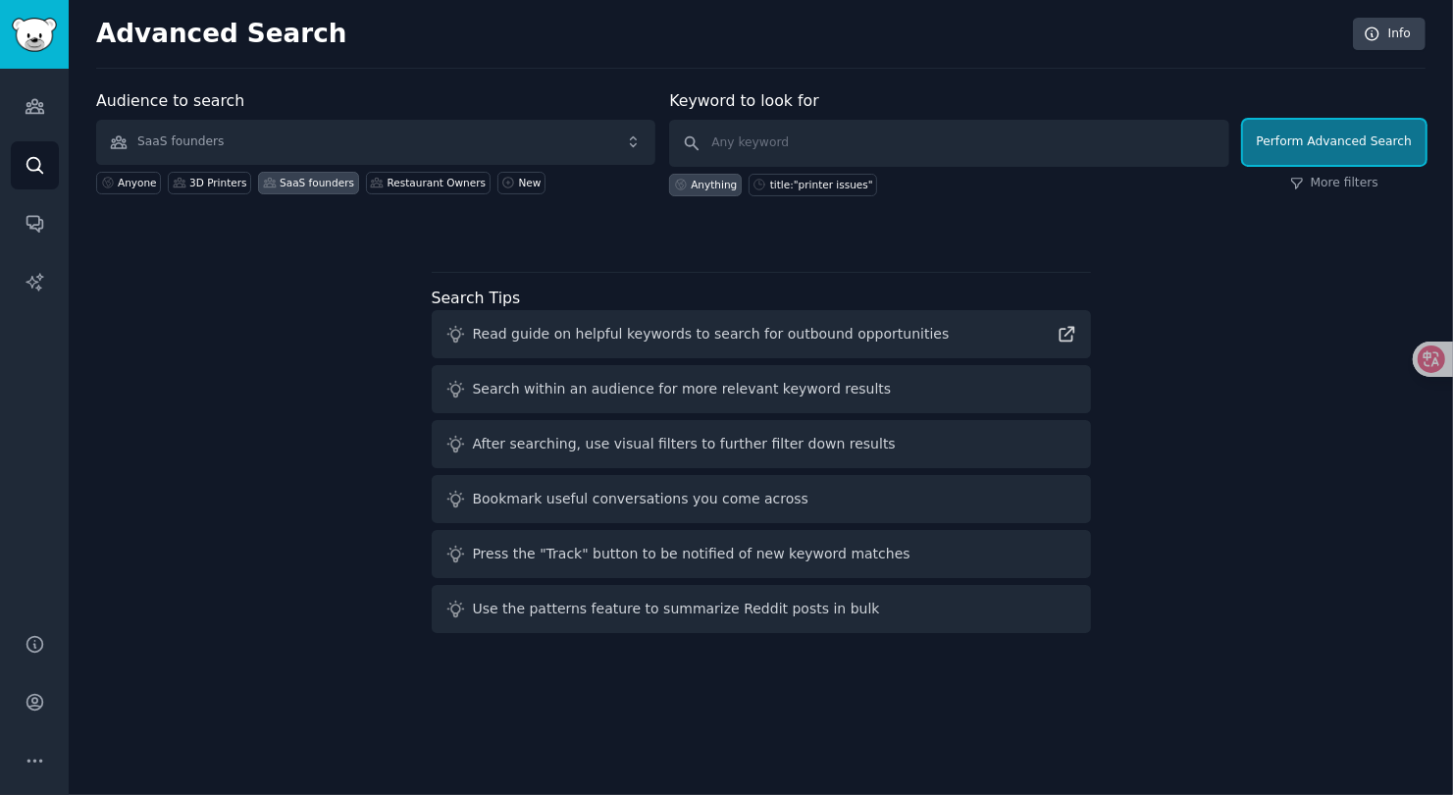
click at [1342, 121] on button "Perform Advanced Search" at bounding box center [1334, 142] width 182 height 45
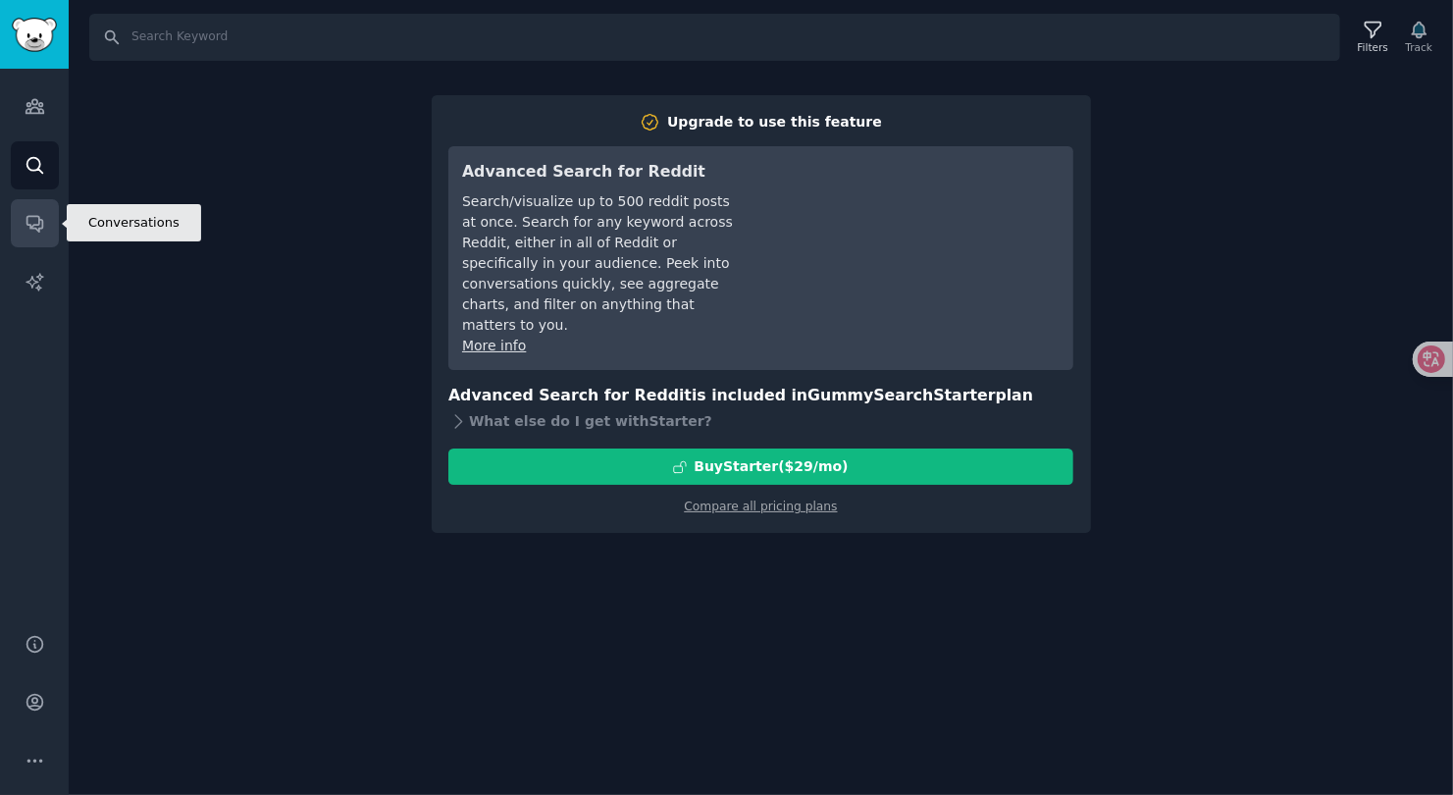
click at [26, 223] on icon "Sidebar" at bounding box center [34, 225] width 16 height 16
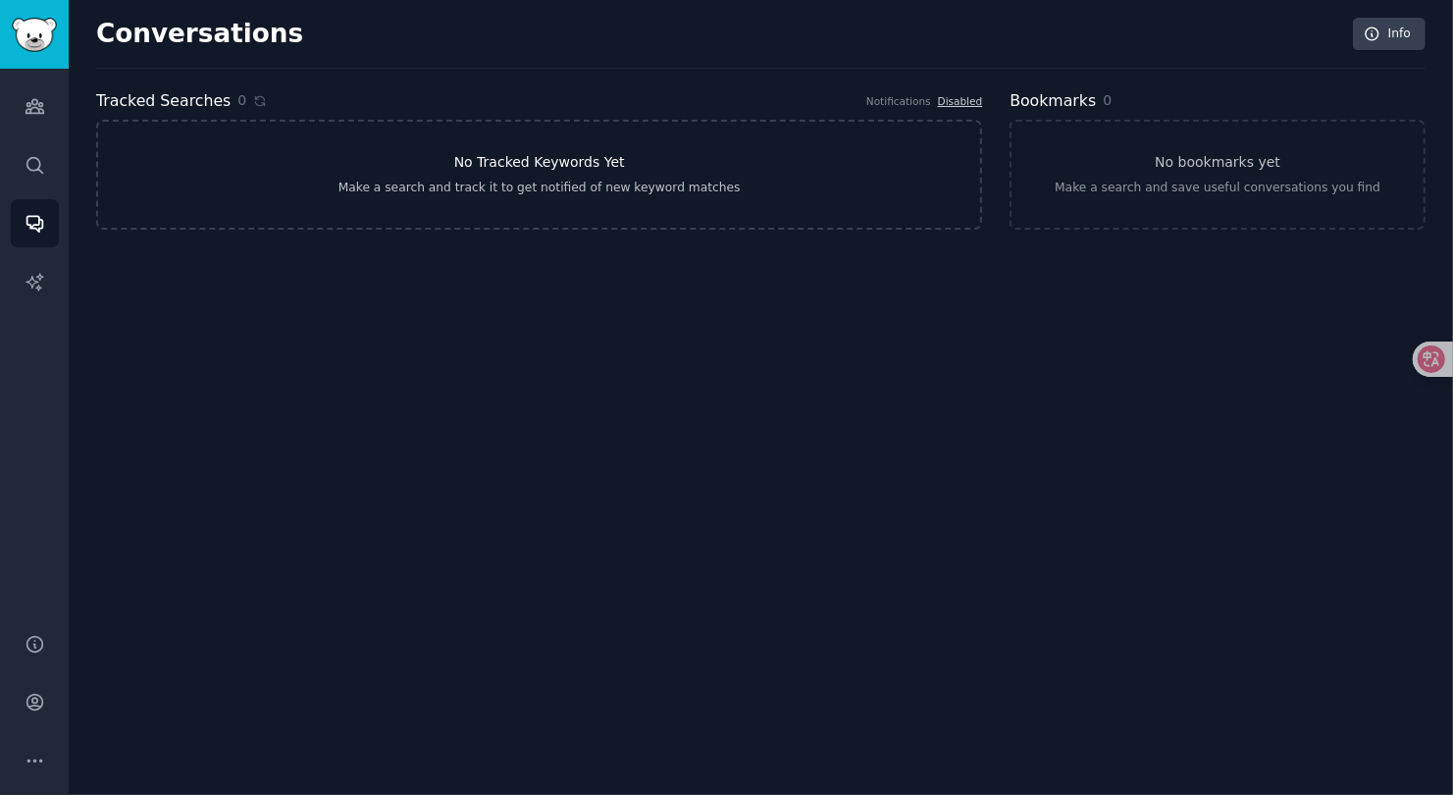
click at [612, 146] on link "No Tracked Keywords Yet Make a search and track it to get notified of new keywo…" at bounding box center [539, 175] width 886 height 110
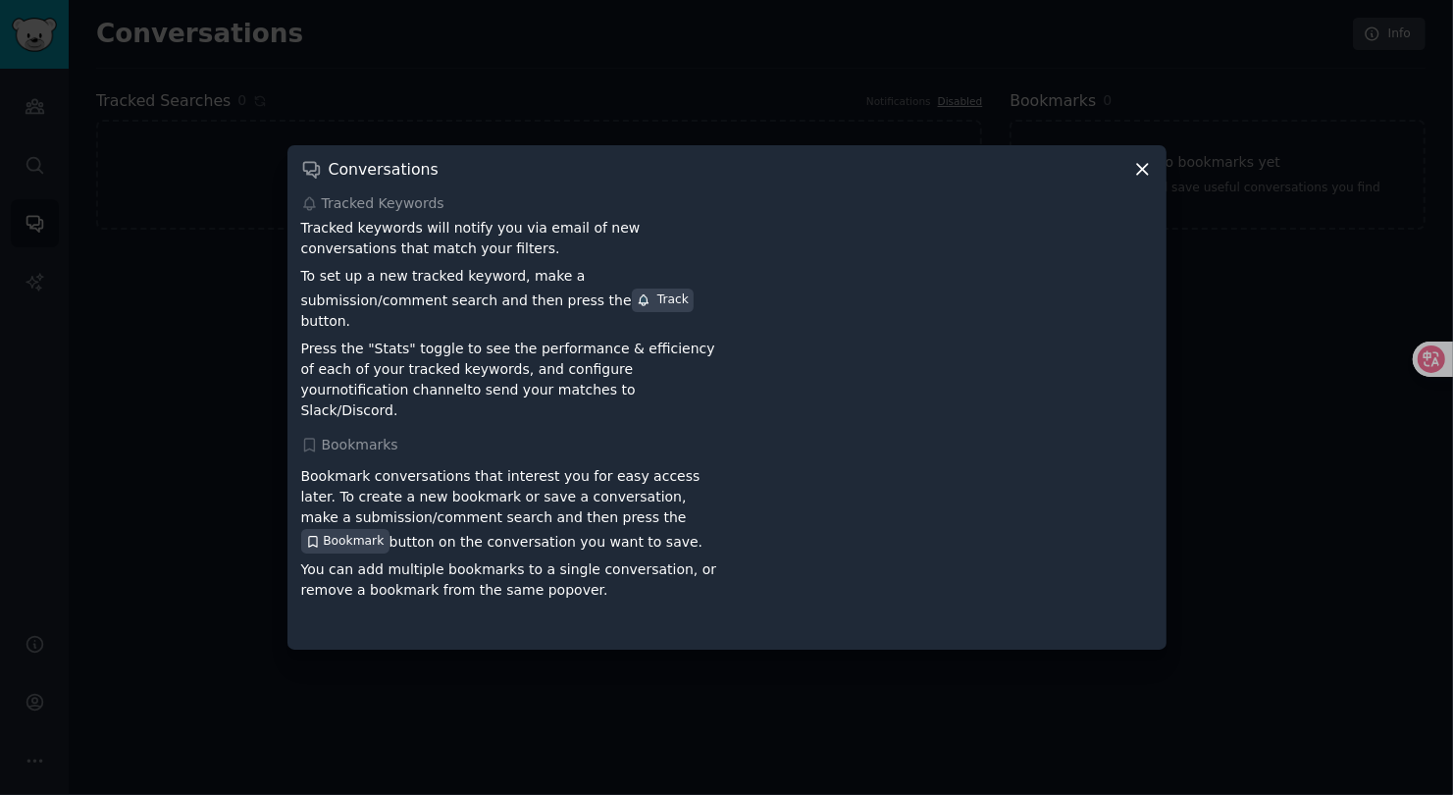
click at [583, 101] on div at bounding box center [726, 397] width 1453 height 795
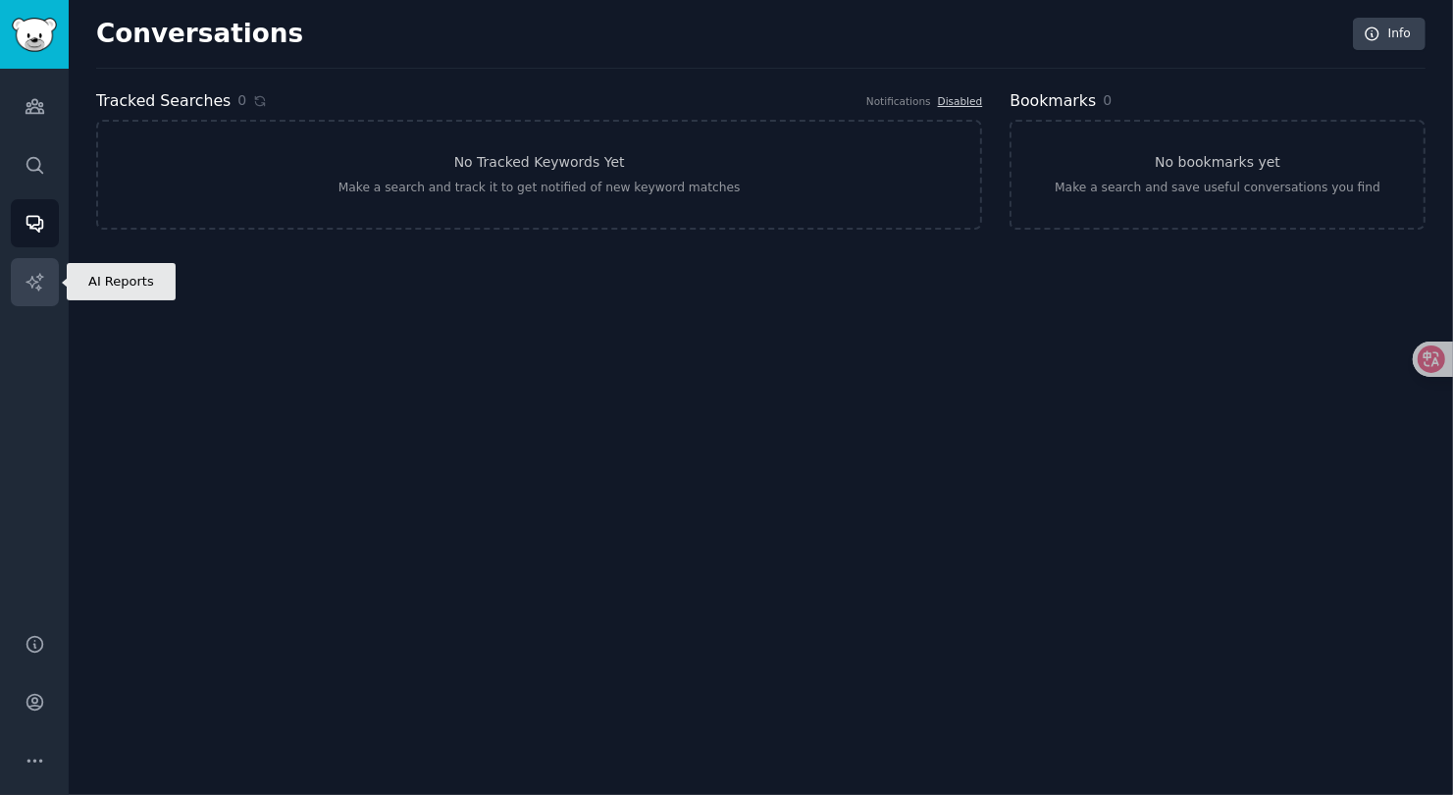
click at [42, 272] on icon "Sidebar" at bounding box center [35, 282] width 21 height 21
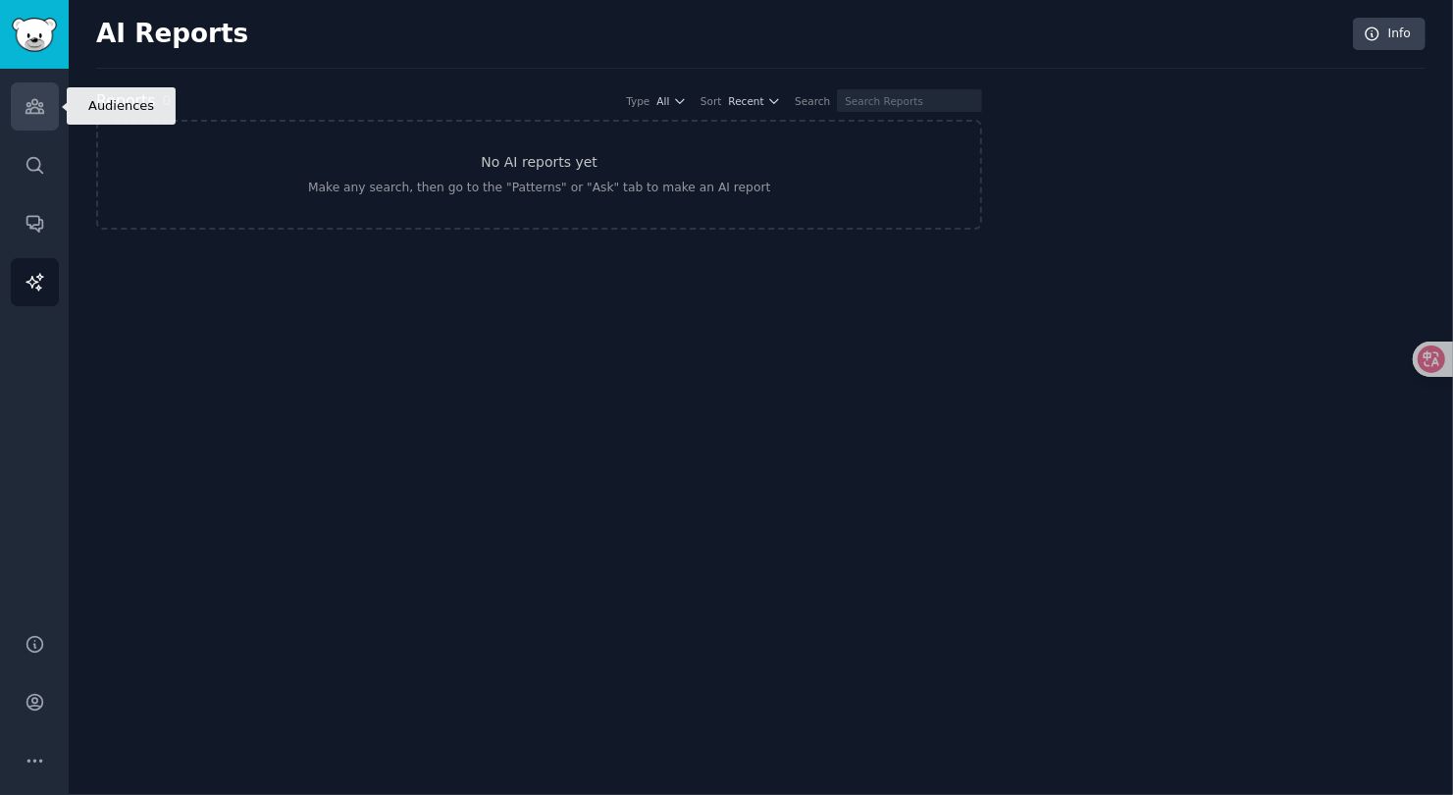
click at [48, 106] on link "Audiences" at bounding box center [35, 106] width 48 height 48
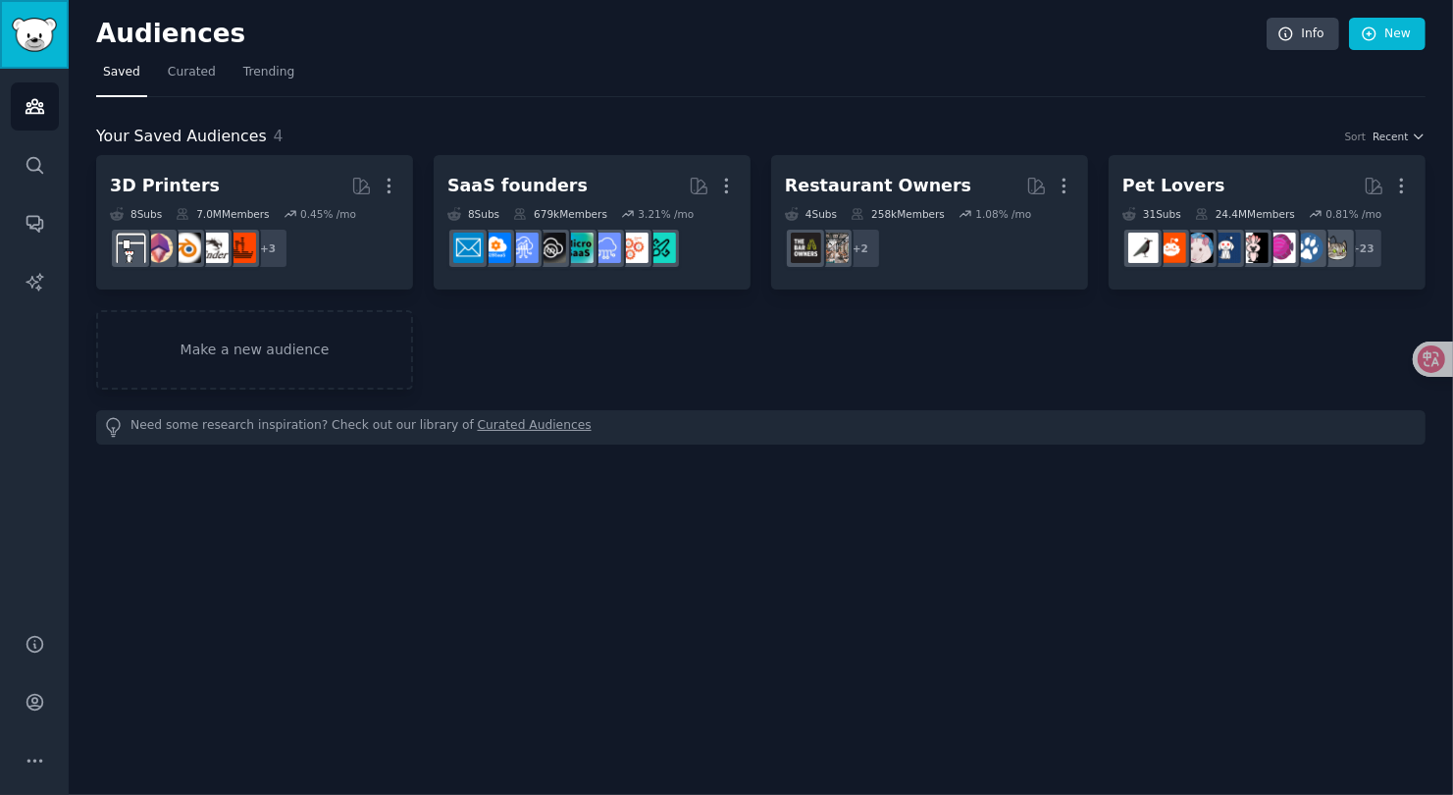
click at [45, 42] on img "Sidebar" at bounding box center [34, 35] width 45 height 34
click at [250, 80] on link "Trending" at bounding box center [268, 77] width 65 height 40
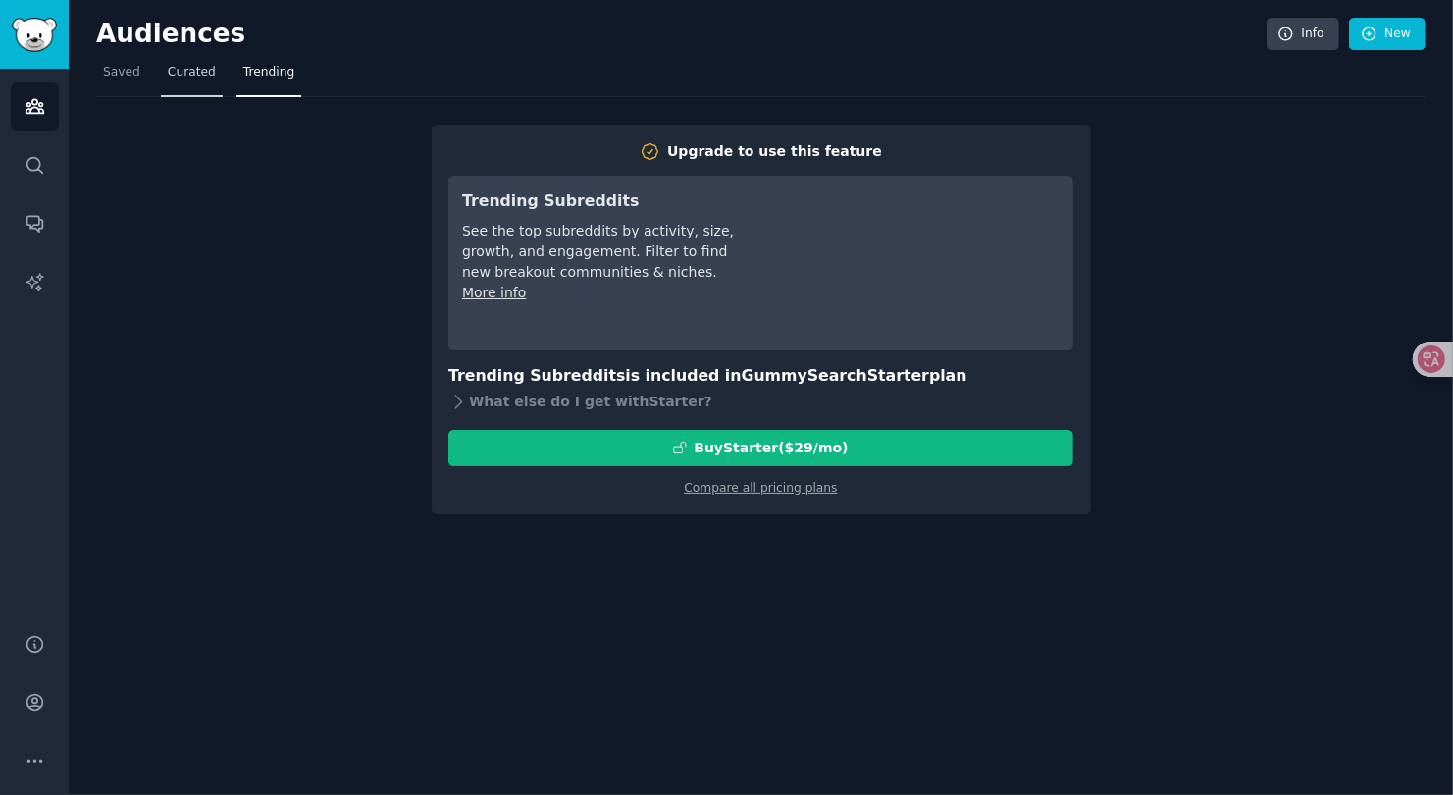
click at [188, 65] on span "Curated" at bounding box center [192, 73] width 48 height 18
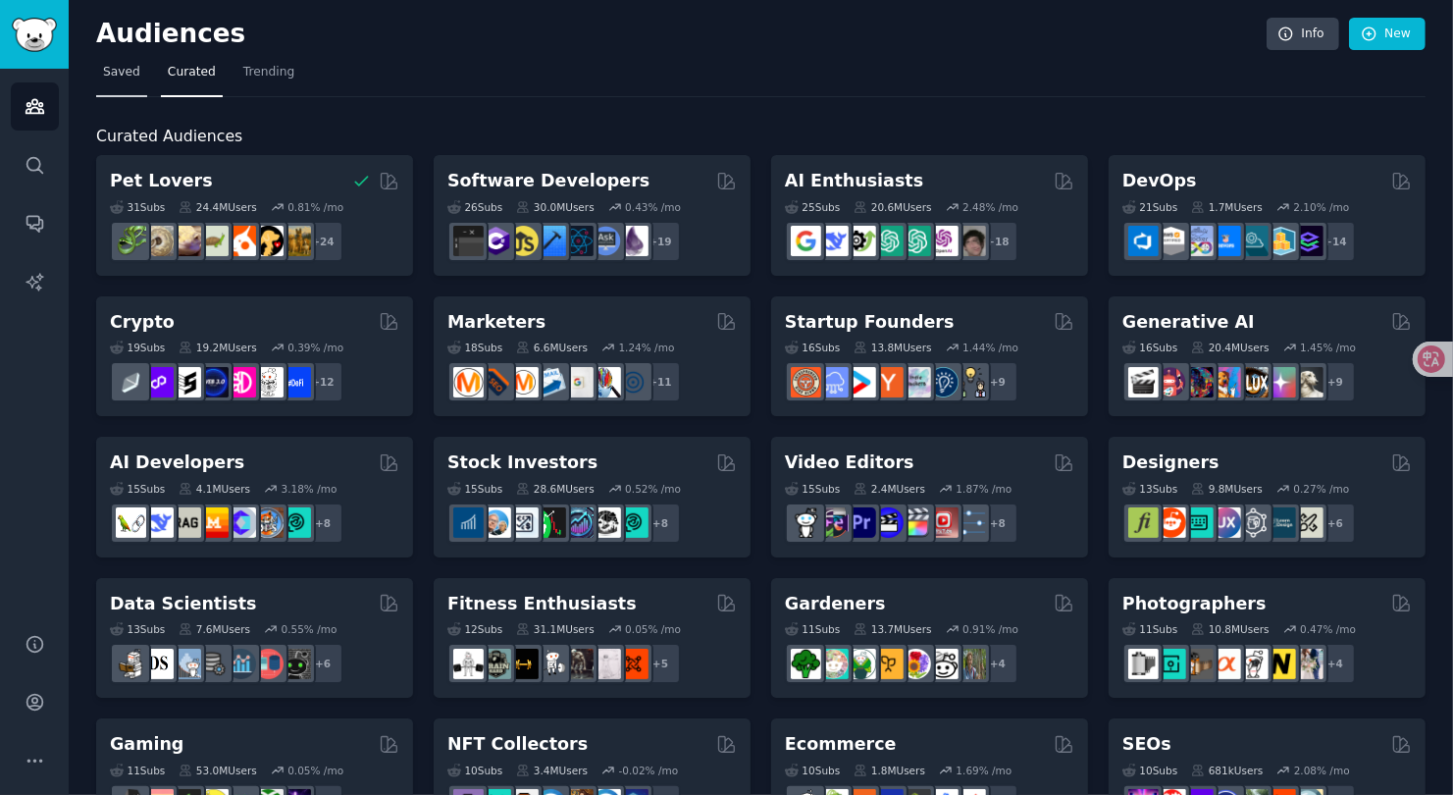
click at [130, 69] on span "Saved" at bounding box center [121, 73] width 37 height 18
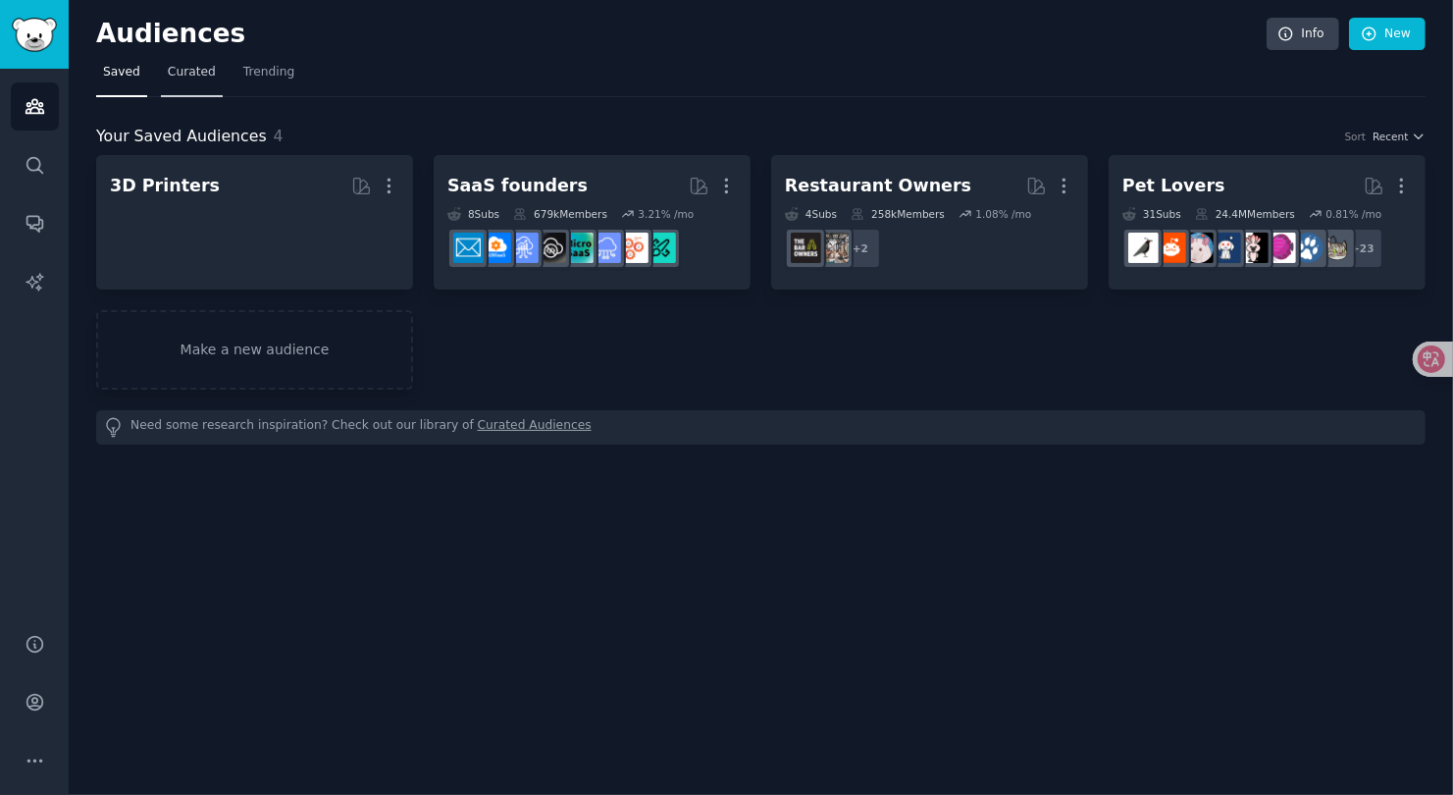
click at [215, 69] on link "Curated" at bounding box center [192, 77] width 62 height 40
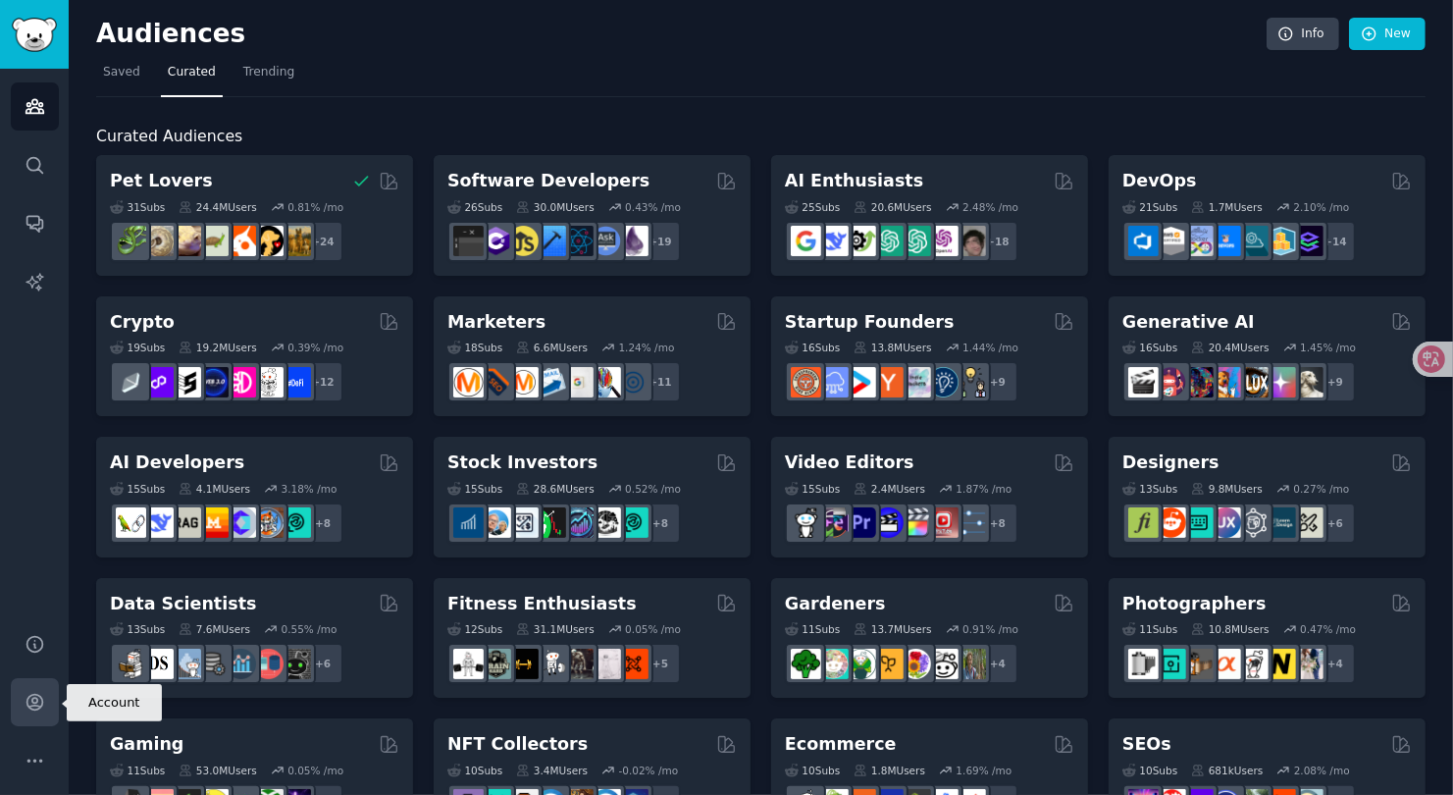
click at [34, 709] on icon "Sidebar" at bounding box center [34, 703] width 16 height 16
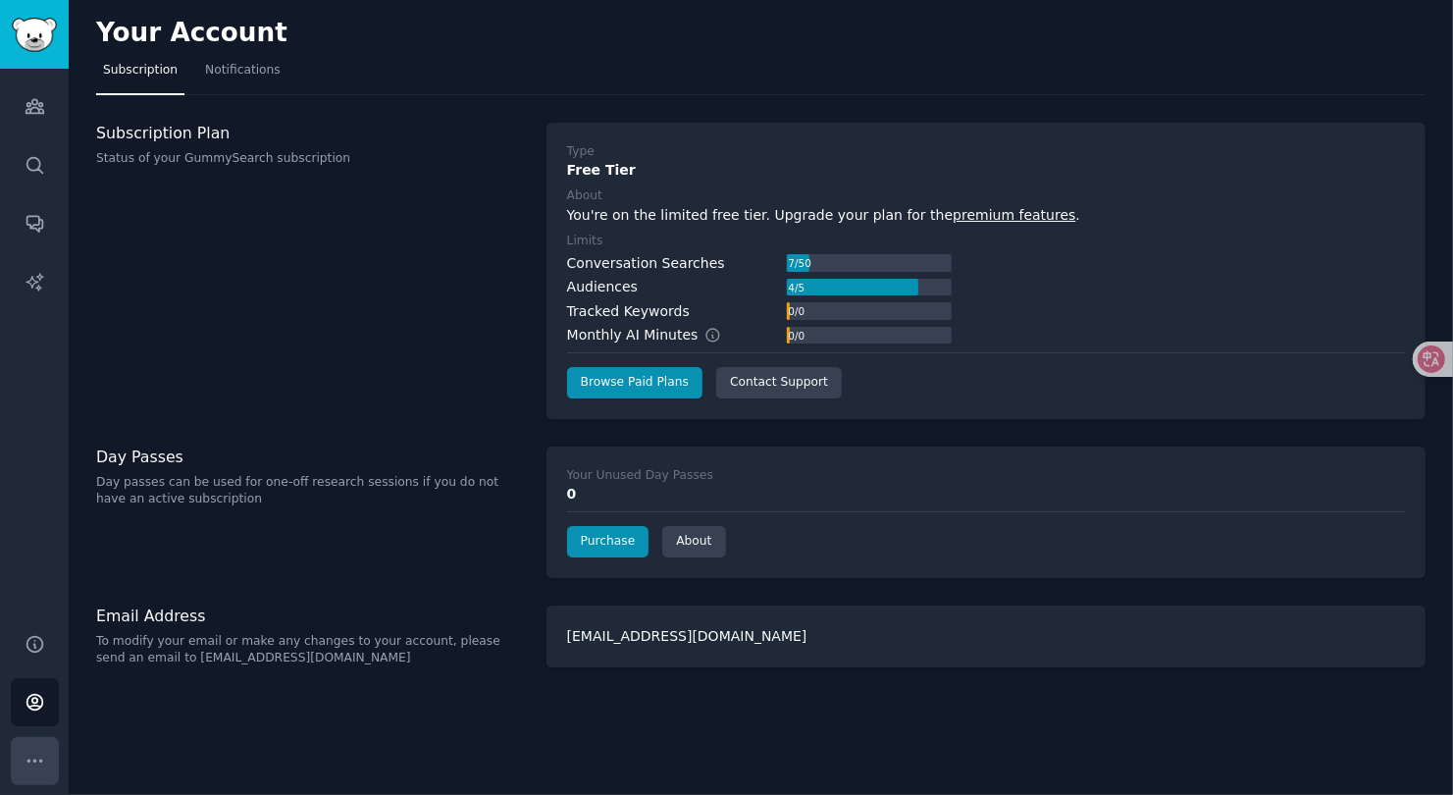
click at [35, 742] on button "More" at bounding box center [35, 761] width 48 height 48
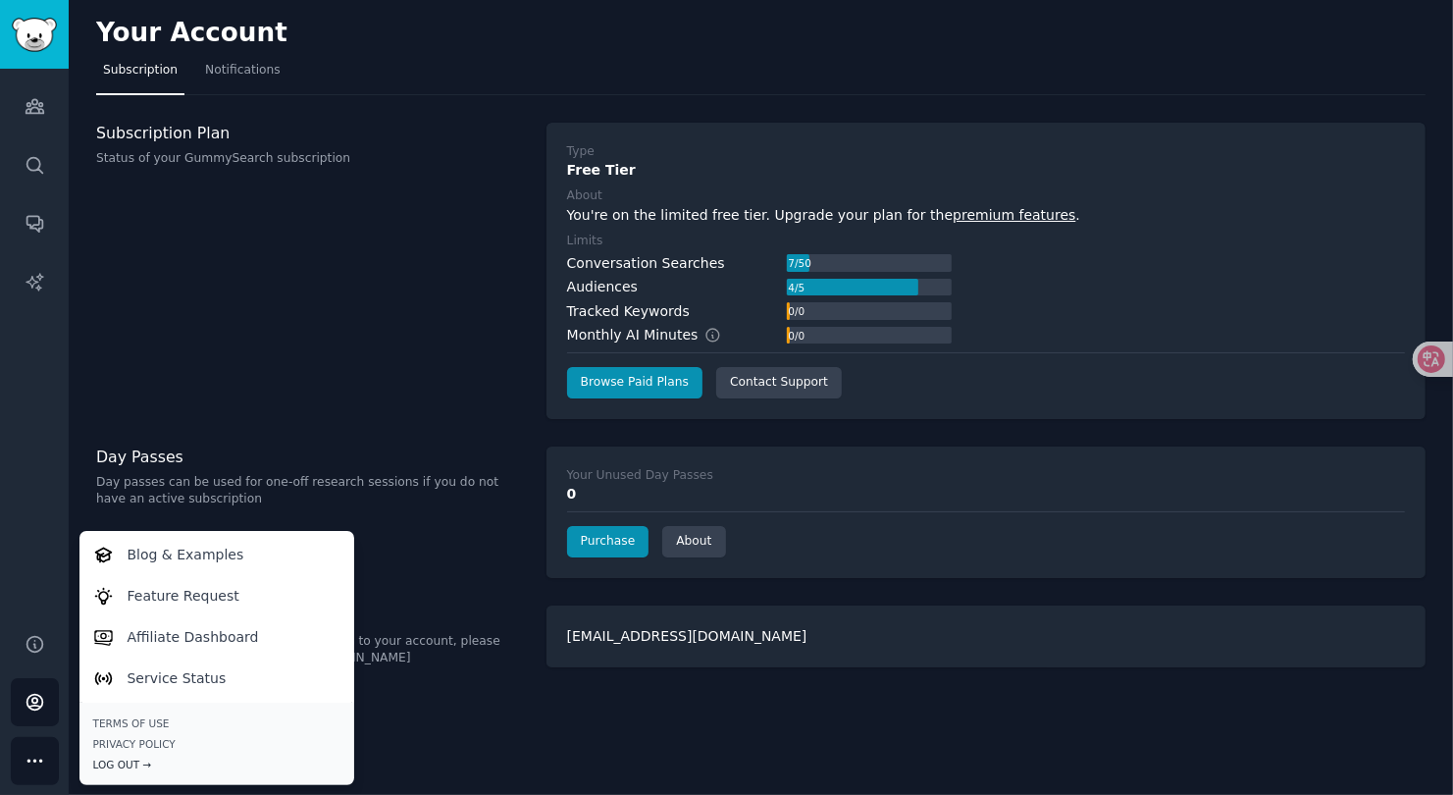
click at [133, 764] on div "Log Out →" at bounding box center [216, 764] width 247 height 14
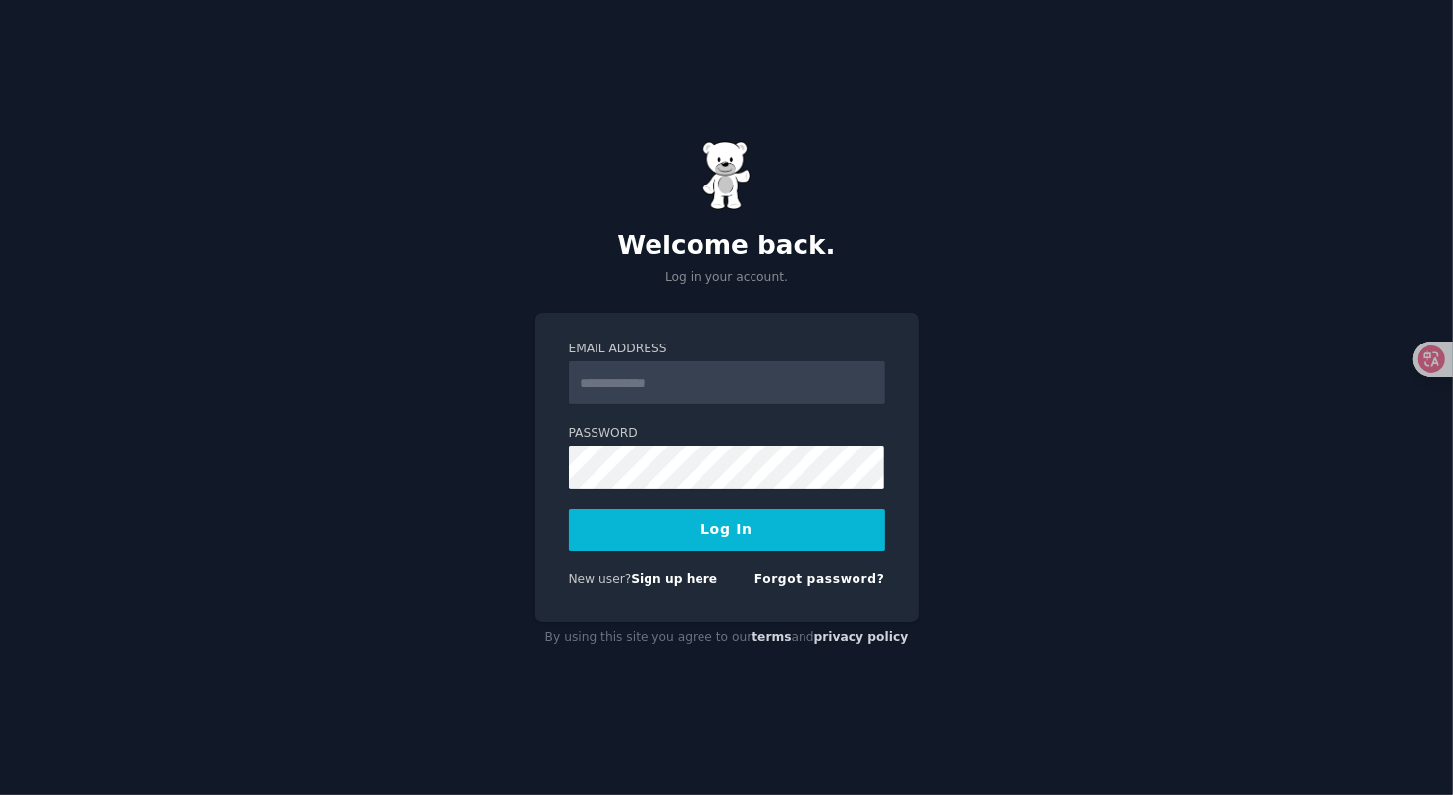
click at [986, 529] on div "Welcome back. Log in your account. Email Address Password Log In New user? Sign…" at bounding box center [726, 397] width 1453 height 795
